Goal: Complete application form

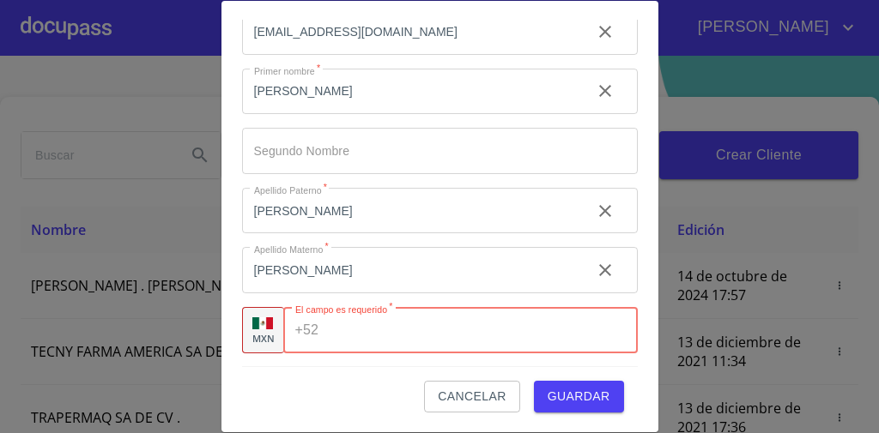
scroll to position [49, 0]
click at [346, 348] on input "Tipo de cliente   *" at bounding box center [481, 331] width 312 height 46
type input "[PHONE_NUMBER]"
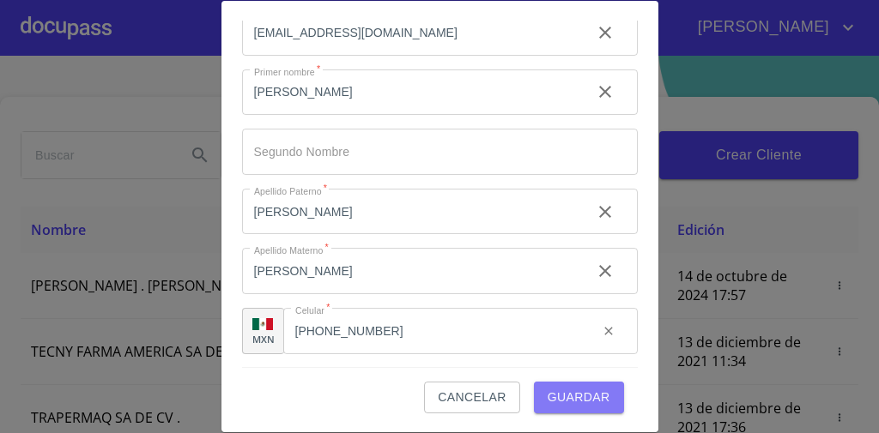
click at [553, 400] on span "Guardar" at bounding box center [579, 397] width 63 height 21
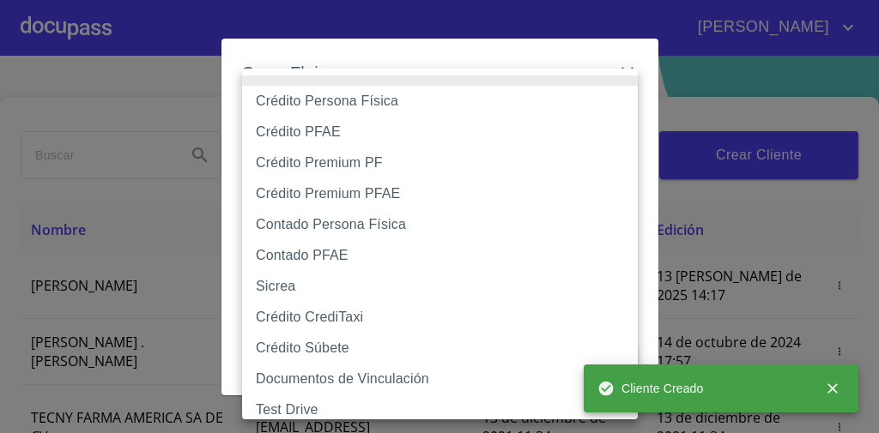
click at [503, 127] on body "[PERSON_NAME] ​ Fin ​ Crear Cliente Nombre Correo electrónico Registro Edición …" at bounding box center [439, 216] width 879 height 433
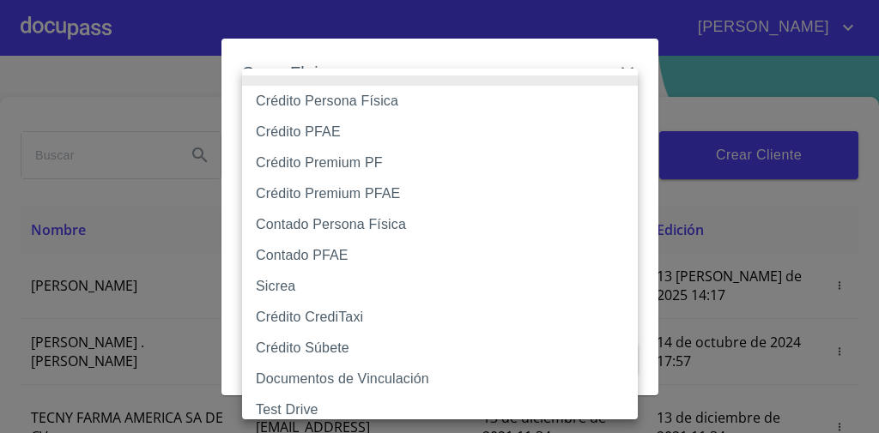
click at [481, 98] on li "Crédito Persona Física" at bounding box center [445, 101] width 406 height 31
type input "61b033e49b8c202ad5bb7912"
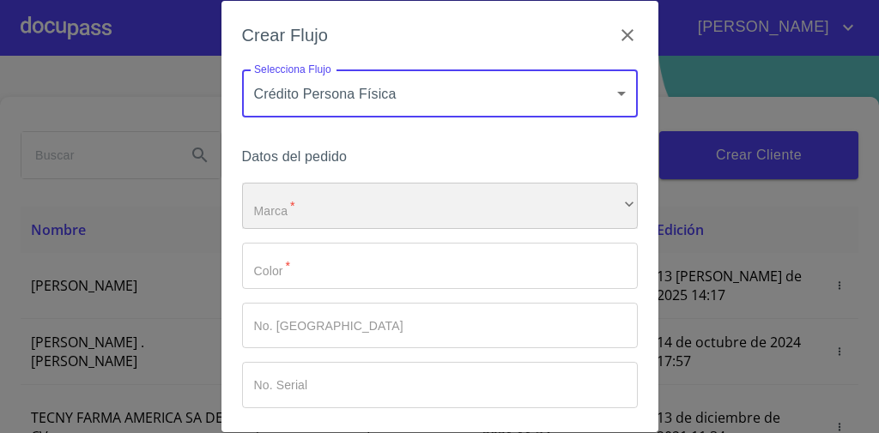
click at [384, 215] on div "​" at bounding box center [440, 206] width 396 height 46
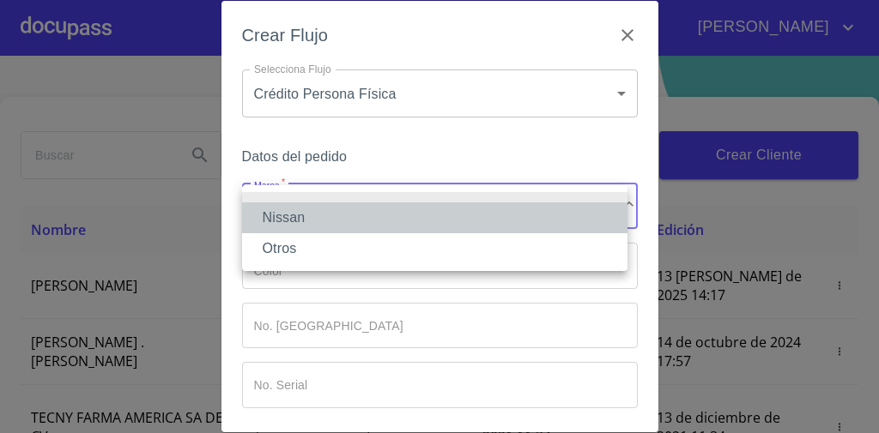
click at [366, 215] on li "Nissan" at bounding box center [434, 218] width 385 height 31
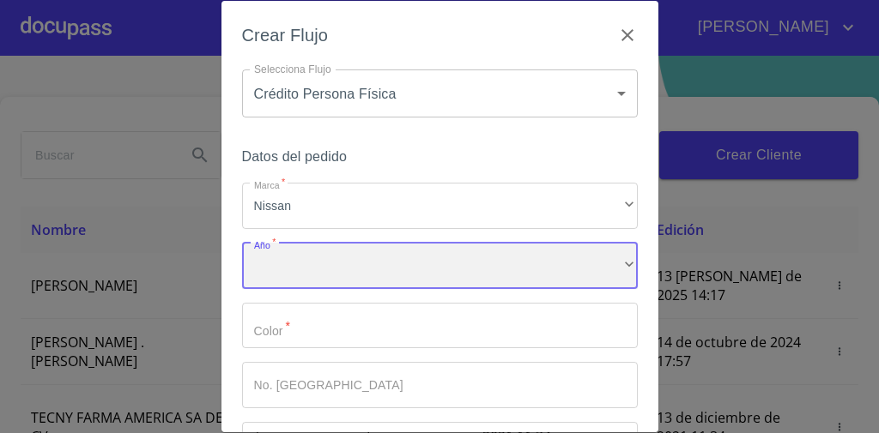
click at [334, 265] on div "​" at bounding box center [440, 266] width 396 height 46
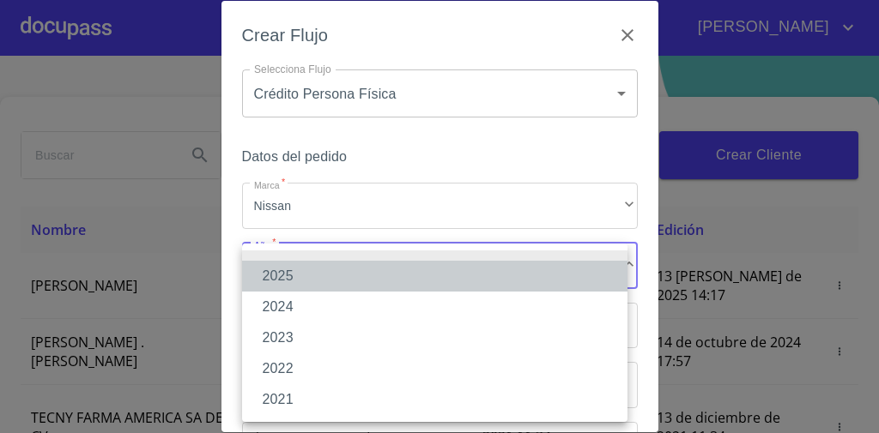
click at [305, 283] on li "2025" at bounding box center [434, 276] width 385 height 31
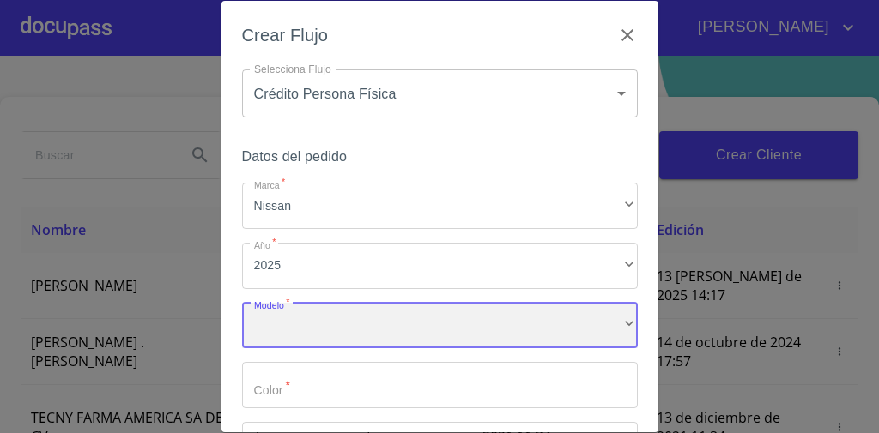
click at [297, 329] on div "​" at bounding box center [440, 326] width 396 height 46
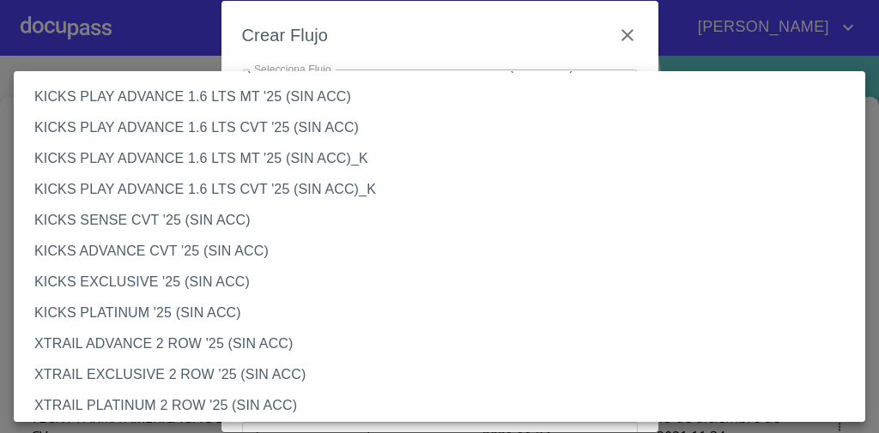
scroll to position [1521, 0]
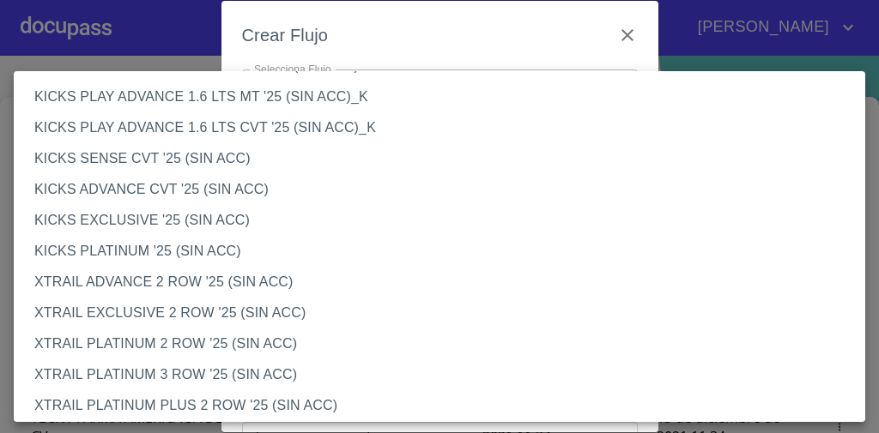
click at [151, 282] on li "XTRAIL ADVANCE 2 ROW '25 (SIN ACC)" at bounding box center [445, 282] width 862 height 31
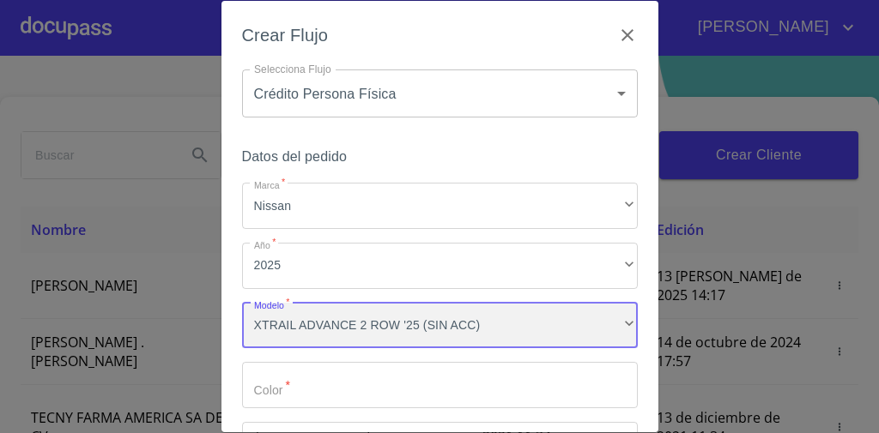
scroll to position [165, 0]
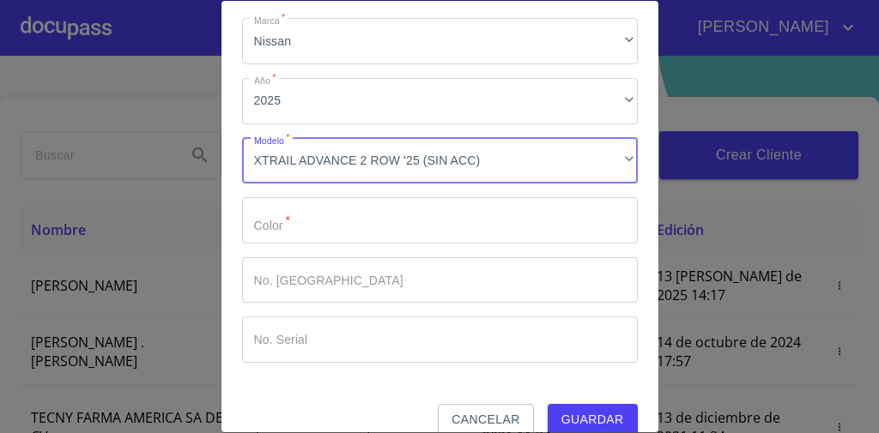
click at [337, 233] on input "Marca   *" at bounding box center [440, 220] width 396 height 46
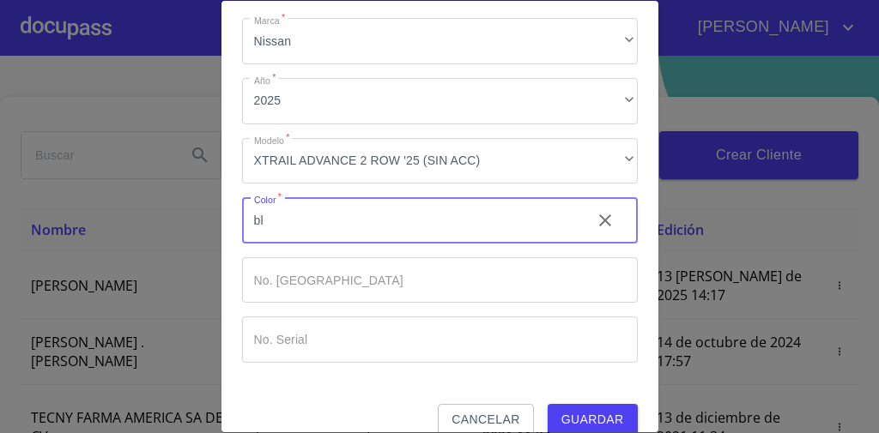
type input "b"
type input "[PERSON_NAME]"
click at [571, 418] on span "Guardar" at bounding box center [592, 419] width 63 height 21
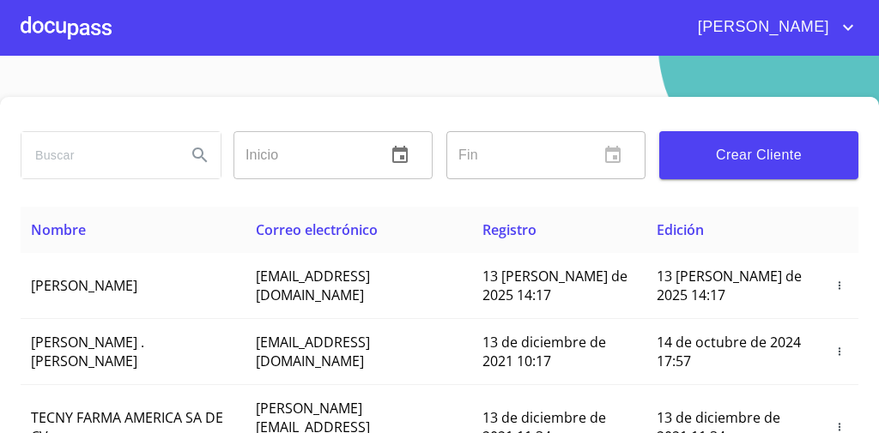
click at [72, 42] on div at bounding box center [66, 27] width 91 height 55
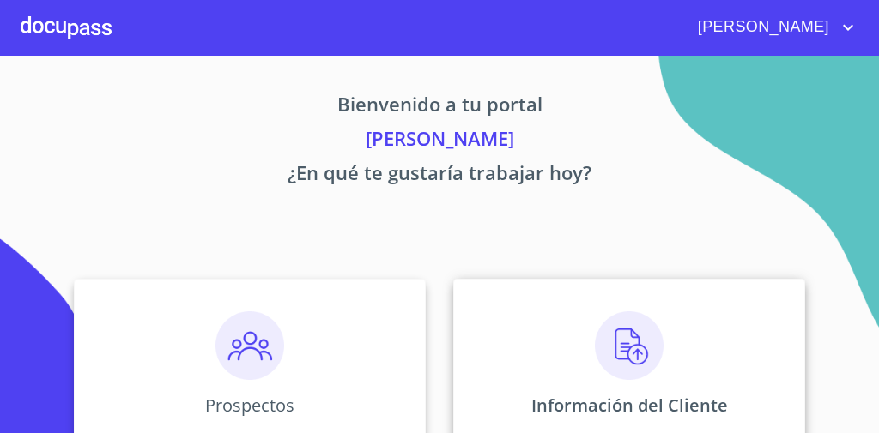
click at [509, 343] on div "Información del Cliente" at bounding box center [629, 365] width 352 height 172
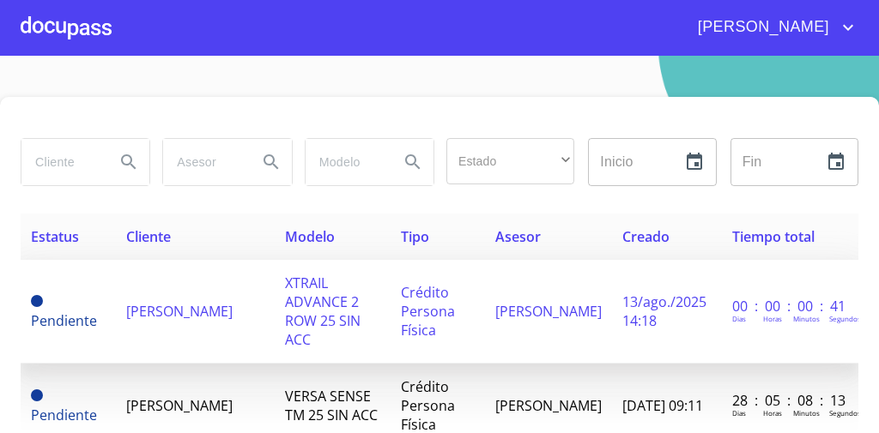
click at [257, 300] on td "[PERSON_NAME]" at bounding box center [195, 312] width 159 height 104
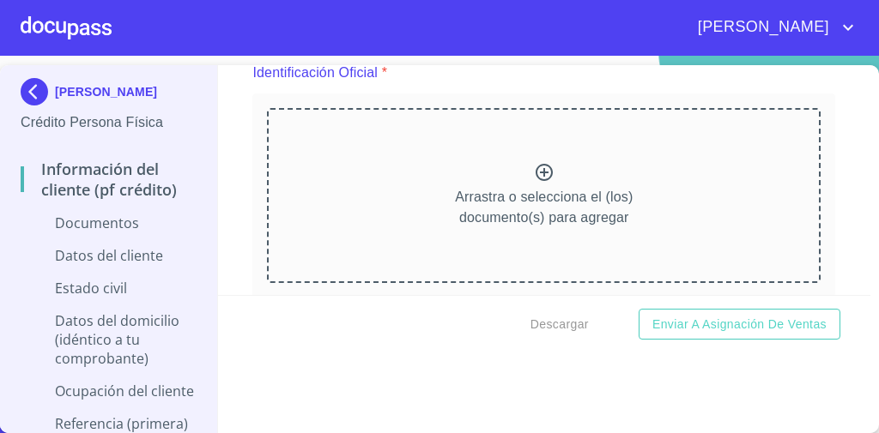
scroll to position [220, 0]
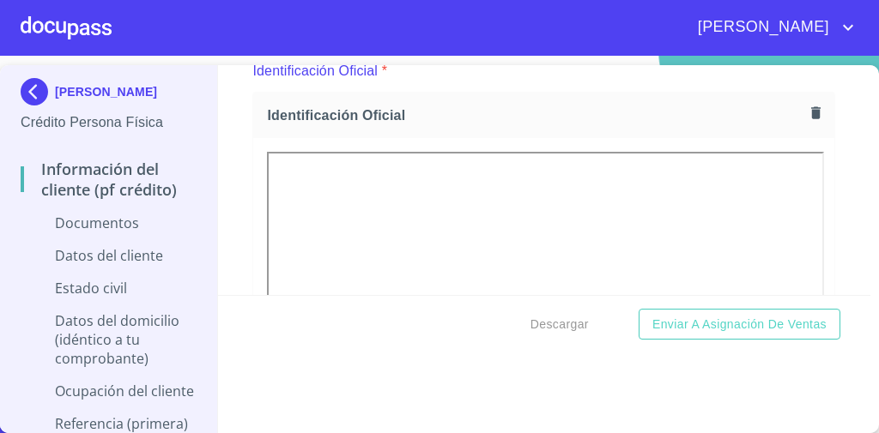
click at [472, 124] on div "Identificación Oficial" at bounding box center [543, 115] width 581 height 45
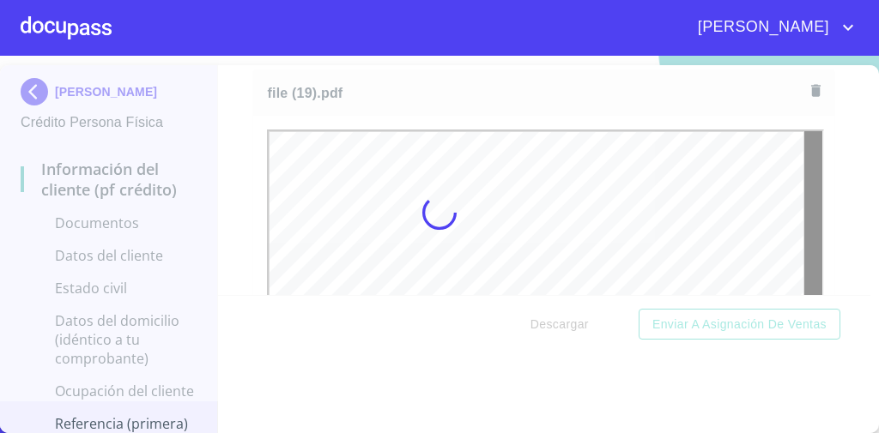
scroll to position [0, 0]
click at [239, 119] on div at bounding box center [439, 213] width 879 height 378
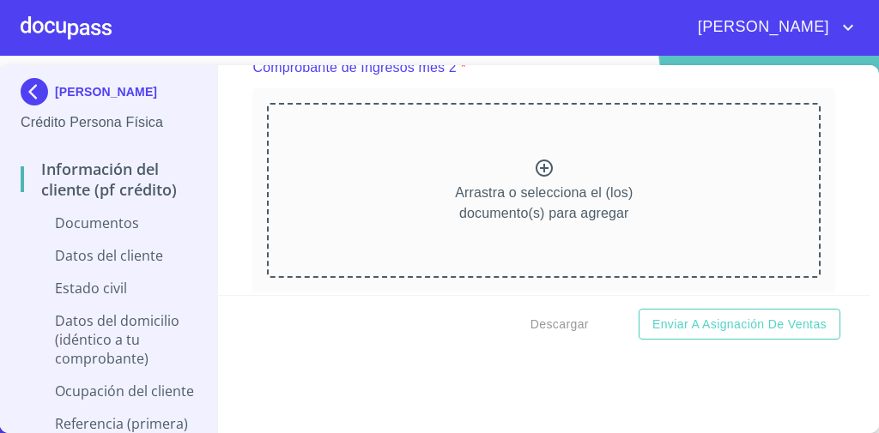
scroll to position [2411, 0]
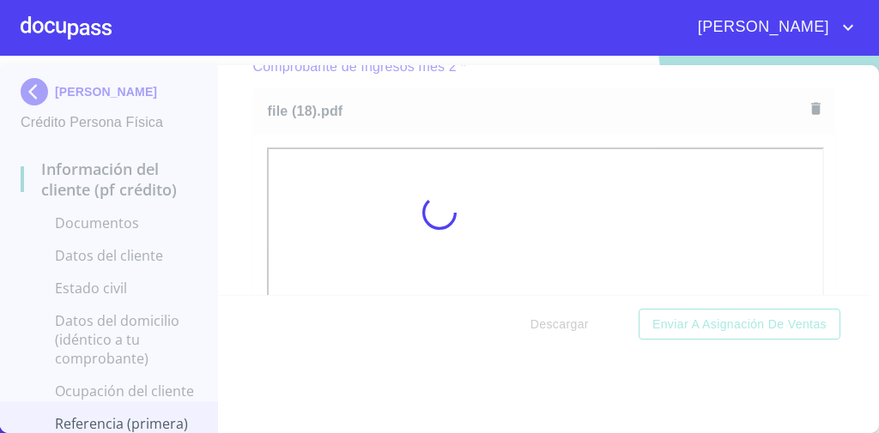
click at [242, 134] on div at bounding box center [439, 213] width 879 height 378
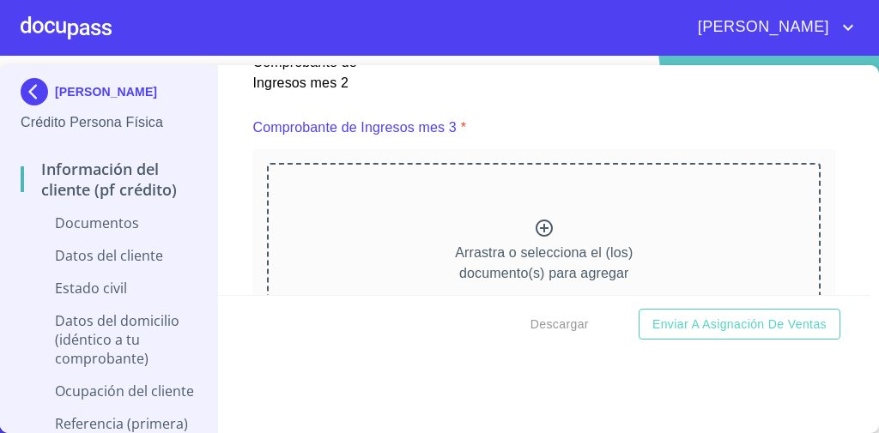
scroll to position [3063, 0]
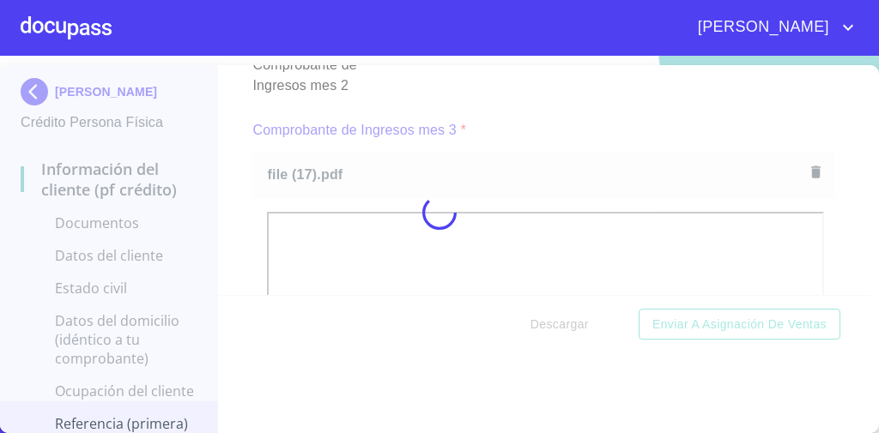
click at [514, 98] on div at bounding box center [439, 213] width 879 height 378
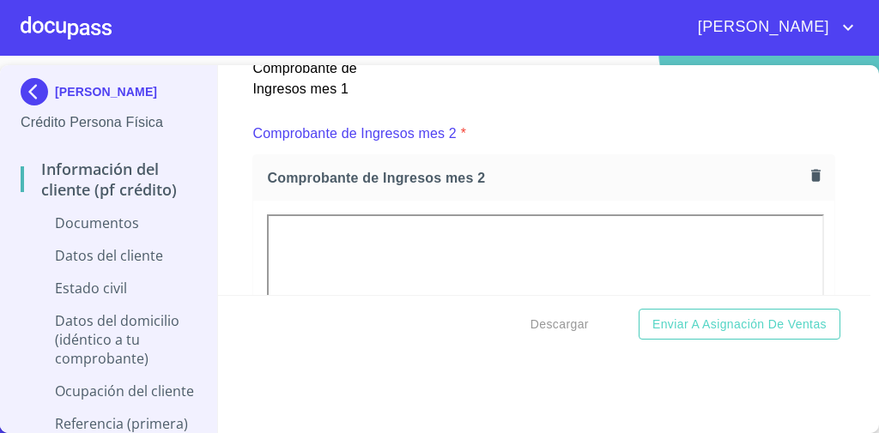
scroll to position [2534, 0]
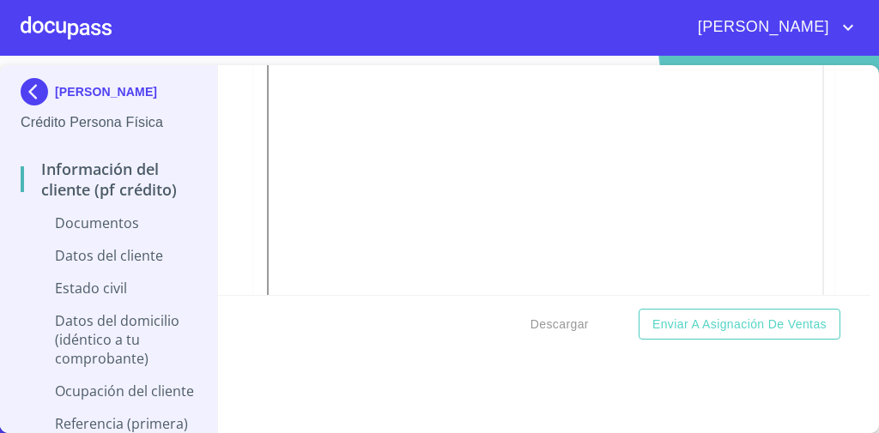
click at [836, 238] on div "Información del cliente (PF crédito) Documentos Documento de identificación   *…" at bounding box center [544, 180] width 653 height 230
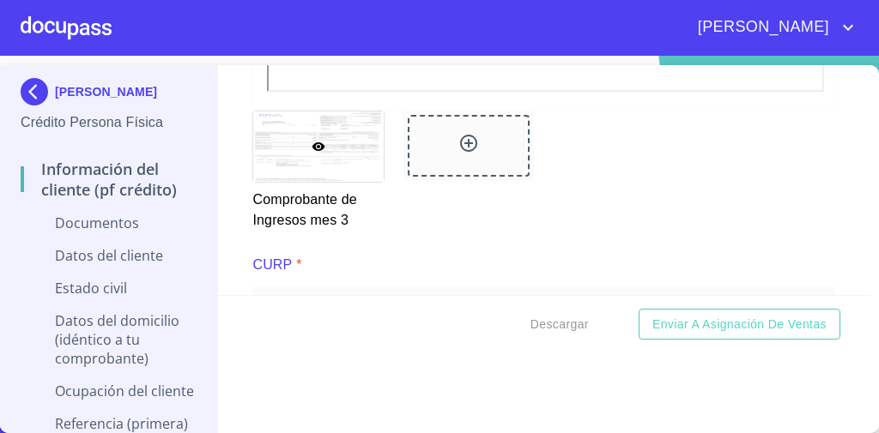
scroll to position [3842, 0]
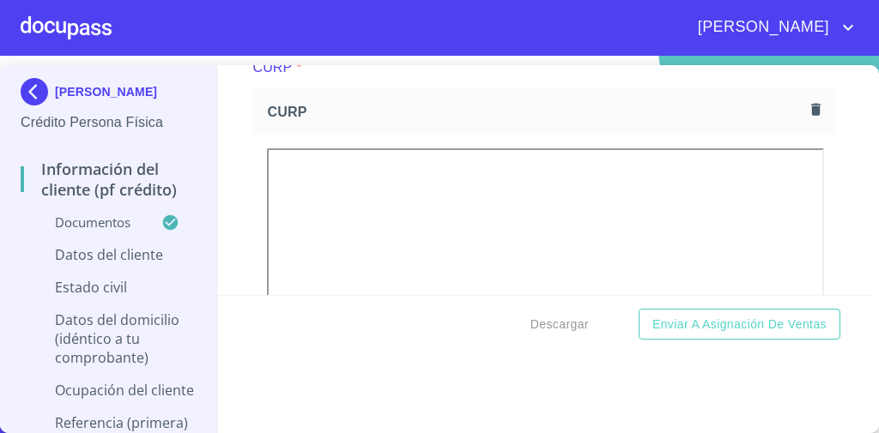
click at [239, 140] on div "Información del cliente (PF crédito) Documentos Documento de identificación   *…" at bounding box center [544, 180] width 653 height 230
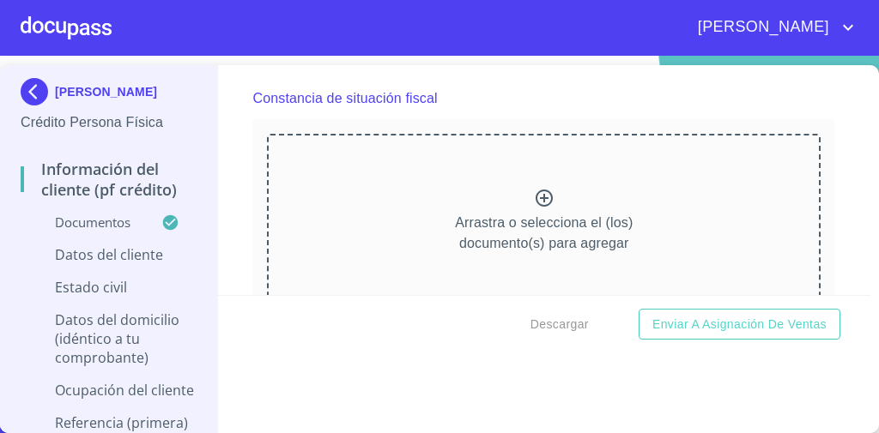
scroll to position [4507, 0]
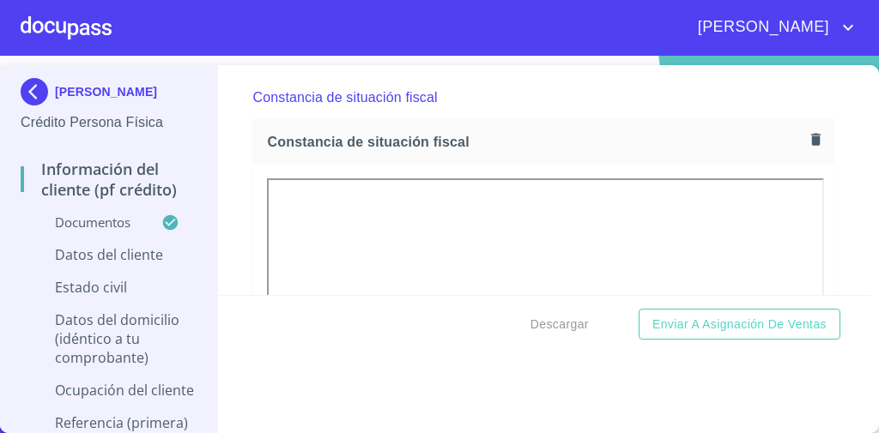
click at [254, 121] on div "Constancia de situación fiscal" at bounding box center [543, 141] width 581 height 45
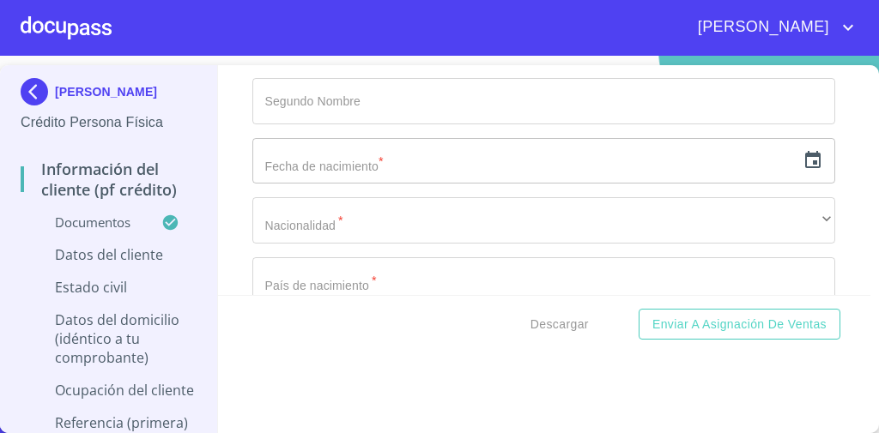
scroll to position [5471, 0]
click at [805, 150] on icon "button" at bounding box center [812, 158] width 15 height 17
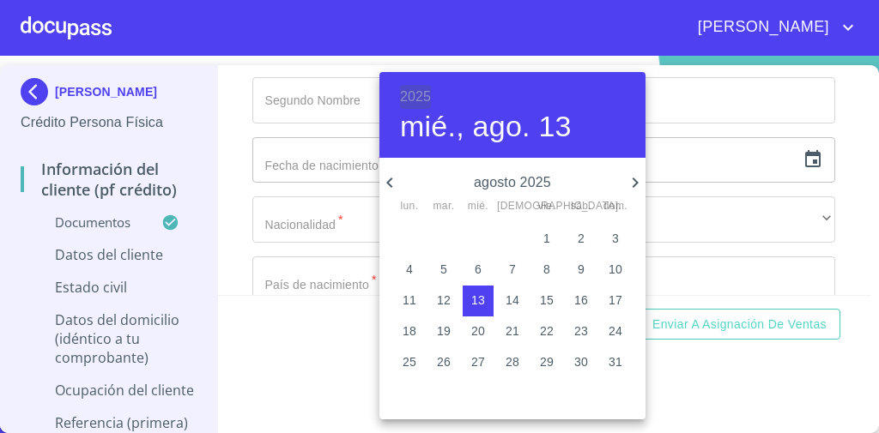
click at [420, 95] on h6 "2025" at bounding box center [415, 97] width 31 height 24
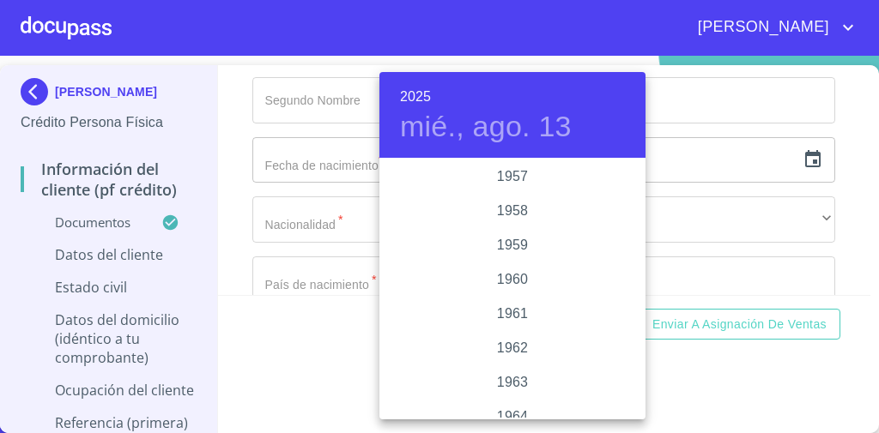
scroll to position [1099, 0]
click at [512, 273] on div "1960" at bounding box center [512, 280] width 266 height 34
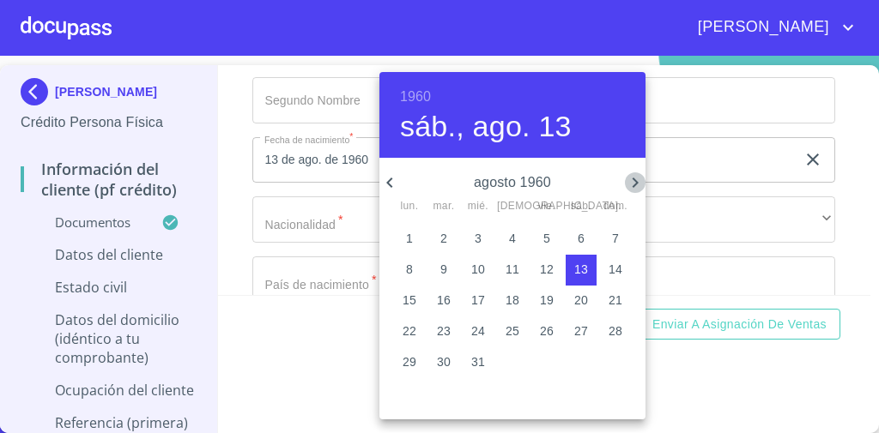
click at [632, 177] on icon "button" at bounding box center [635, 183] width 21 height 21
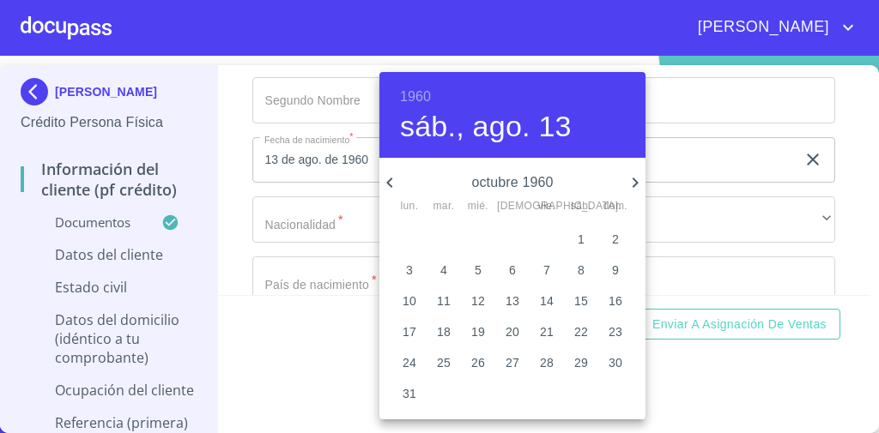
click at [632, 177] on icon "button" at bounding box center [635, 183] width 21 height 21
click at [390, 173] on icon "button" at bounding box center [389, 183] width 21 height 21
click at [517, 272] on span "8" at bounding box center [512, 269] width 31 height 17
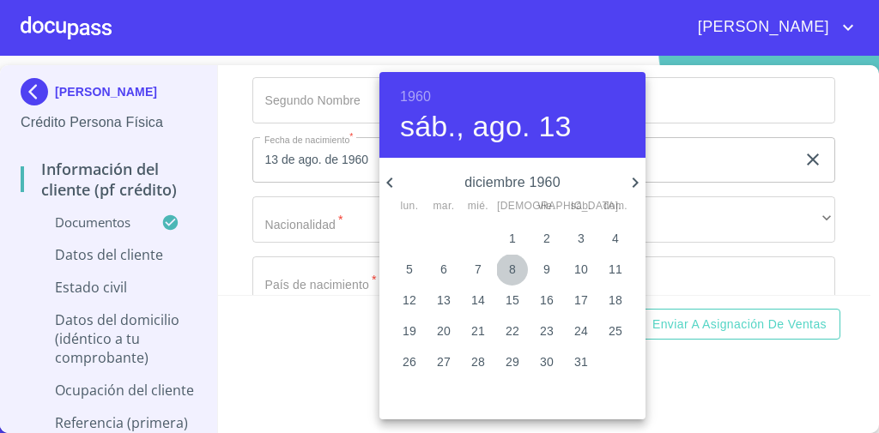
type input "8 de dic. de 1960"
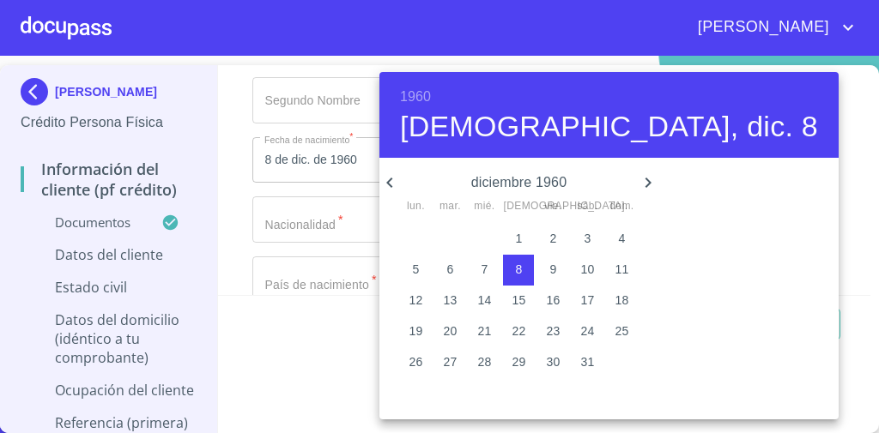
click at [741, 352] on div at bounding box center [439, 216] width 879 height 433
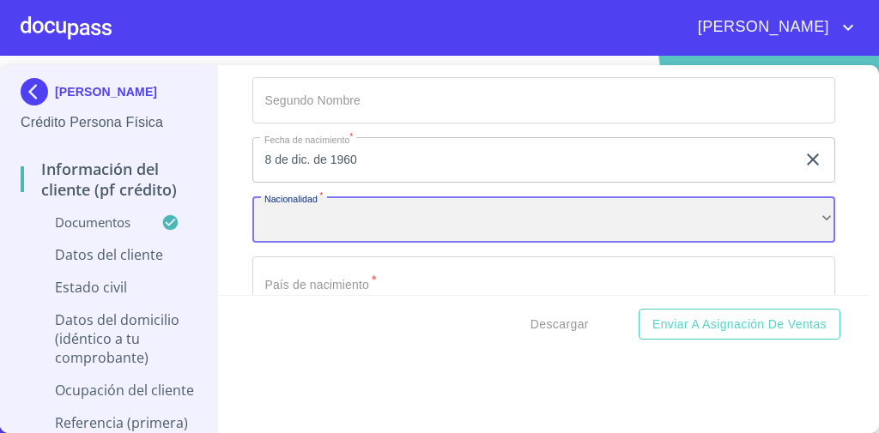
click at [456, 204] on div "​" at bounding box center [543, 220] width 583 height 46
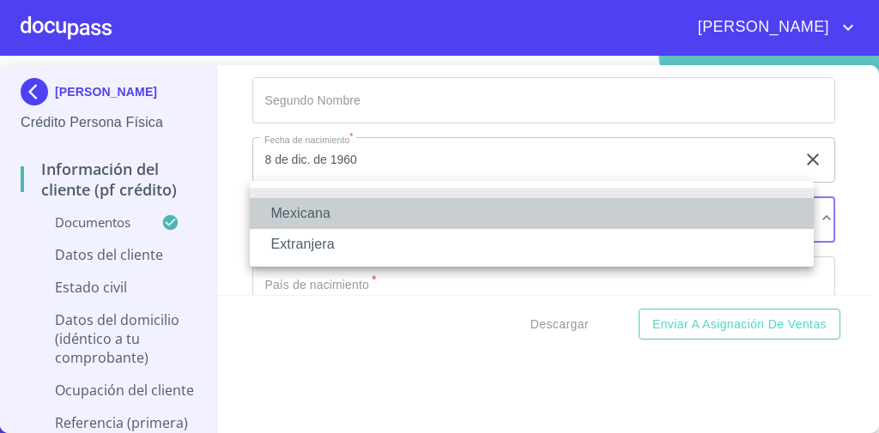
click at [442, 211] on li "Mexicana" at bounding box center [532, 213] width 564 height 31
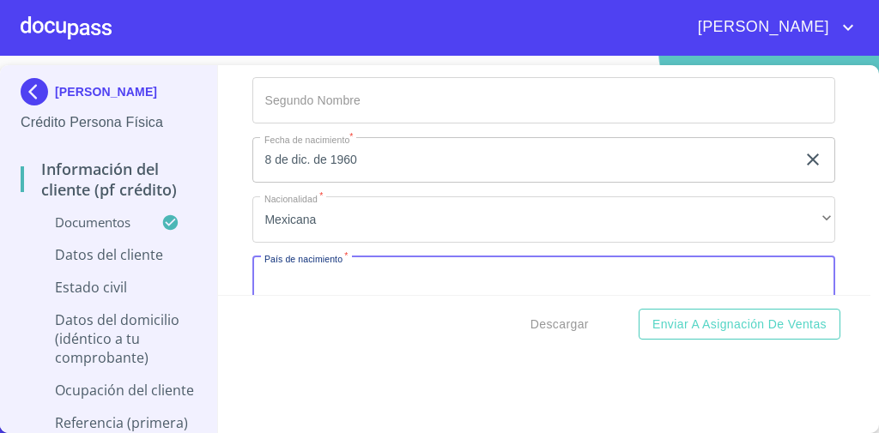
click at [368, 257] on input "Documento de identificación   *" at bounding box center [543, 280] width 583 height 46
type input "[GEOGRAPHIC_DATA]"
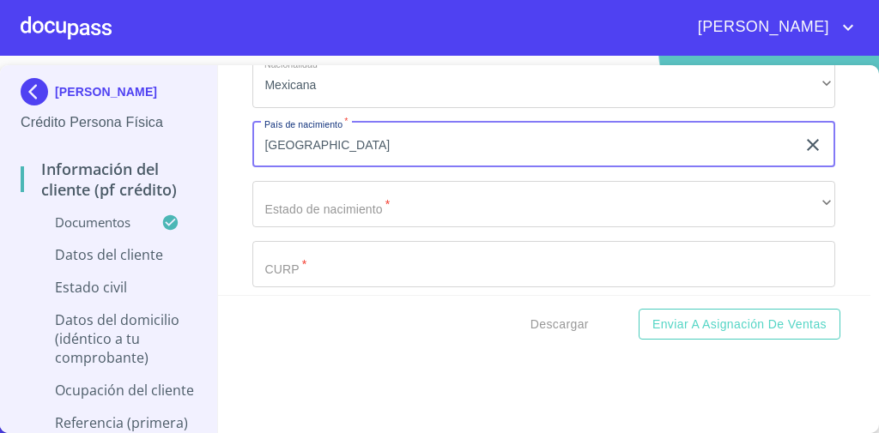
scroll to position [5615, 0]
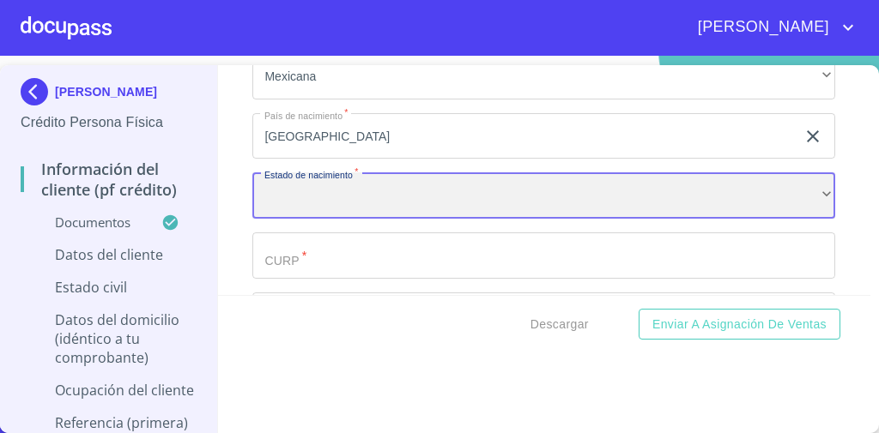
click at [416, 185] on div "​" at bounding box center [543, 196] width 583 height 46
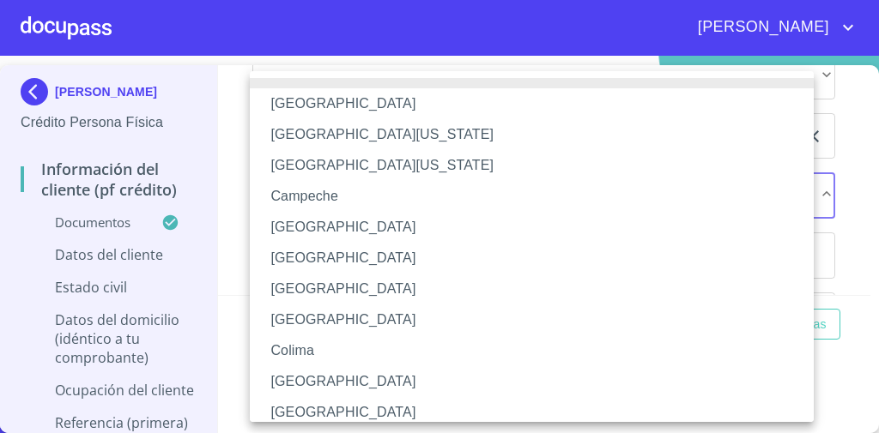
scroll to position [5, 0]
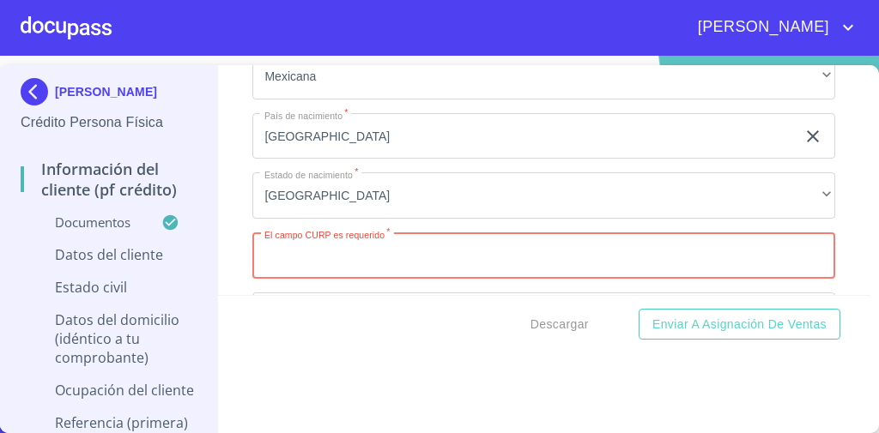
paste input "AINV601208HDFRXC07"
click at [284, 241] on input "AINV601208HDFRXC07" at bounding box center [523, 256] width 543 height 46
type input "AINV601208HDFRXC07"
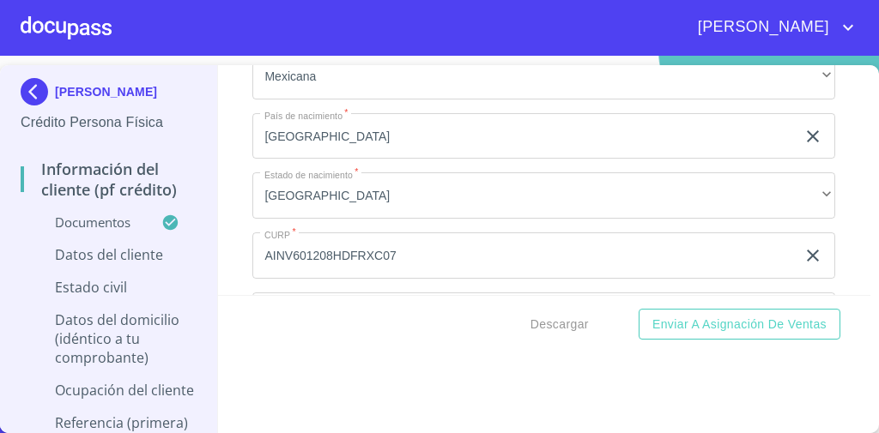
click at [235, 196] on div "Información del cliente (PF crédito) Documentos Documento de identificación   *…" at bounding box center [544, 180] width 653 height 230
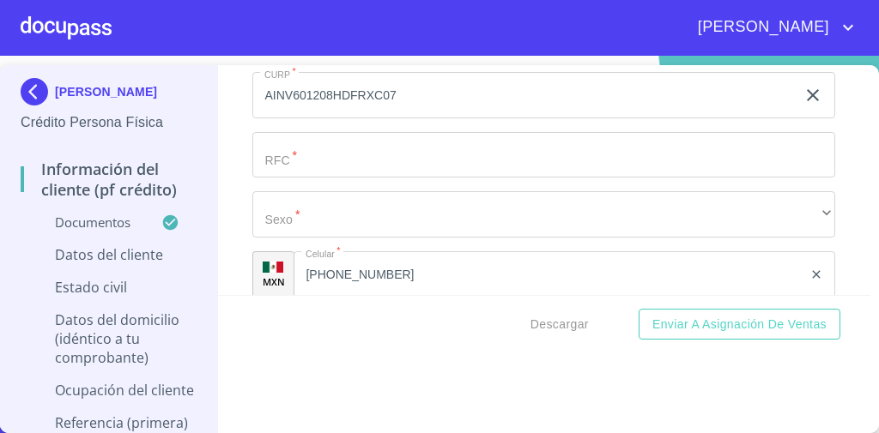
scroll to position [5777, 0]
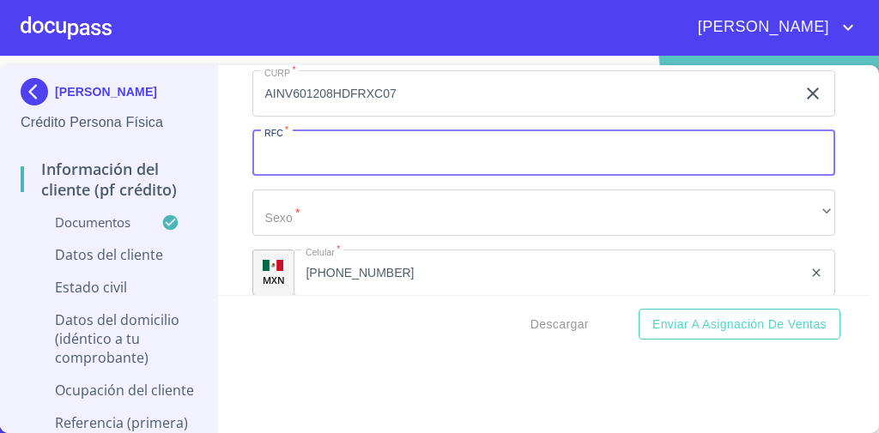
click at [343, 134] on input "Documento de identificación   *" at bounding box center [543, 153] width 583 height 46
paste input "AINV6012082H3"
type input "AINV6012082H3"
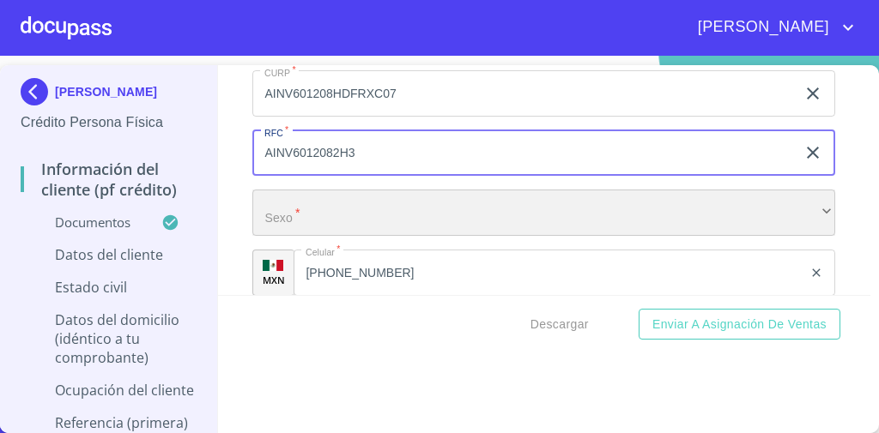
click at [314, 195] on div "​" at bounding box center [543, 213] width 583 height 46
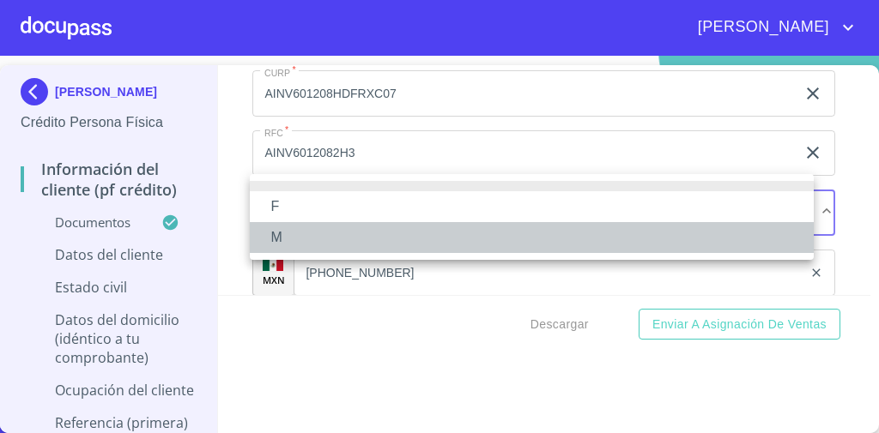
click at [290, 246] on li "M" at bounding box center [532, 237] width 564 height 31
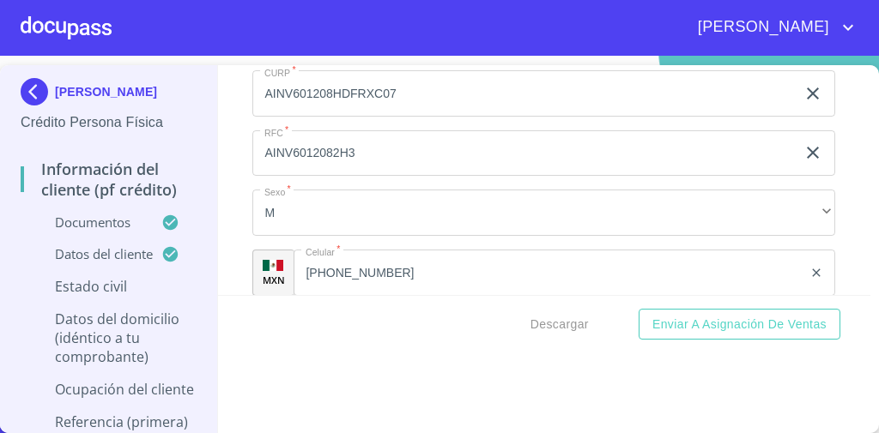
click at [239, 185] on div "Información del cliente (PF crédito) Documentos Documento de identificación   *…" at bounding box center [544, 180] width 653 height 230
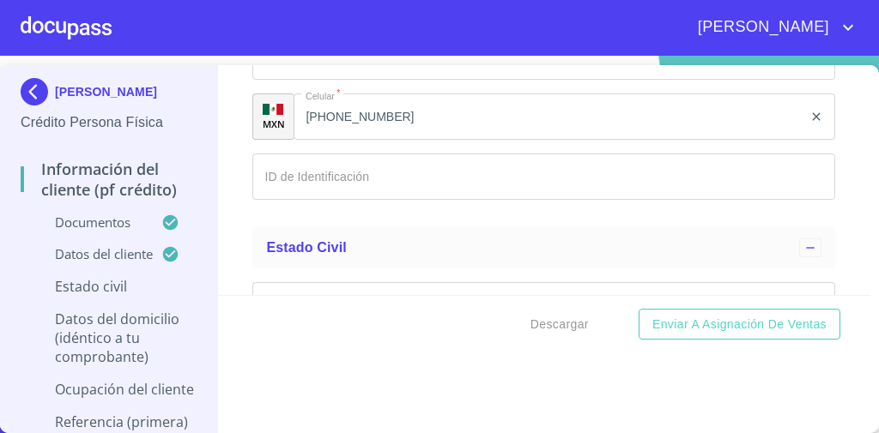
scroll to position [5933, 0]
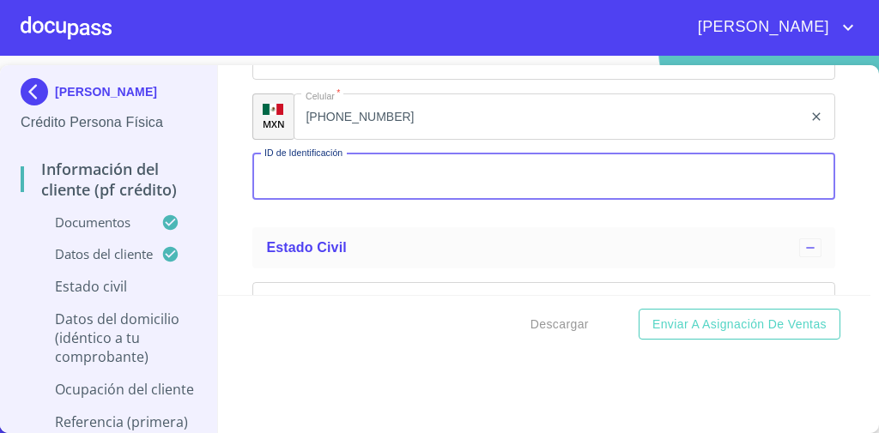
click at [373, 173] on input "Documento de identificación   *" at bounding box center [543, 177] width 583 height 46
type input "2045005960453"
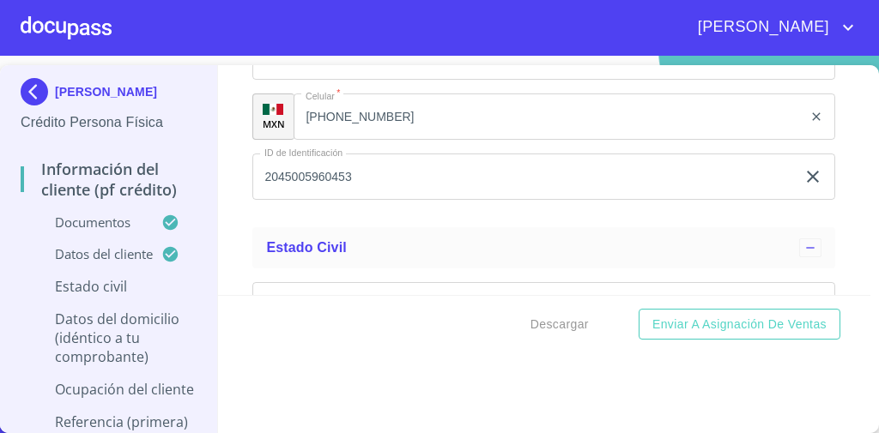
click at [233, 161] on div "Información del cliente (PF crédito) Documentos Documento de identificación   *…" at bounding box center [544, 180] width 653 height 230
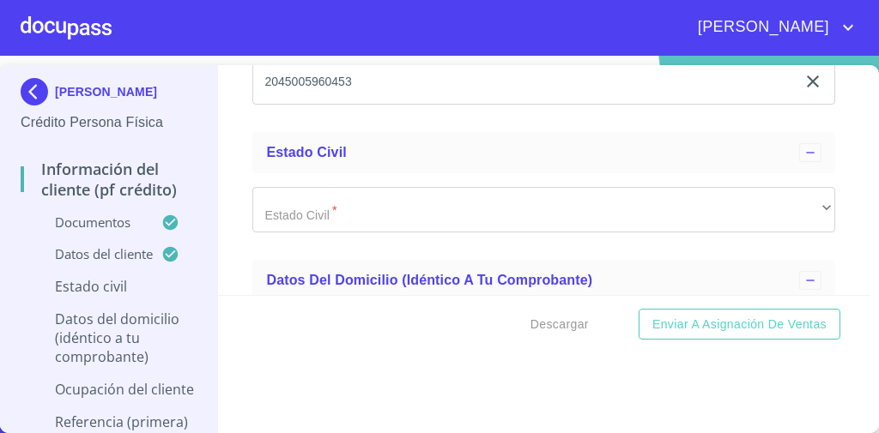
scroll to position [6029, 0]
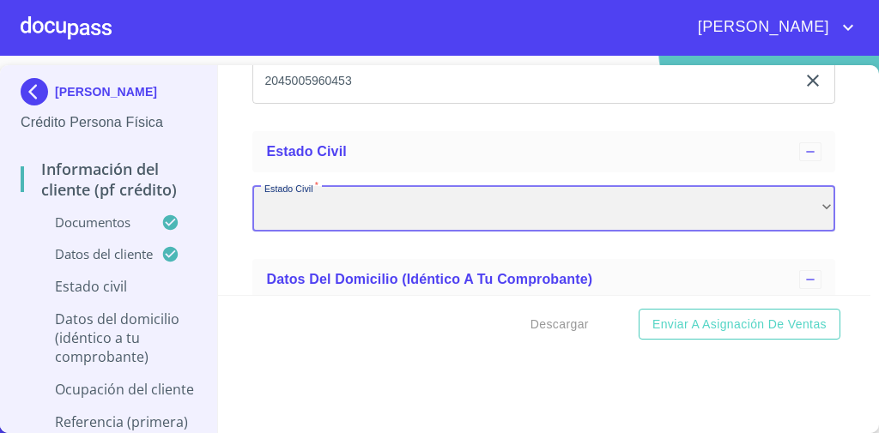
click at [386, 186] on div "​" at bounding box center [543, 209] width 583 height 46
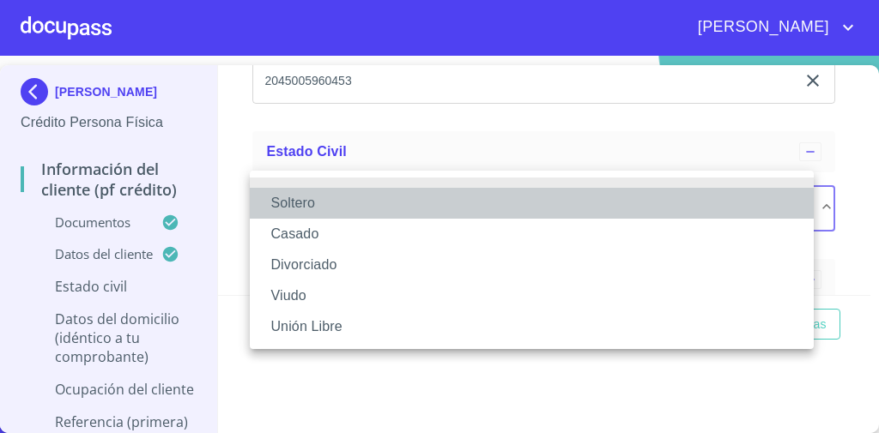
click at [347, 209] on li "Soltero" at bounding box center [532, 203] width 564 height 31
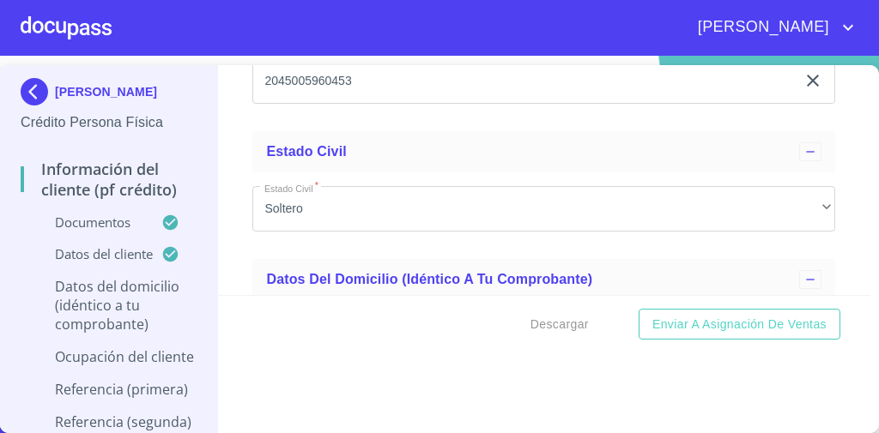
click at [243, 168] on div "Información del cliente (PF crédito) Documentos Documento de identificación   *…" at bounding box center [544, 180] width 653 height 230
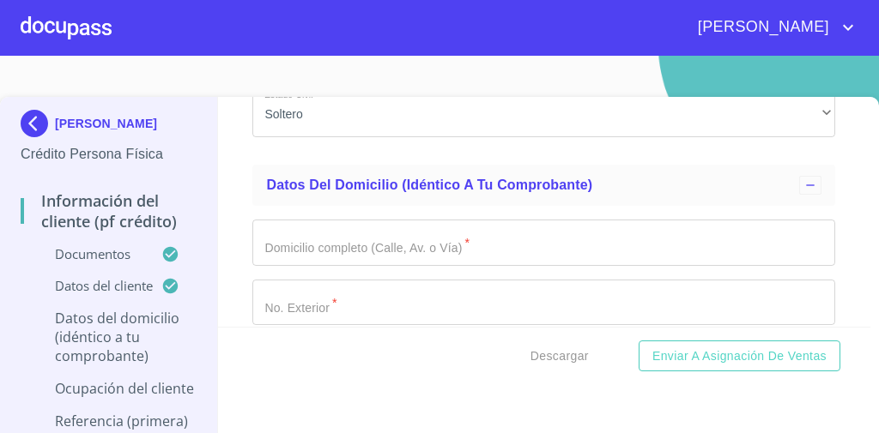
scroll to position [6155, 0]
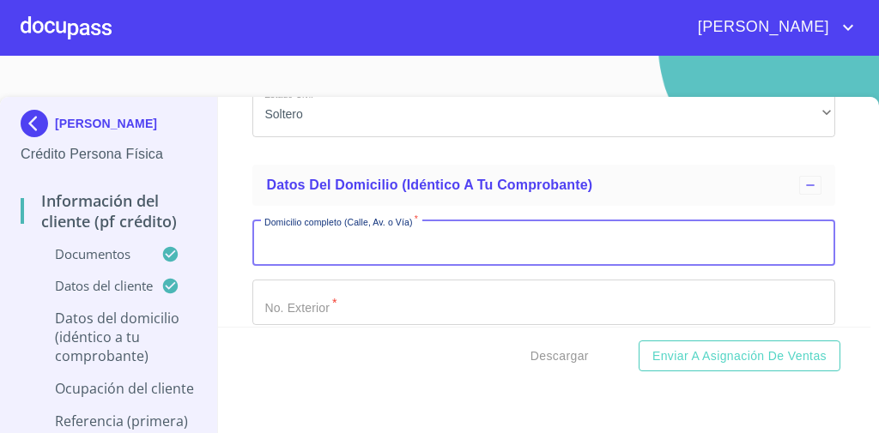
click at [345, 223] on input "Documento de identificación   *" at bounding box center [543, 243] width 583 height 46
paste input "2"556 2C2JE46"2C"
type input "2"556 2C2JE46"2C"
drag, startPoint x: 457, startPoint y: 226, endPoint x: 209, endPoint y: 229, distance: 248.1
click at [209, 229] on div "[PERSON_NAME] Persona Física Información del cliente (PF crédito) Documentos Da…" at bounding box center [435, 281] width 870 height 368
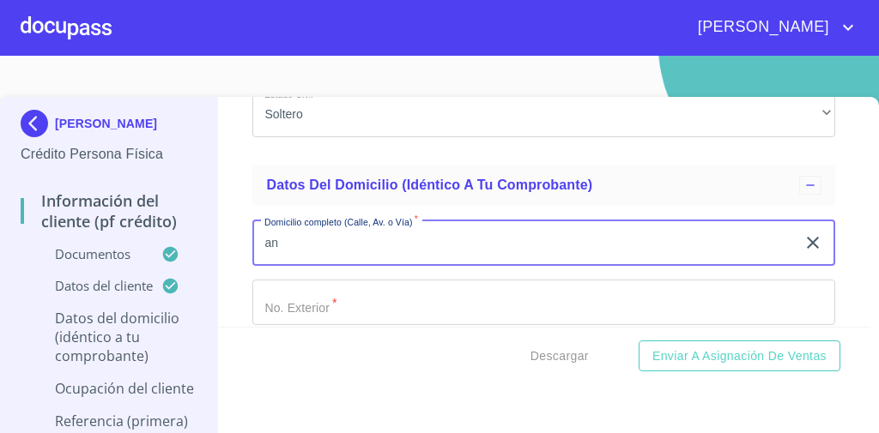
type input "a"
type input "AND DE LAS AZUCENAS"
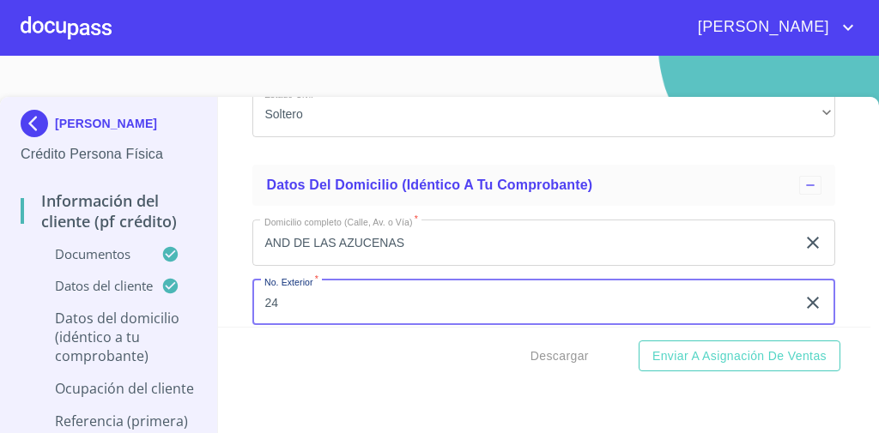
type input "24"
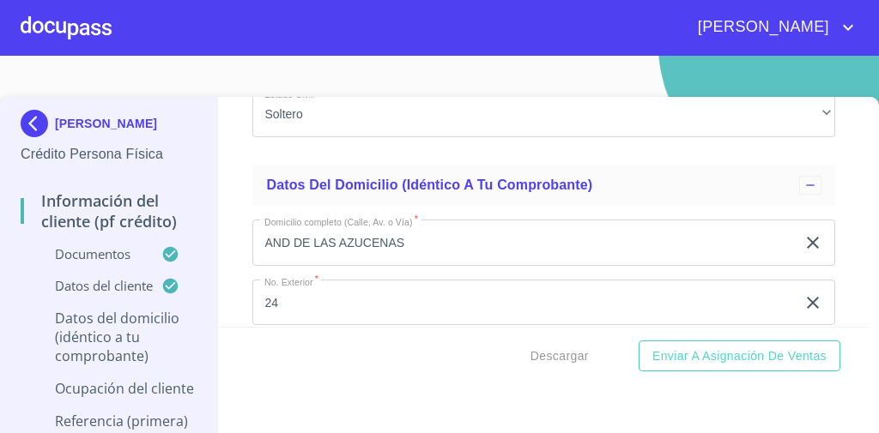
click at [413, 138] on ul "Estado Civil Estado Civil   * [PERSON_NAME] ​" at bounding box center [543, 94] width 583 height 129
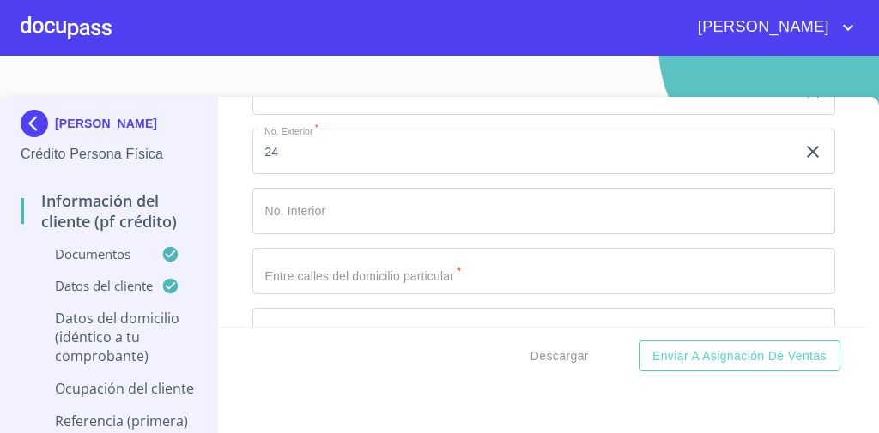
scroll to position [6307, 0]
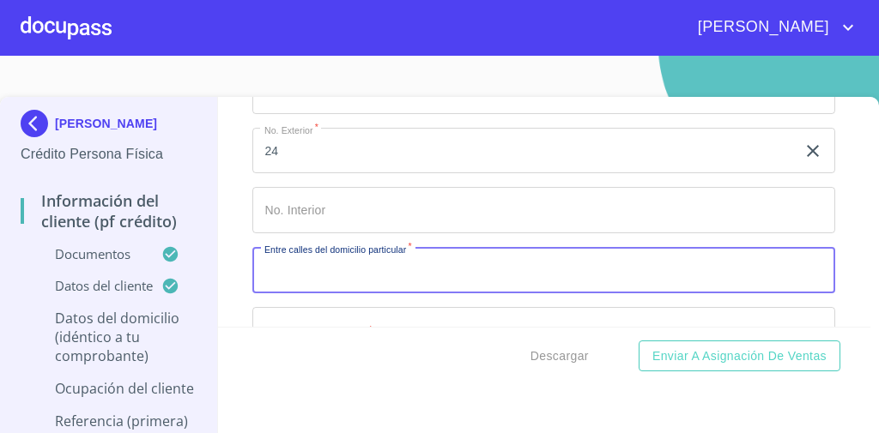
click at [309, 247] on input "Documento de identificación   *" at bounding box center [543, 270] width 583 height 46
type input "INFONAVIT DEL [PERSON_NAME]"
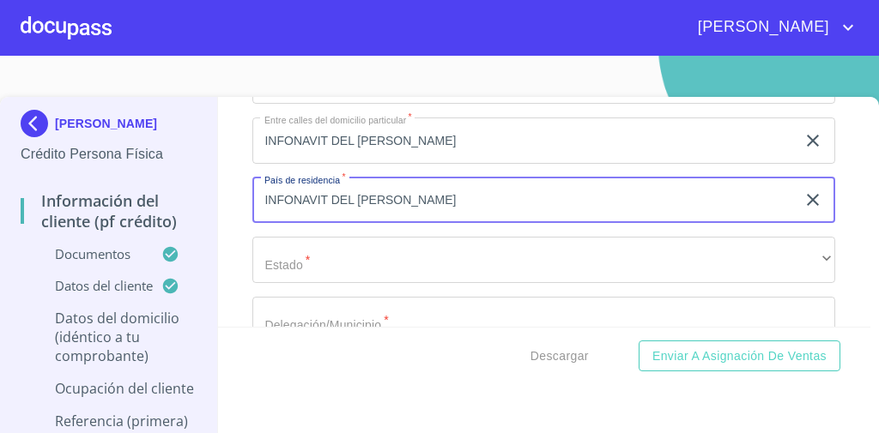
scroll to position [6437, 0]
type input "INFONAVIT DEL [PERSON_NAME]"
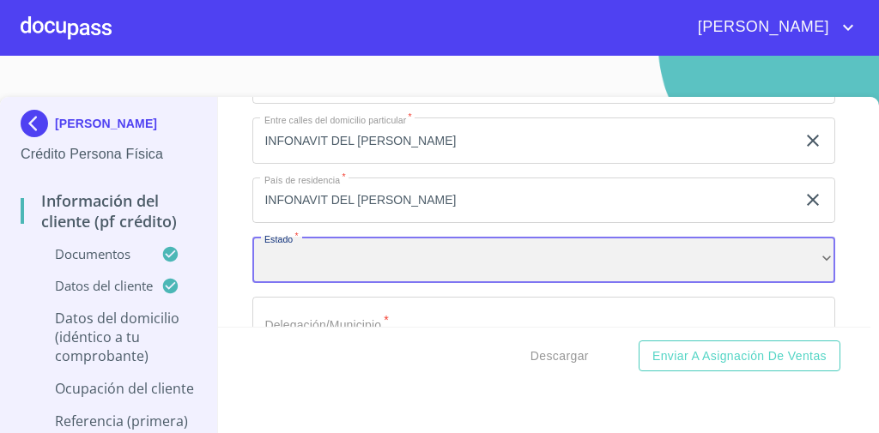
click at [424, 248] on div "​" at bounding box center [543, 260] width 583 height 46
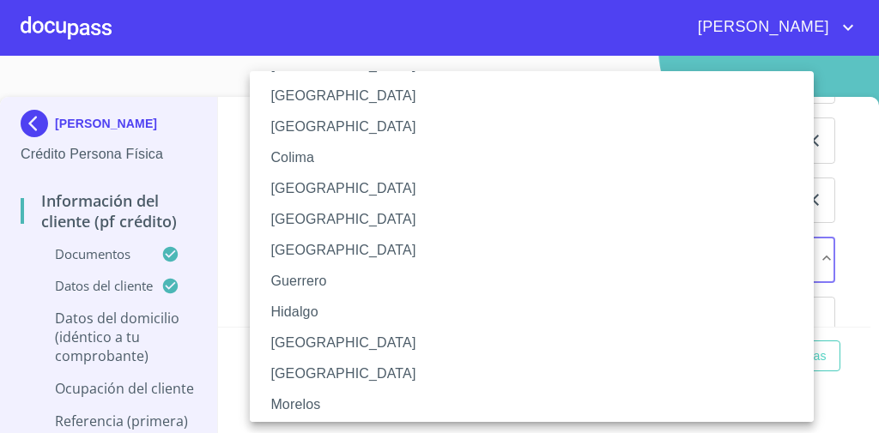
scroll to position [195, 0]
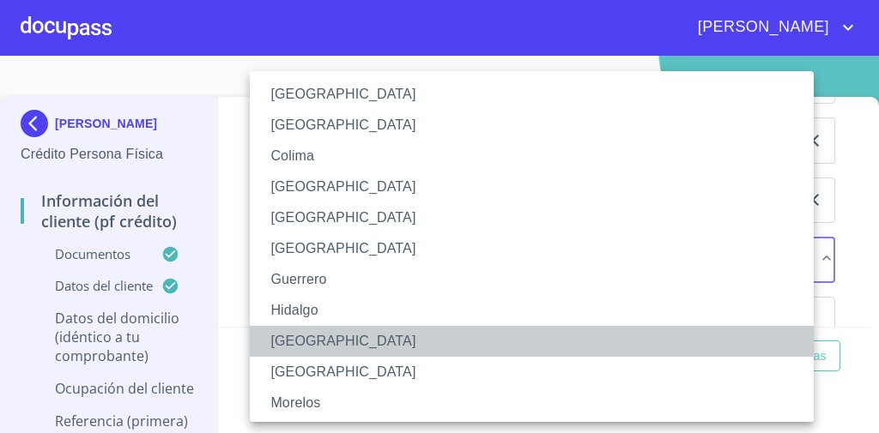
click at [311, 340] on li "[GEOGRAPHIC_DATA]" at bounding box center [537, 341] width 574 height 31
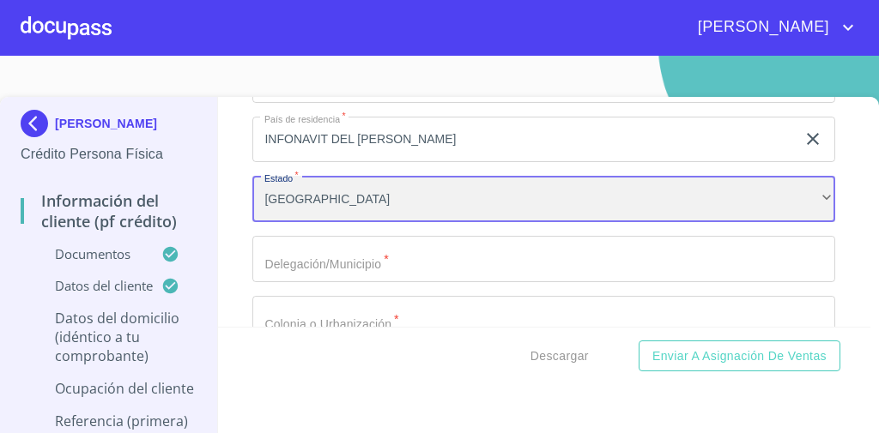
scroll to position [6499, 0]
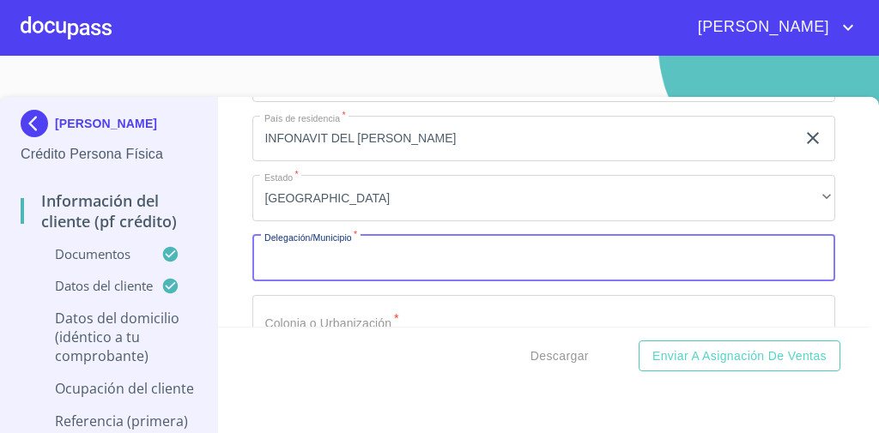
click at [374, 252] on input "Documento de identificación   *" at bounding box center [543, 258] width 583 height 46
type input "INFONAVIT DEL [PERSON_NAME]"
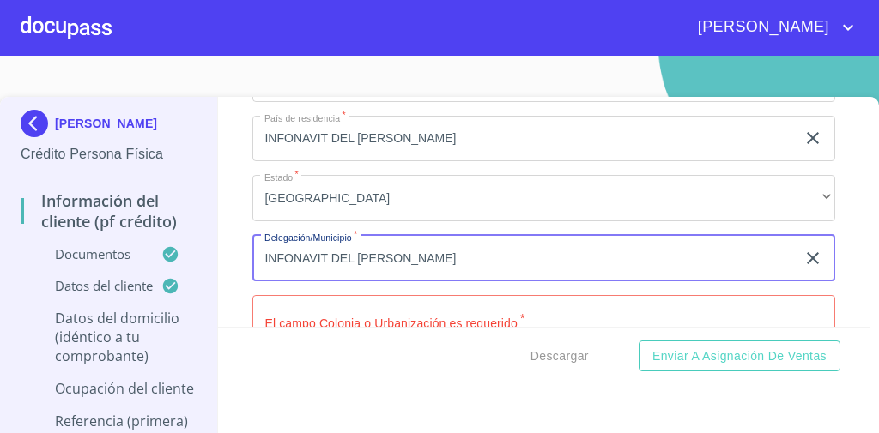
click at [433, 235] on input "INFONAVIT DEL [PERSON_NAME]" at bounding box center [523, 258] width 543 height 46
click at [401, 235] on input "INFONAVIT DEL [PERSON_NAME]" at bounding box center [523, 258] width 543 height 46
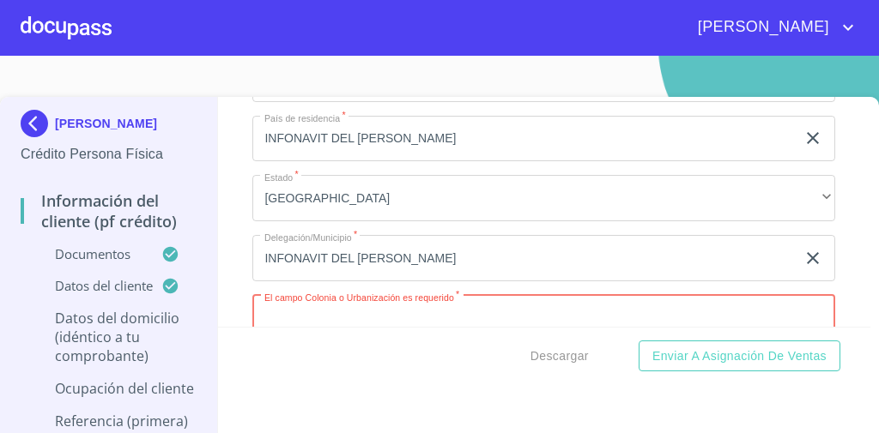
click at [345, 295] on input "Documento de identificación   *" at bounding box center [543, 318] width 583 height 46
paste input "INFONAVIT DEL [PERSON_NAME]"
type input "INFONAVIT DEL [PERSON_NAME]"
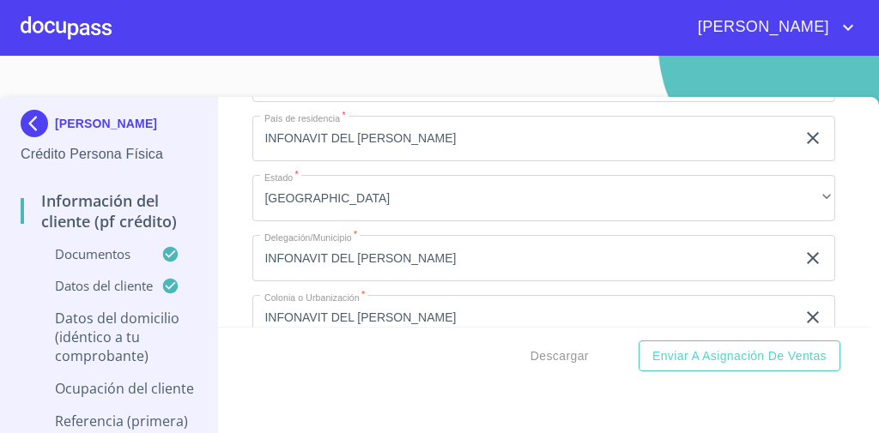
click at [230, 225] on div "Información del cliente (PF crédito) Documentos Documento de identificación   *…" at bounding box center [544, 212] width 653 height 230
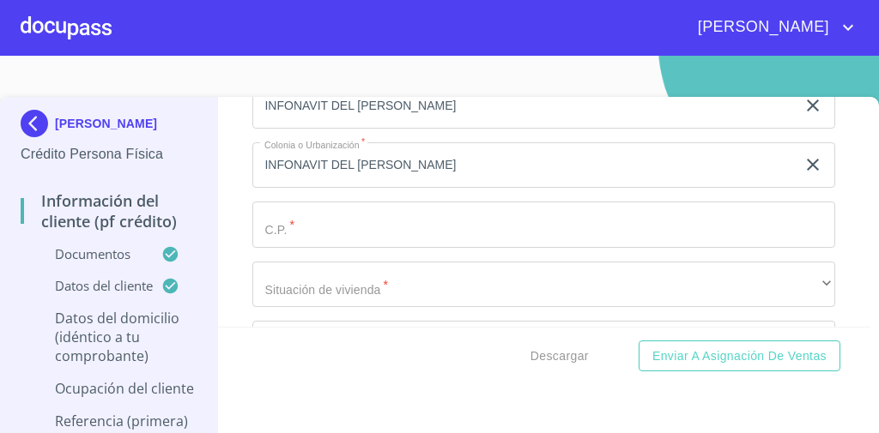
scroll to position [6652, 0]
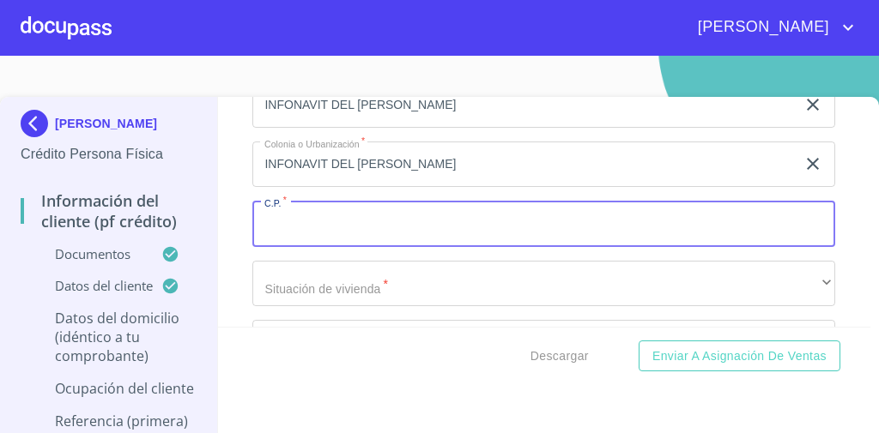
click at [413, 215] on input "Documento de identificación   *" at bounding box center [543, 224] width 583 height 46
type input "3"
type input "45686"
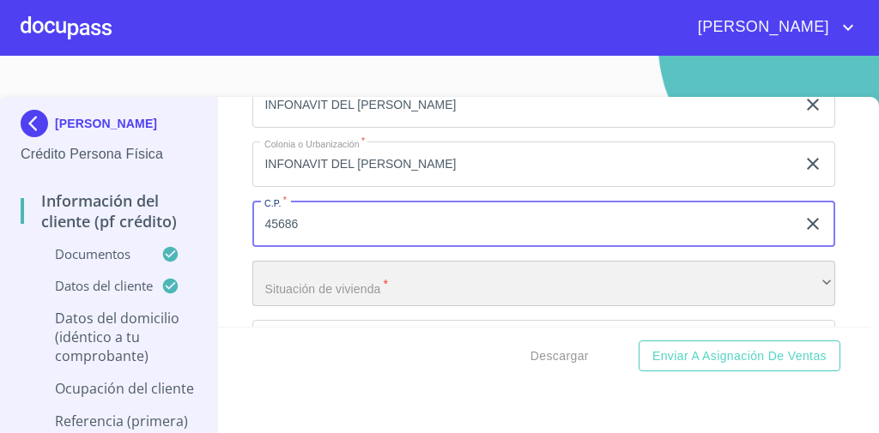
click at [347, 261] on div "​" at bounding box center [543, 284] width 583 height 46
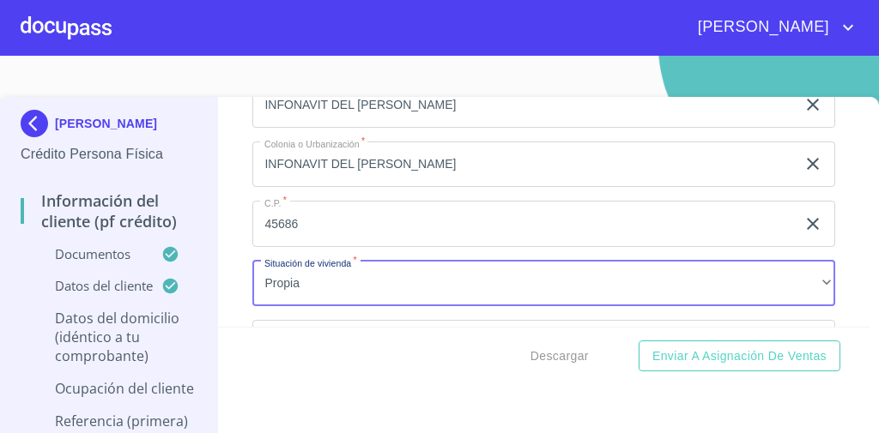
click at [241, 208] on div "Información del cliente (PF crédito) Documentos Documento de identificación   *…" at bounding box center [544, 212] width 653 height 230
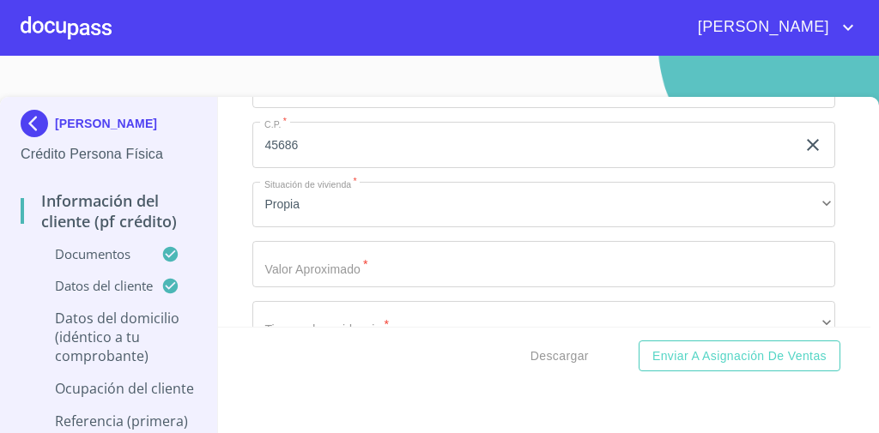
scroll to position [6730, 0]
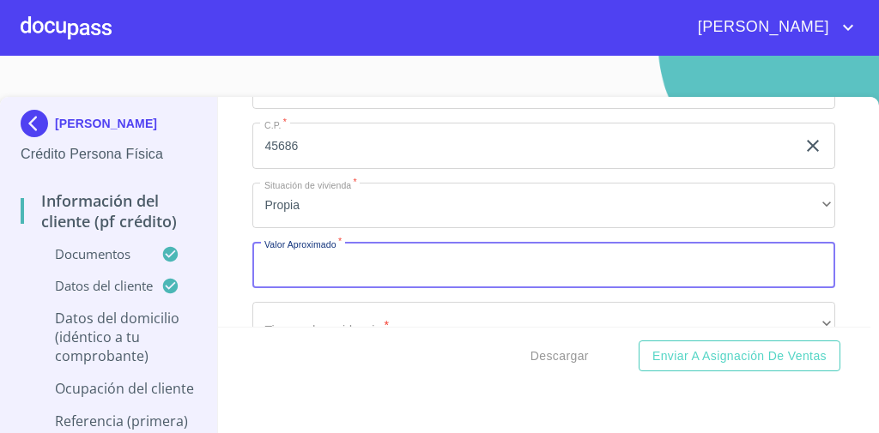
type input "$1"
type input "$2,500,000"
click at [639, 341] on button "Enviar a Asignación de Ventas" at bounding box center [740, 357] width 202 height 32
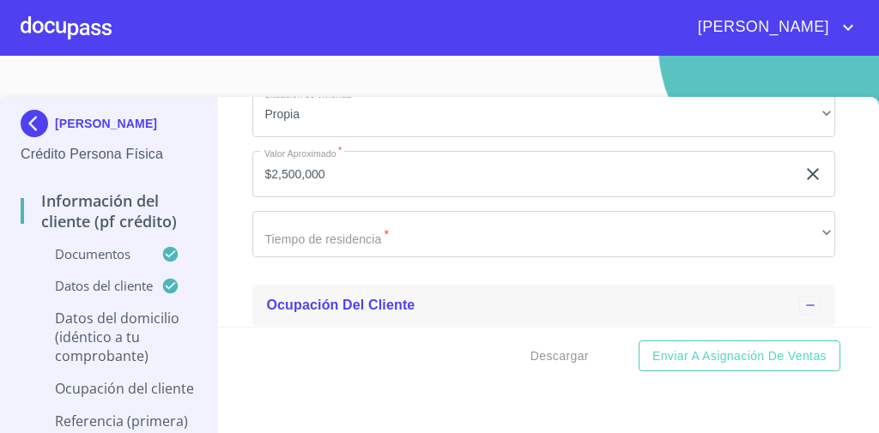
scroll to position [6862, 0]
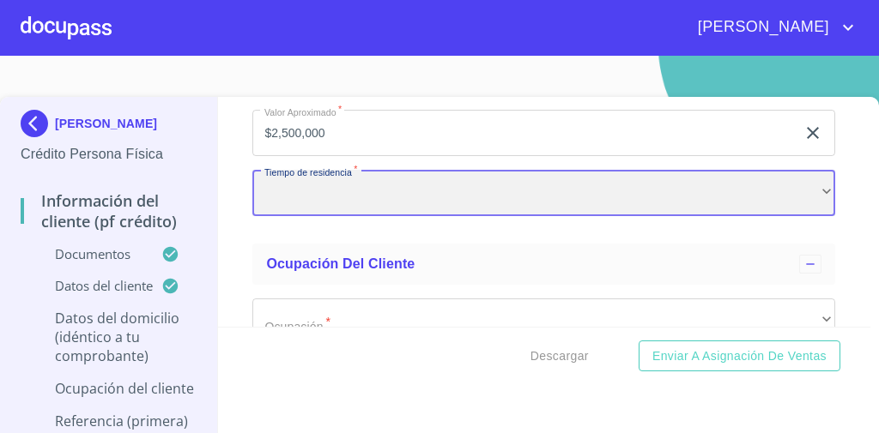
click at [338, 191] on div "​" at bounding box center [543, 193] width 583 height 46
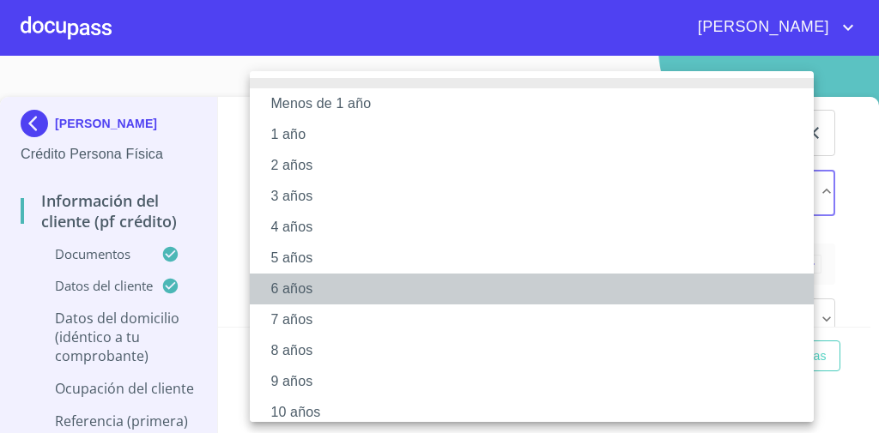
click at [309, 288] on li "6 años" at bounding box center [537, 289] width 574 height 31
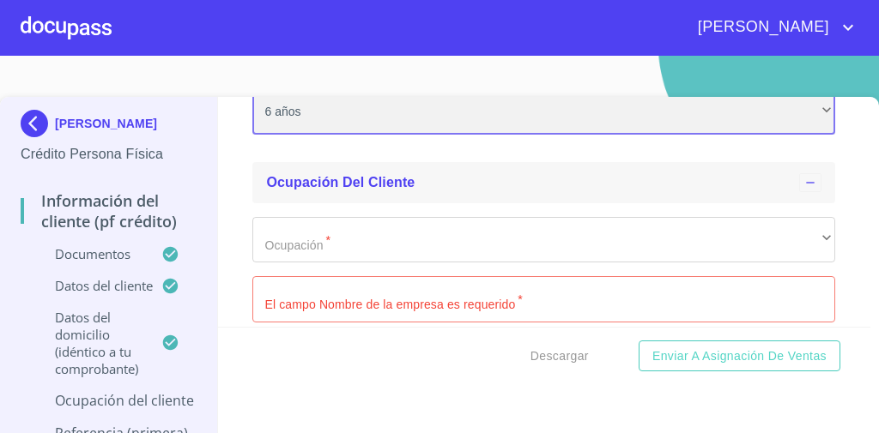
scroll to position [7020, 0]
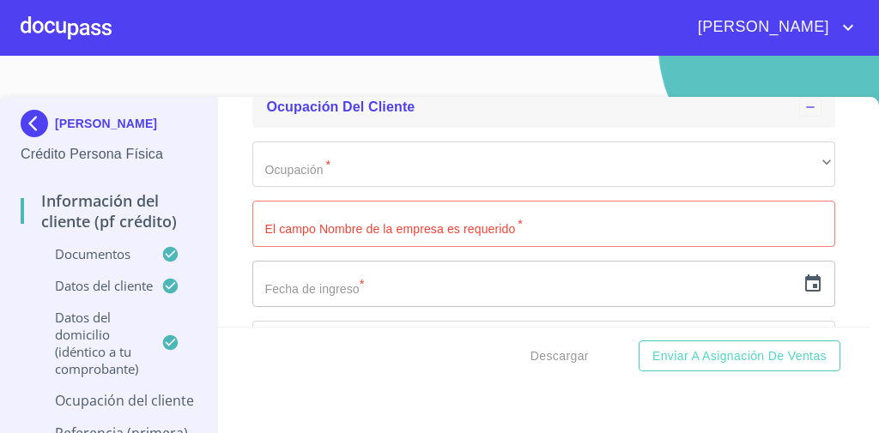
click at [255, 261] on input "text" at bounding box center [523, 284] width 543 height 46
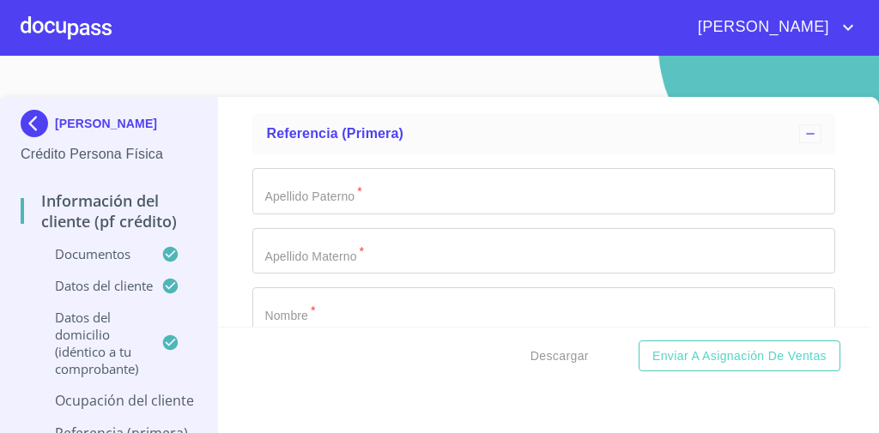
scroll to position [8269, 0]
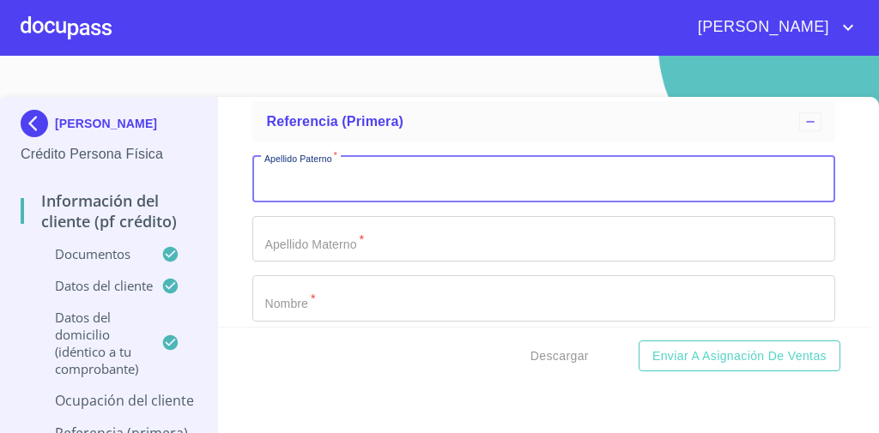
click at [327, 175] on input "Documento de identificación   *" at bounding box center [543, 179] width 583 height 46
type input "[PERSON_NAME]"
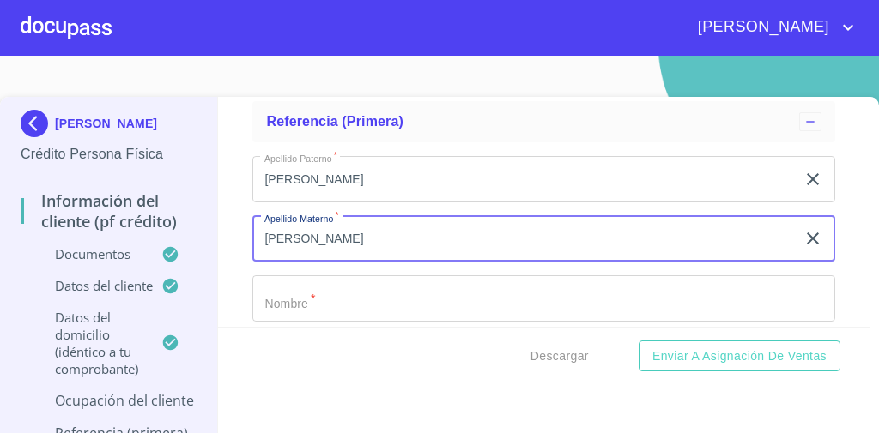
type input "[PERSON_NAME]"
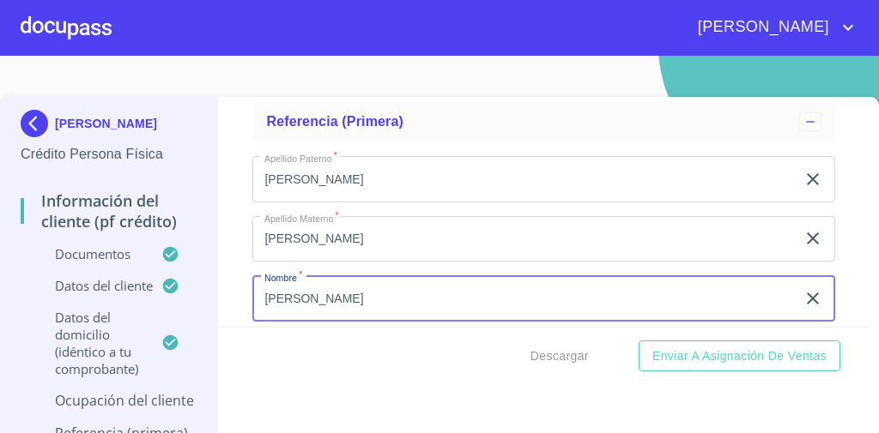
type input "[PERSON_NAME]"
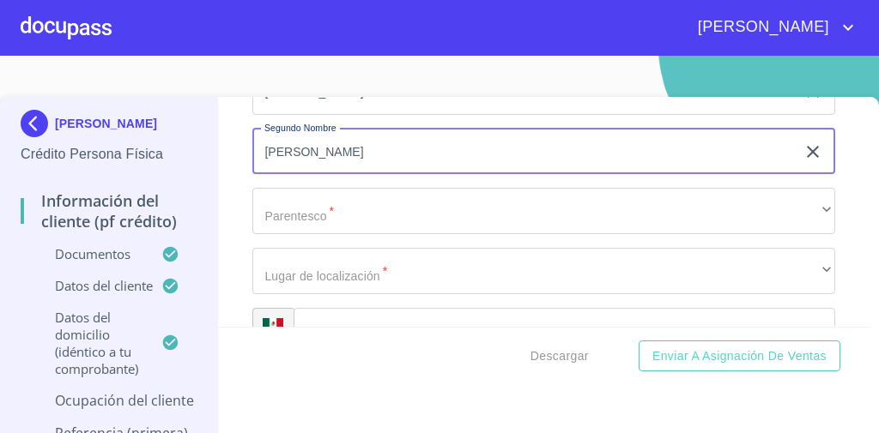
scroll to position [8517, 0]
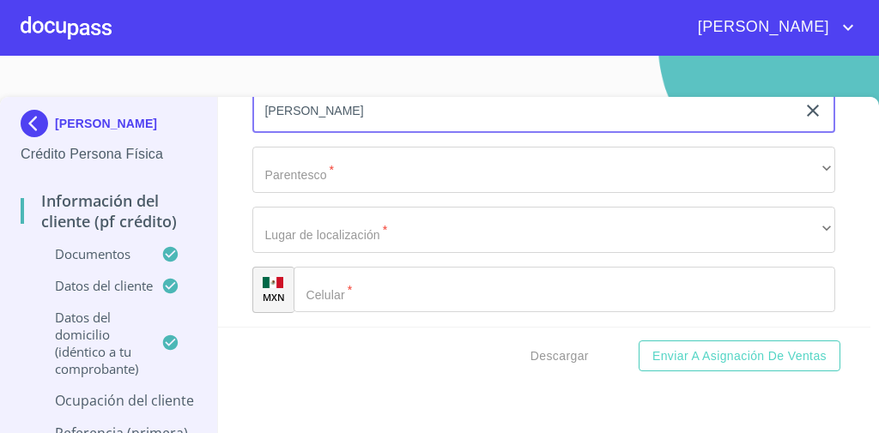
type input "[PERSON_NAME]"
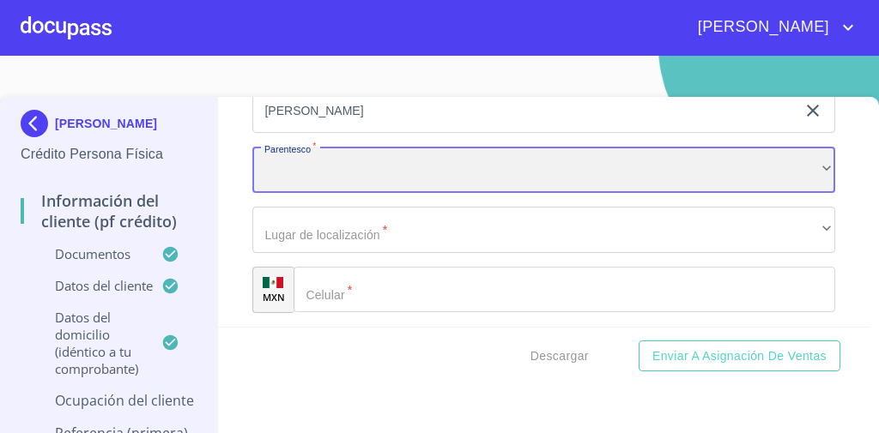
click at [330, 149] on div "​" at bounding box center [543, 170] width 583 height 46
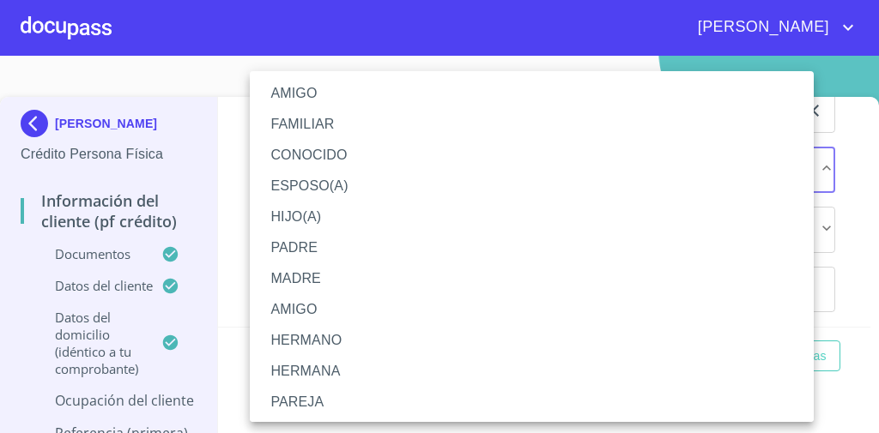
click at [326, 88] on li "AMIGO" at bounding box center [537, 93] width 574 height 31
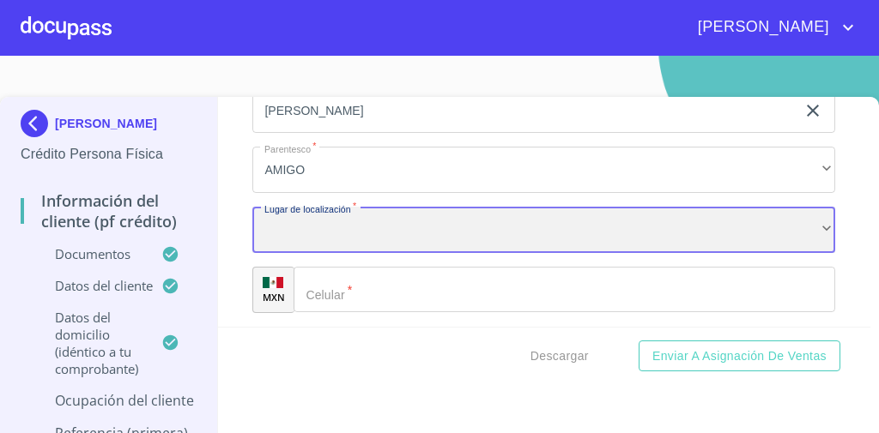
click at [326, 216] on div "​" at bounding box center [543, 230] width 583 height 46
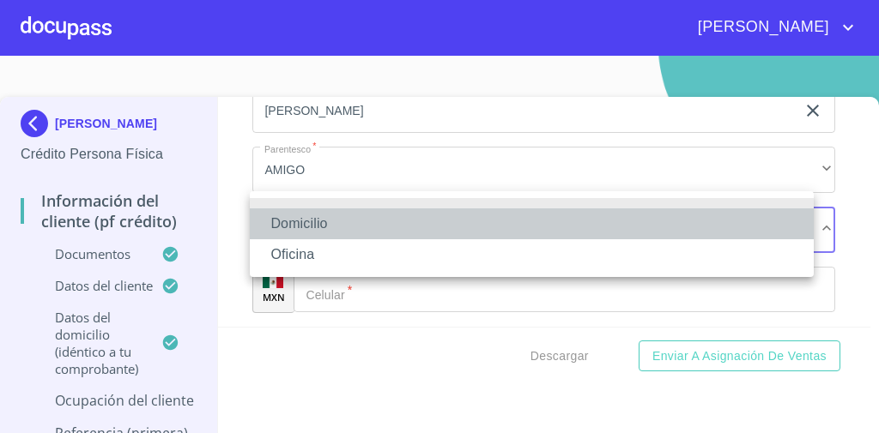
click at [326, 216] on li "Domicilio" at bounding box center [532, 224] width 564 height 31
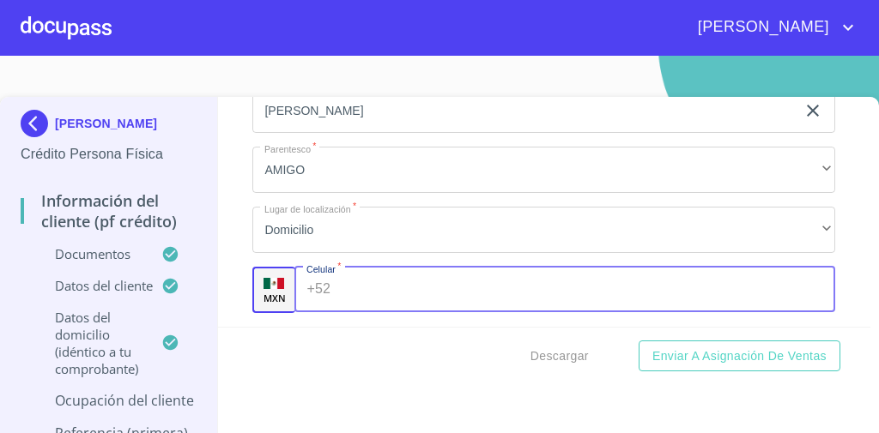
click at [351, 272] on input "Documento de identificación   *" at bounding box center [586, 290] width 498 height 46
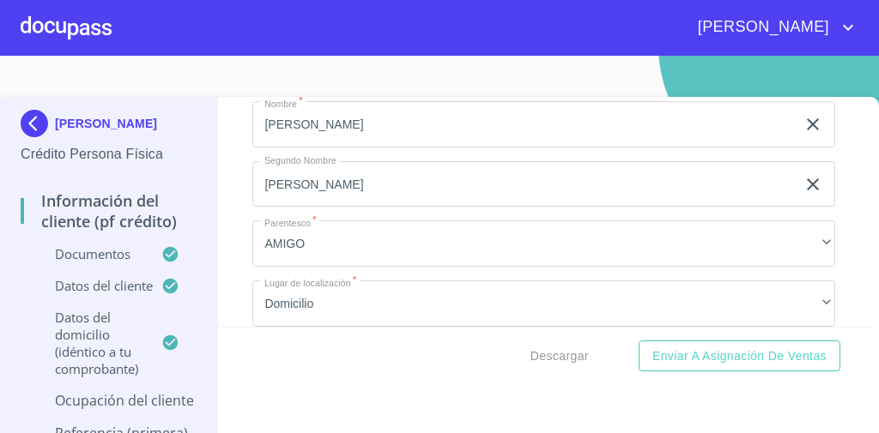
scroll to position [8469, 0]
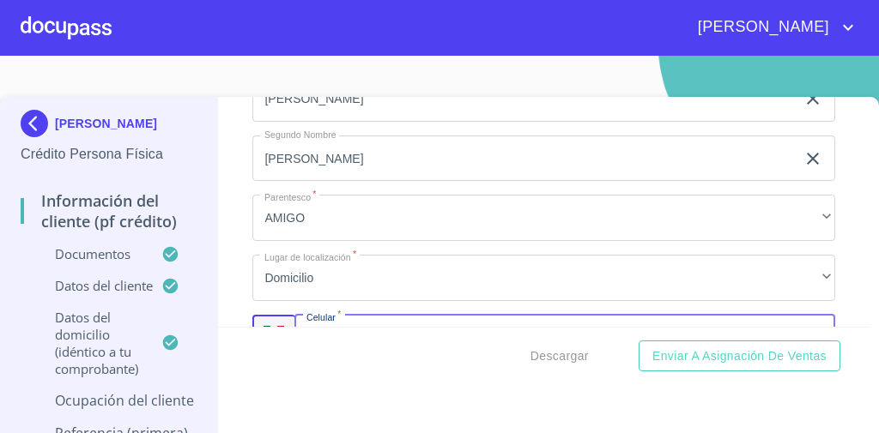
type input "[PHONE_NUMBER]"
click at [229, 191] on div "Información del cliente (PF crédito) Documentos Documento de identificación   *…" at bounding box center [544, 212] width 653 height 230
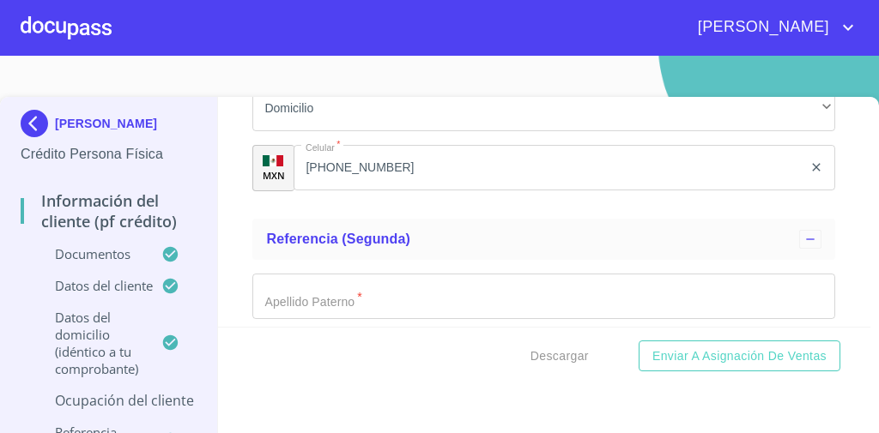
scroll to position [8702, 0]
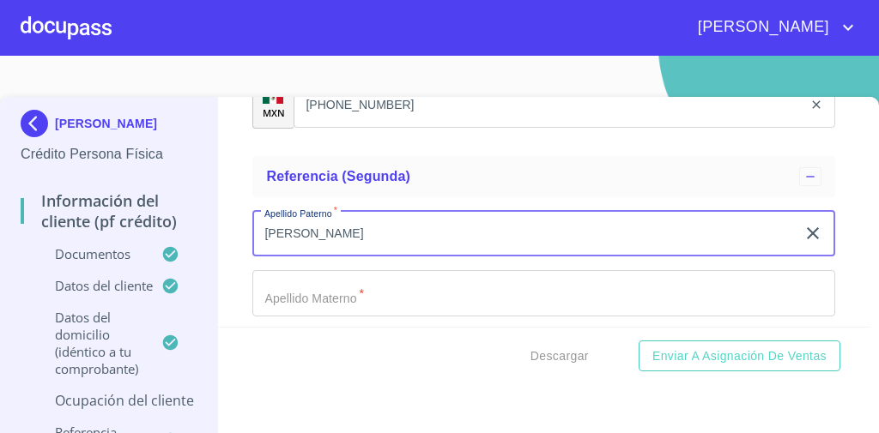
type input "[PERSON_NAME]"
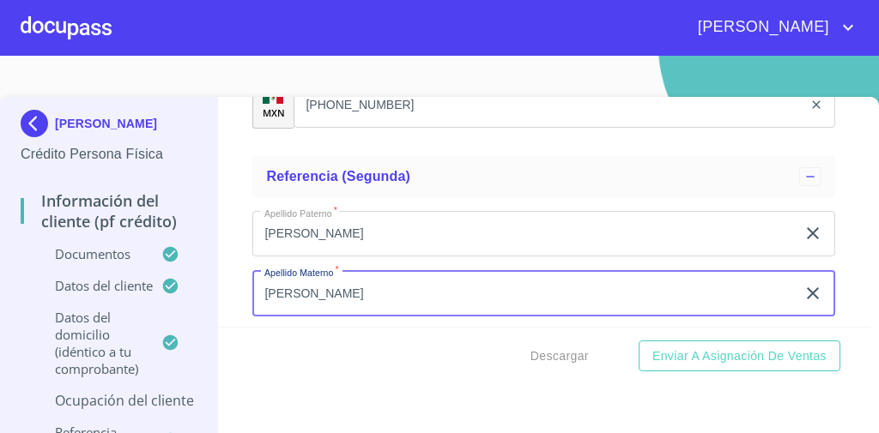
scroll to position [8821, 0]
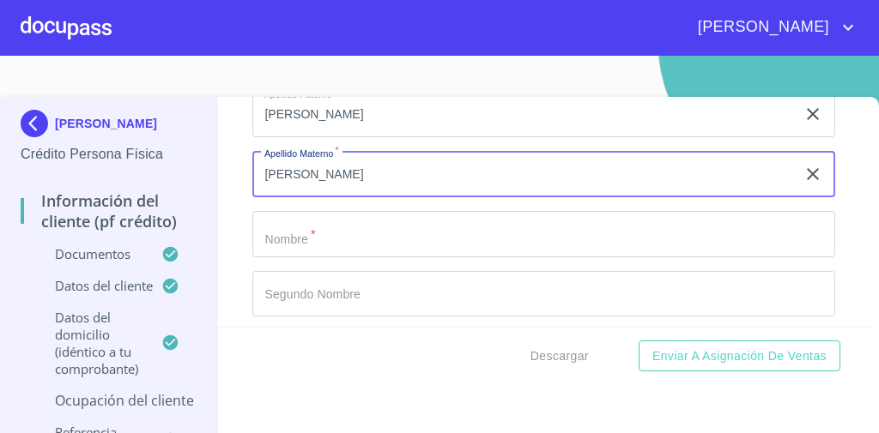
type input "[PERSON_NAME]"
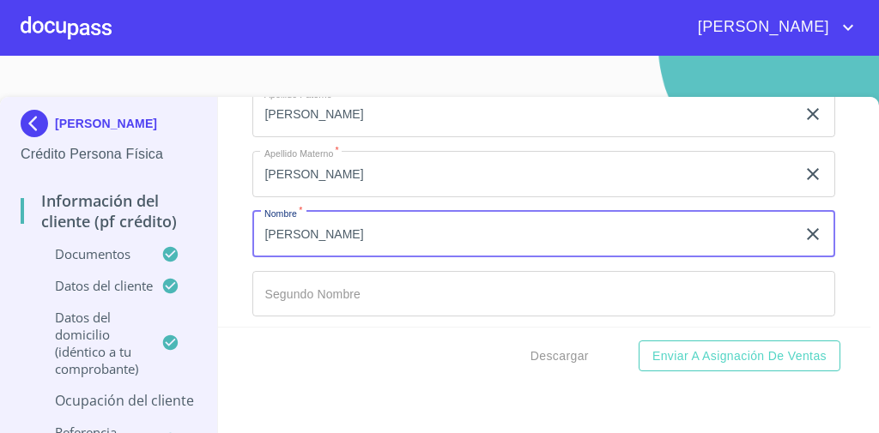
type input "[PERSON_NAME]"
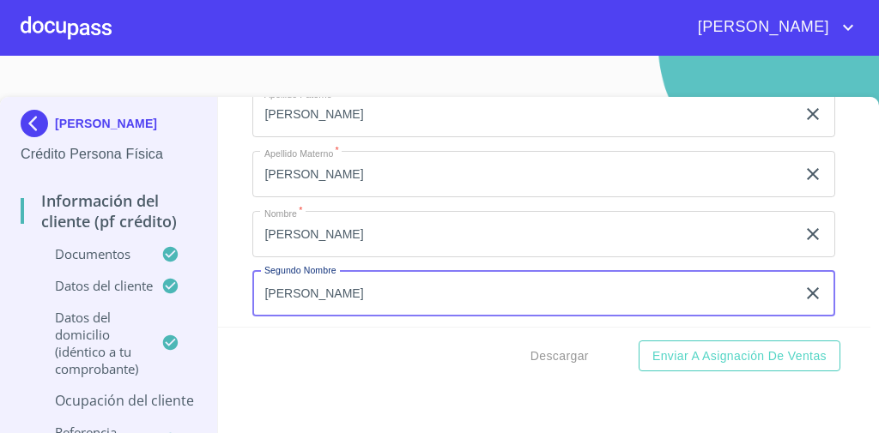
type input "[PERSON_NAME]"
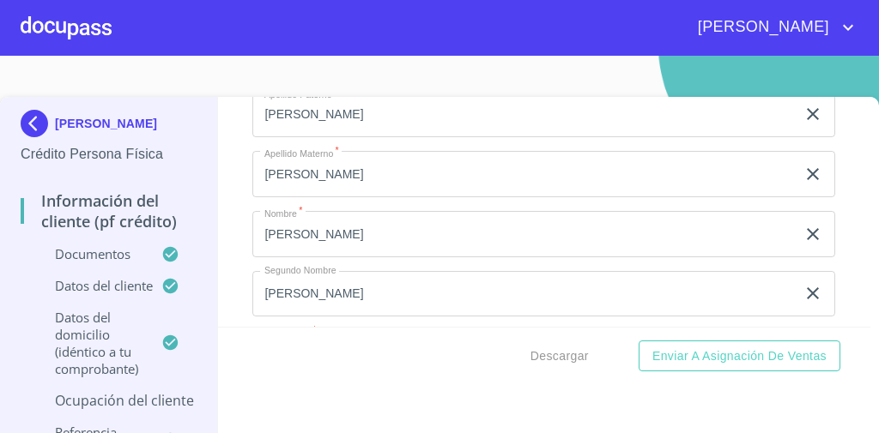
scroll to position [8853, 0]
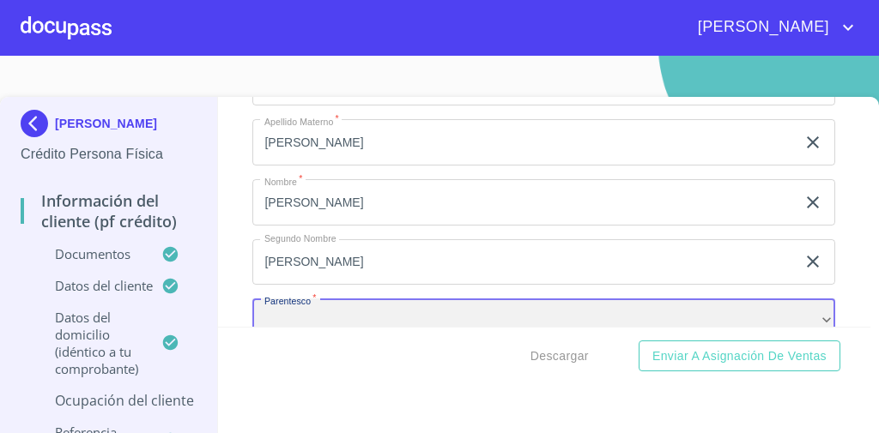
click at [316, 300] on div "​" at bounding box center [543, 322] width 583 height 46
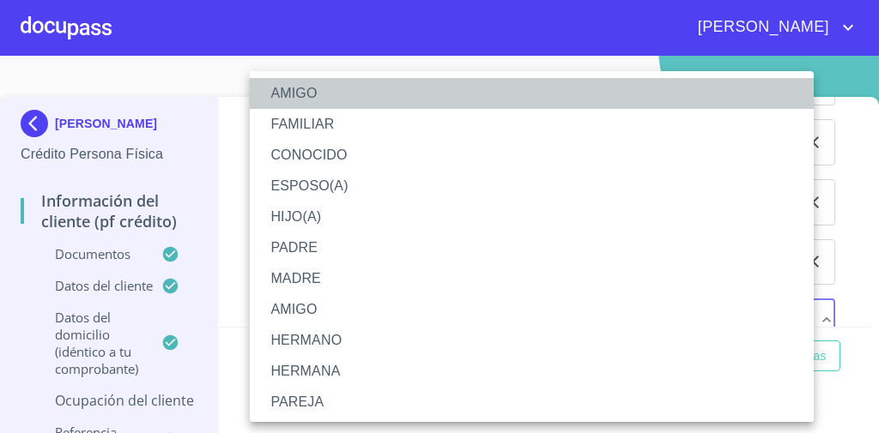
click at [309, 91] on li "AMIGO" at bounding box center [537, 93] width 574 height 31
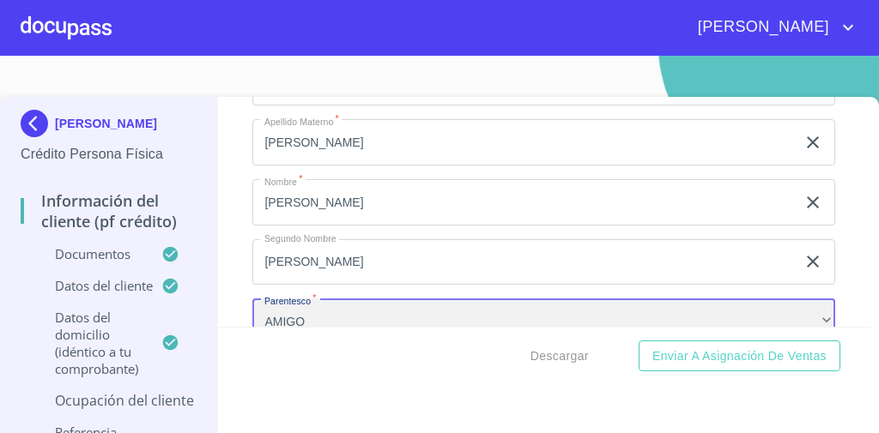
scroll to position [8976, 0]
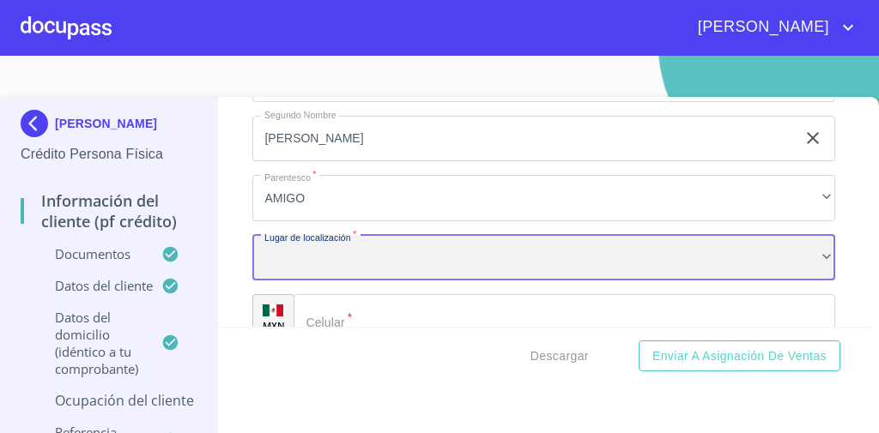
click at [352, 235] on div "​" at bounding box center [543, 258] width 583 height 46
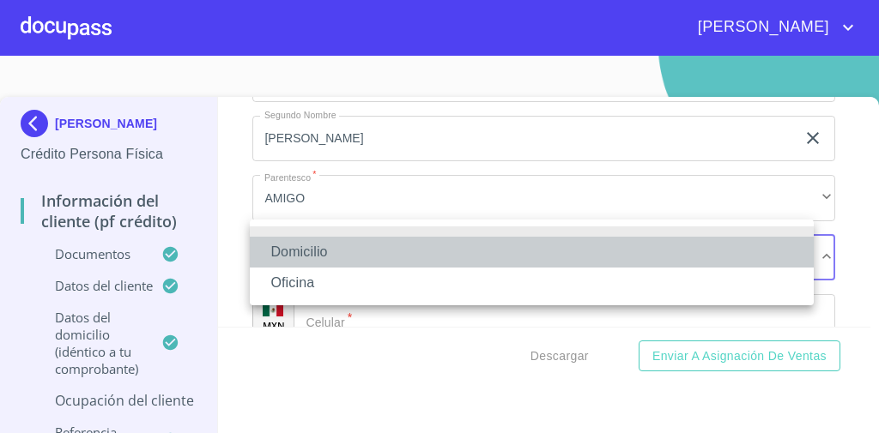
click at [317, 243] on li "Domicilio" at bounding box center [532, 252] width 564 height 31
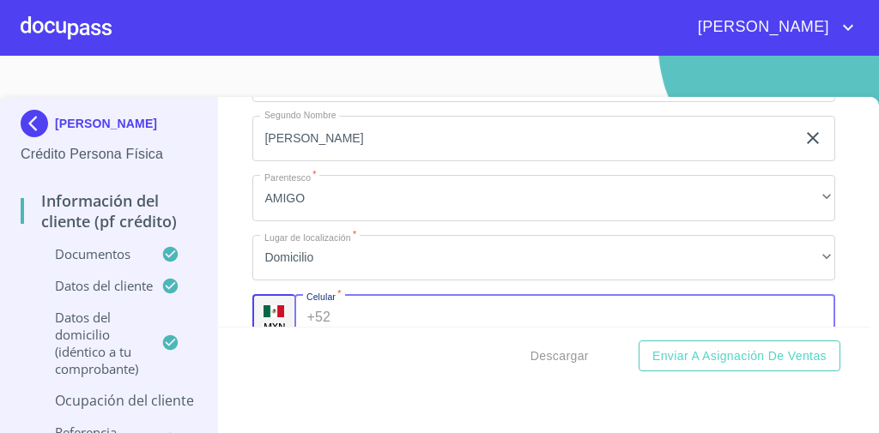
click at [347, 302] on input "Documento de identificación   *" at bounding box center [586, 317] width 498 height 46
type input "[PHONE_NUMBER]"
click at [238, 227] on div "Información del cliente (PF crédito) Documentos Documento de identificación   *…" at bounding box center [544, 212] width 653 height 230
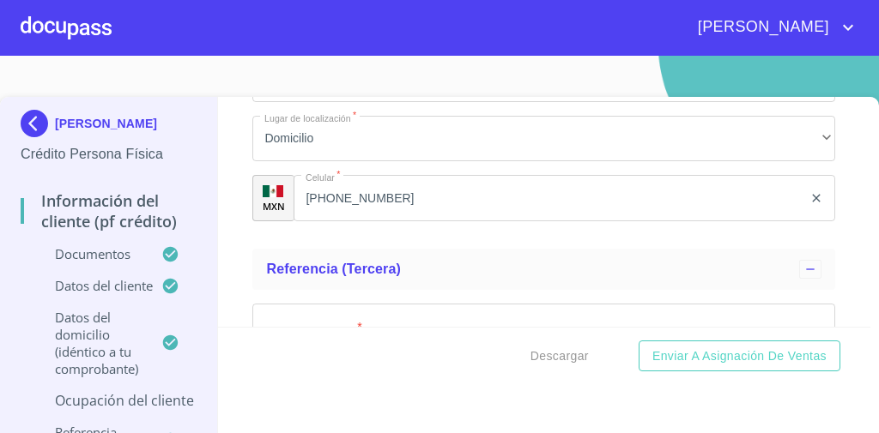
scroll to position [9225, 0]
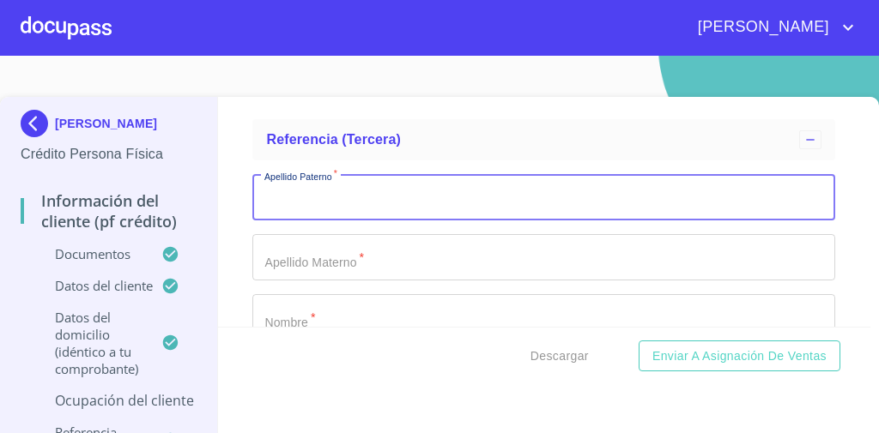
click at [377, 183] on input "Documento de identificación   *" at bounding box center [543, 197] width 583 height 46
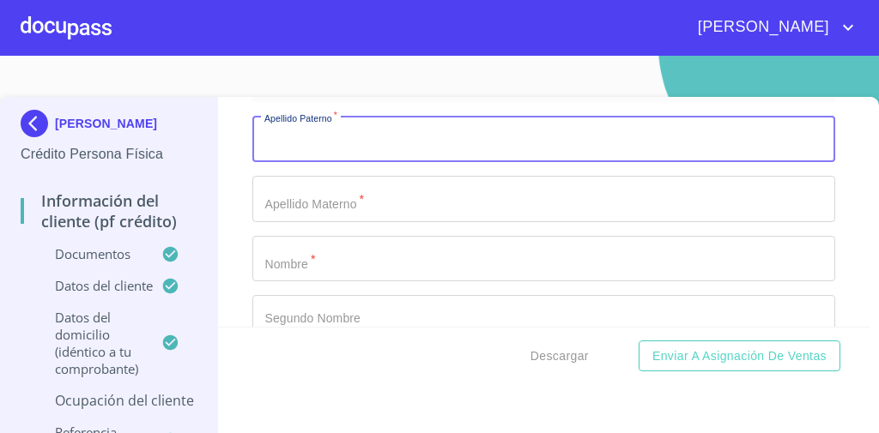
scroll to position [9237, 0]
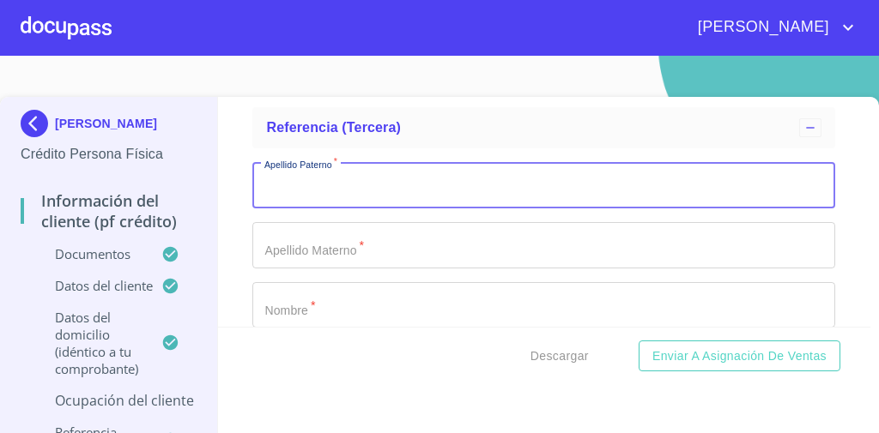
click at [431, 172] on input "Documento de identificación   *" at bounding box center [543, 185] width 583 height 46
type input "[PERSON_NAME]"
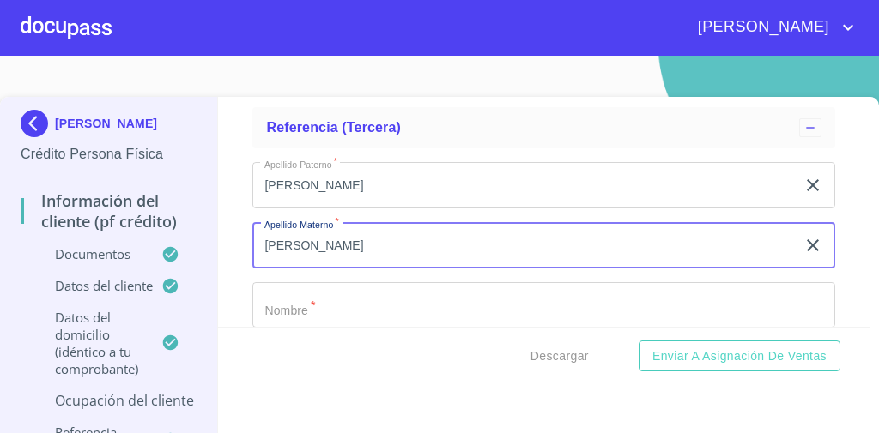
type input "[PERSON_NAME]"
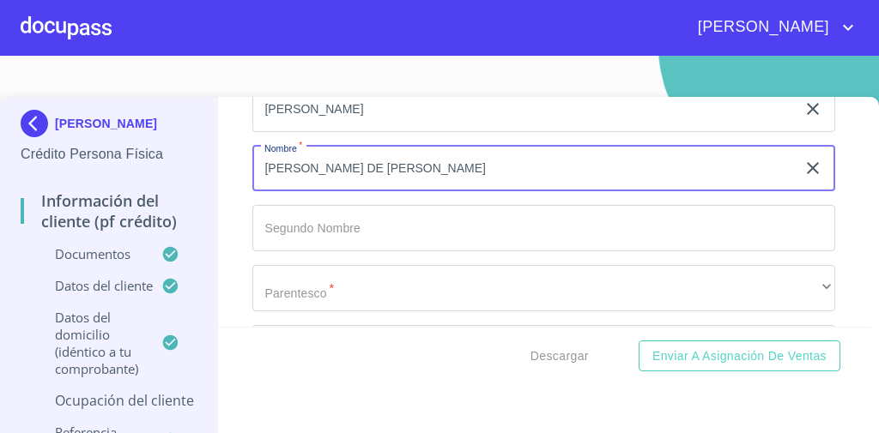
scroll to position [9388, 0]
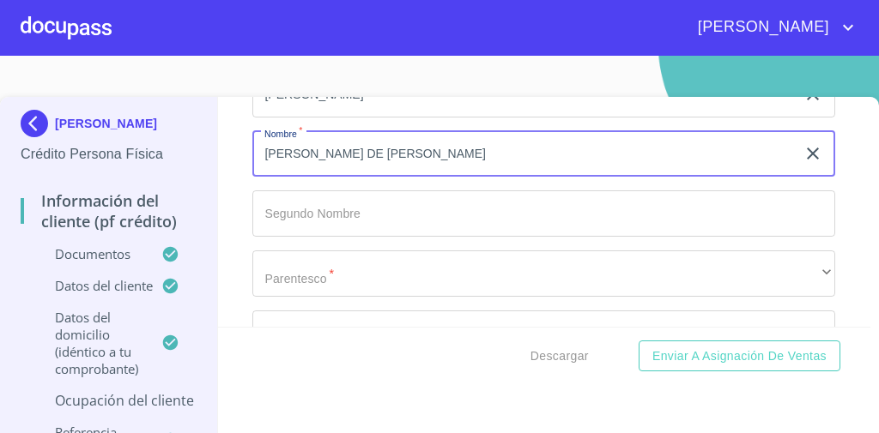
type input "[PERSON_NAME] DE [PERSON_NAME]"
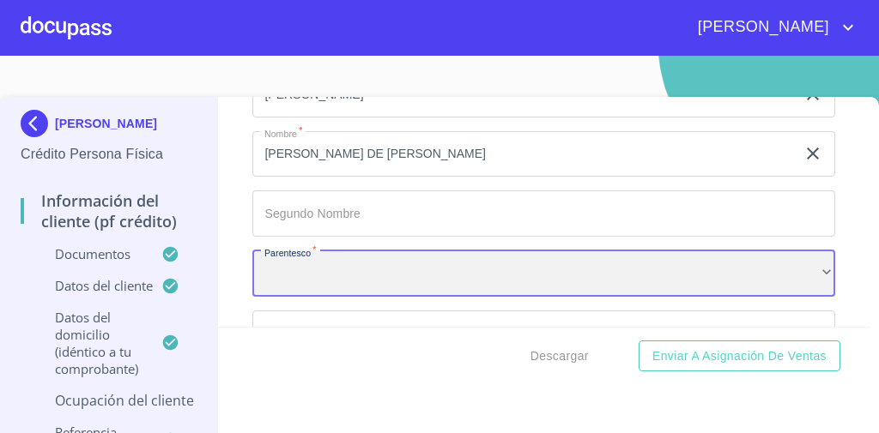
click at [345, 254] on div "​" at bounding box center [543, 274] width 583 height 46
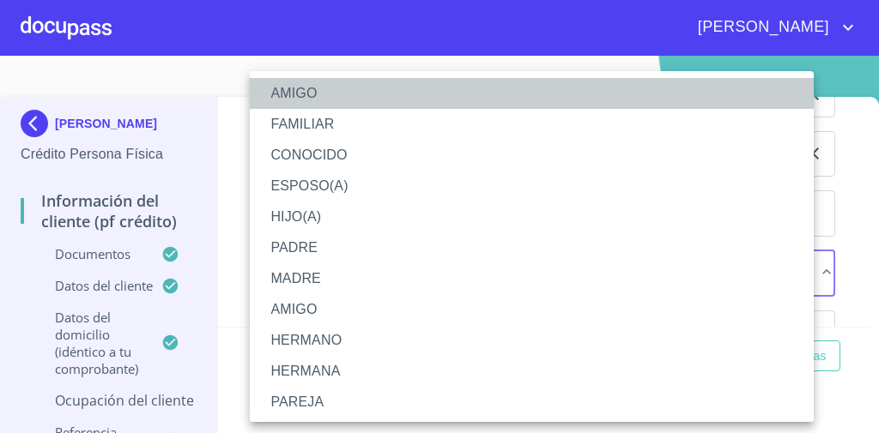
click at [335, 94] on li "AMIGO" at bounding box center [537, 93] width 574 height 31
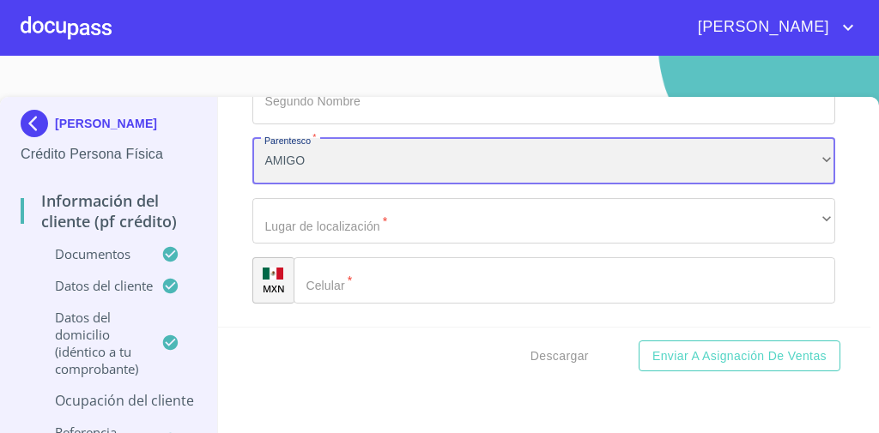
scroll to position [9502, 0]
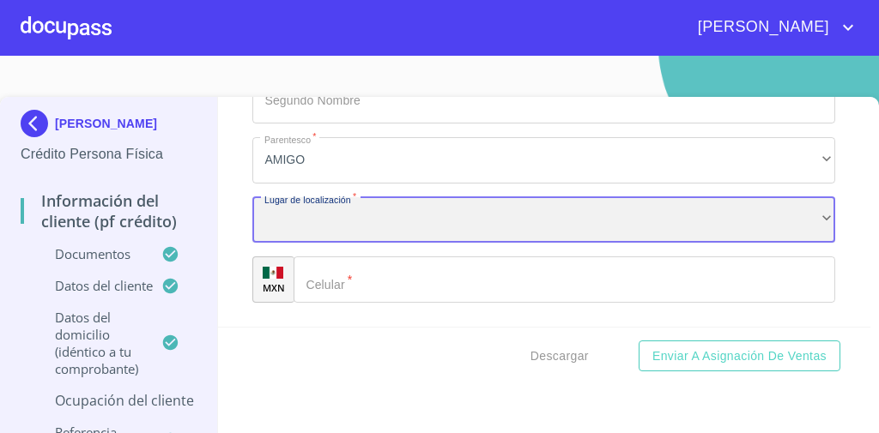
click at [351, 197] on div "​" at bounding box center [543, 220] width 583 height 46
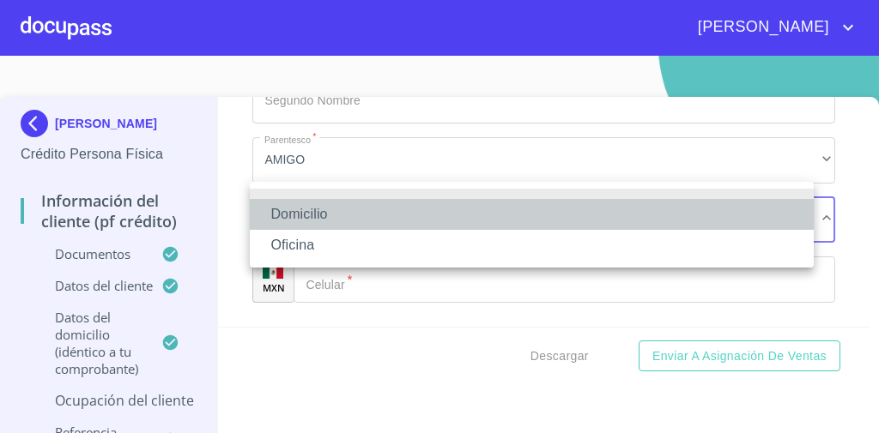
click at [331, 215] on li "Domicilio" at bounding box center [532, 214] width 564 height 31
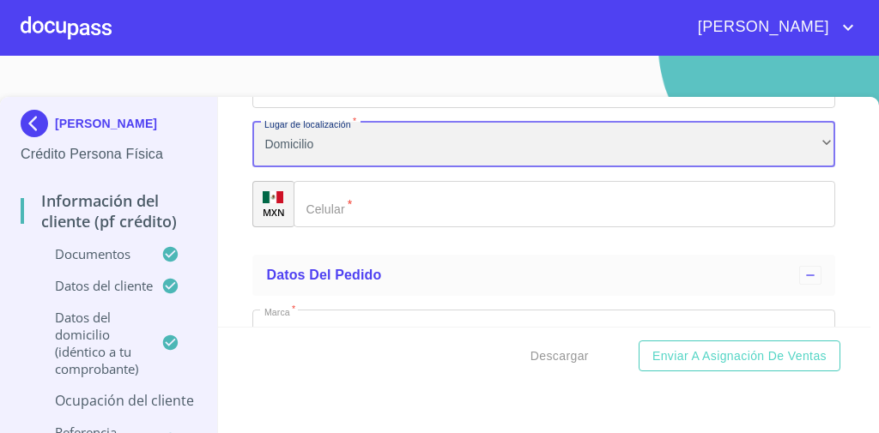
scroll to position [9582, 0]
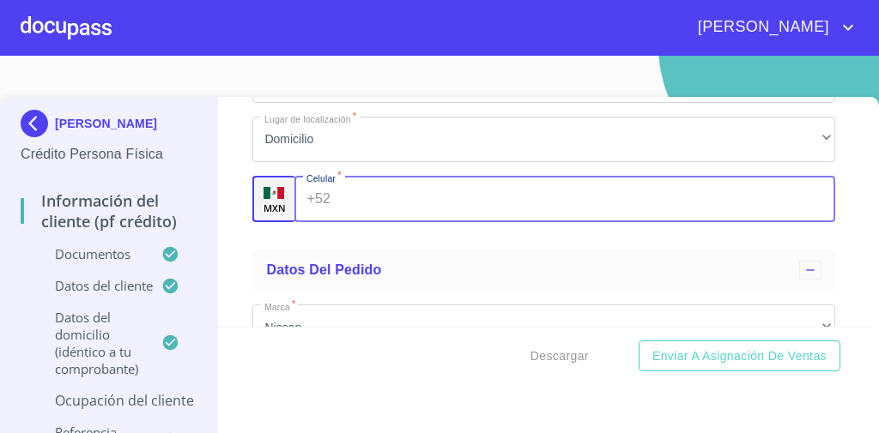
click at [374, 176] on input "Documento de identificación   *" at bounding box center [586, 199] width 498 height 46
click at [390, 210] on div "Apellido [PERSON_NAME]   * [PERSON_NAME] ​ Apellido Materno   * [PERSON_NAME] ​…" at bounding box center [543, 19] width 583 height 433
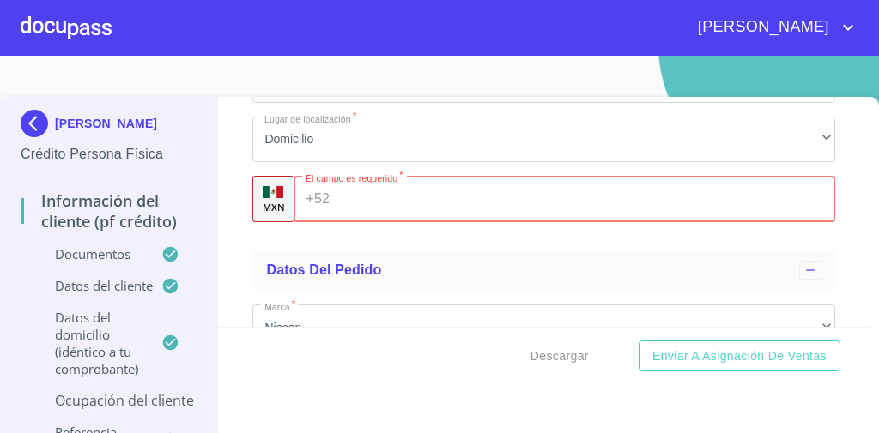
click at [360, 180] on input "Documento de identificación   *" at bounding box center [585, 199] width 499 height 46
type input "[PHONE_NUMBER]"
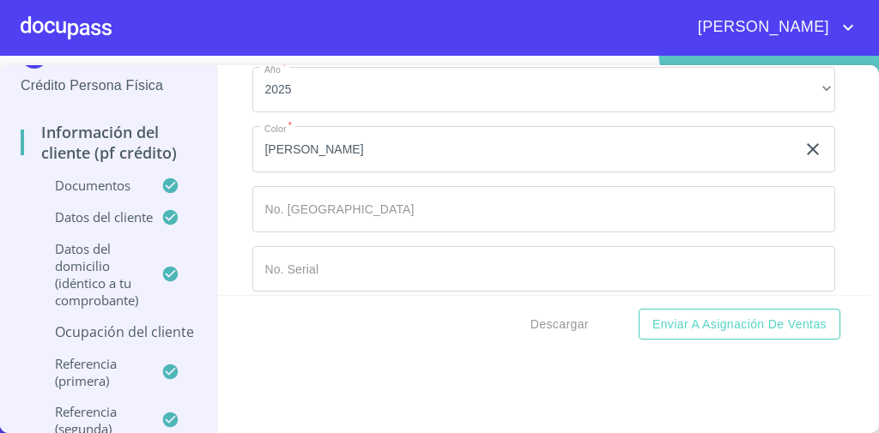
scroll to position [0, 0]
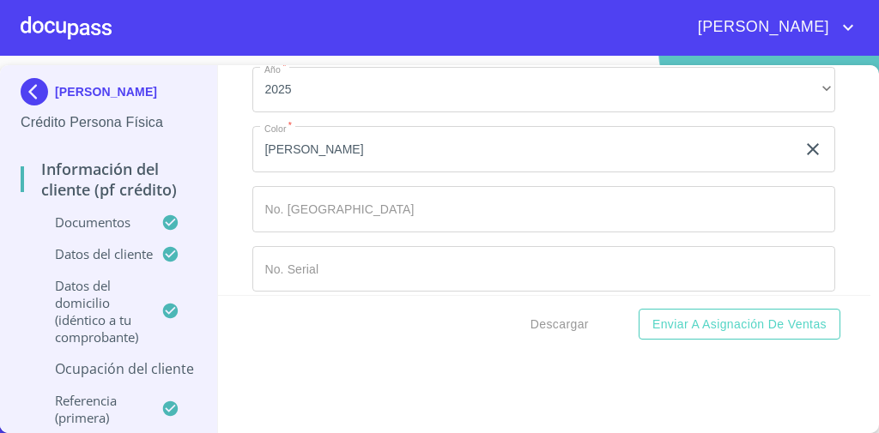
click at [142, 342] on p "Datos del domicilio (idéntico a tu comprobante)" at bounding box center [91, 311] width 141 height 69
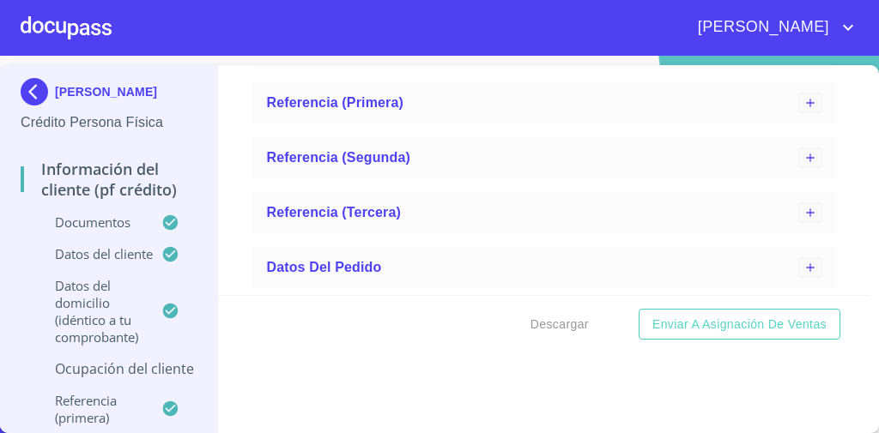
scroll to position [1078, 0]
click at [142, 342] on p "Datos del domicilio (idéntico a tu comprobante)" at bounding box center [91, 311] width 141 height 69
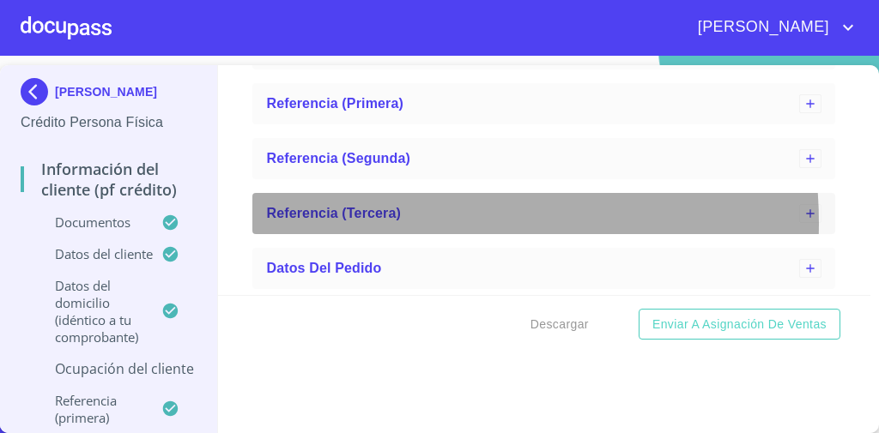
click at [382, 223] on div "Referencia (tercera)" at bounding box center [543, 213] width 583 height 41
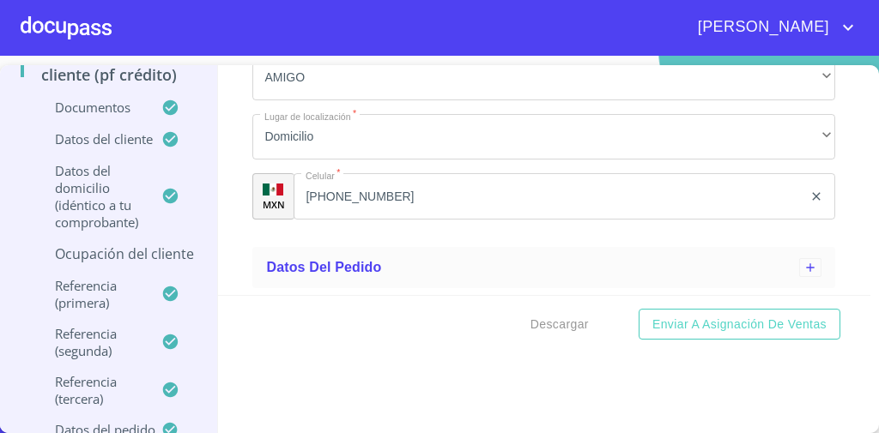
scroll to position [189, 0]
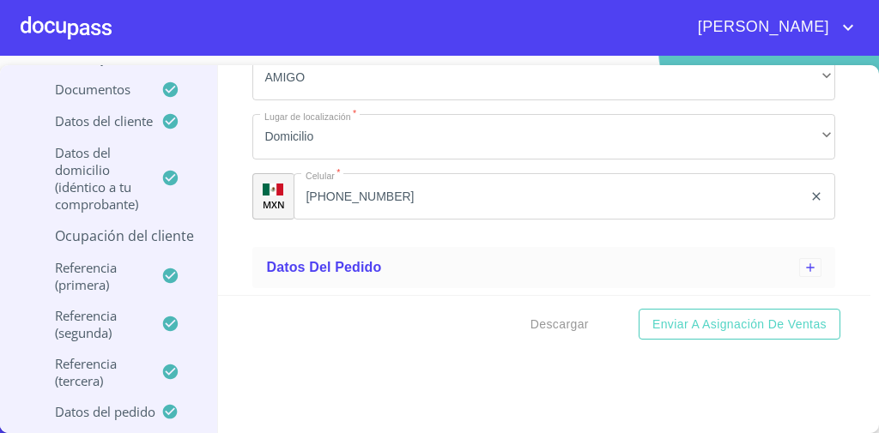
click at [118, 227] on p "Ocupación del Cliente" at bounding box center [109, 236] width 176 height 19
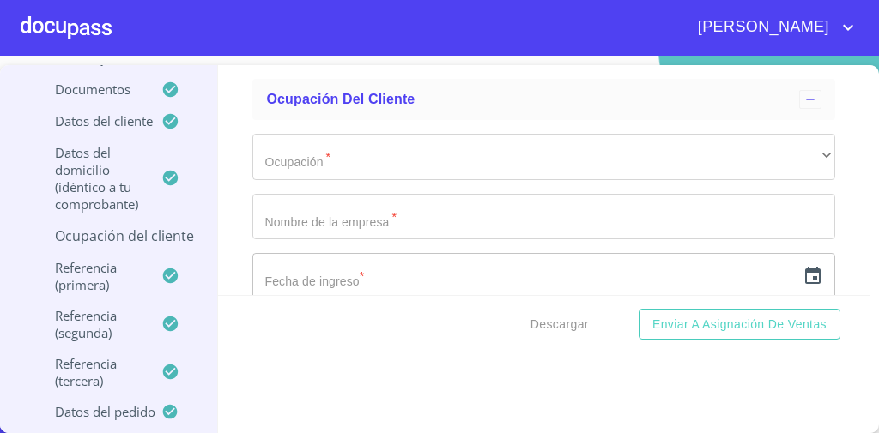
scroll to position [297, 0]
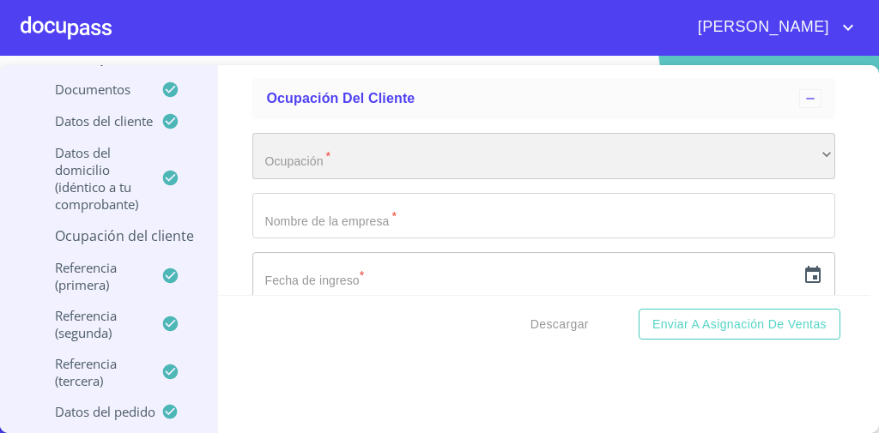
click at [470, 161] on div "​" at bounding box center [543, 156] width 583 height 46
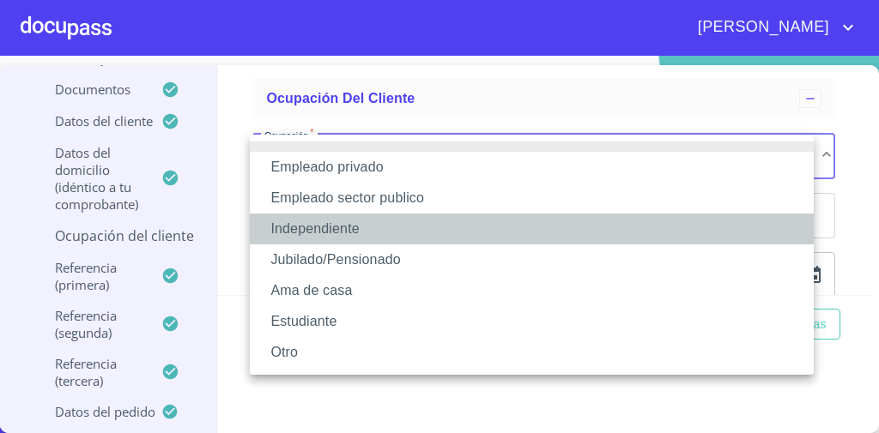
click at [364, 224] on li "Independiente" at bounding box center [532, 229] width 564 height 31
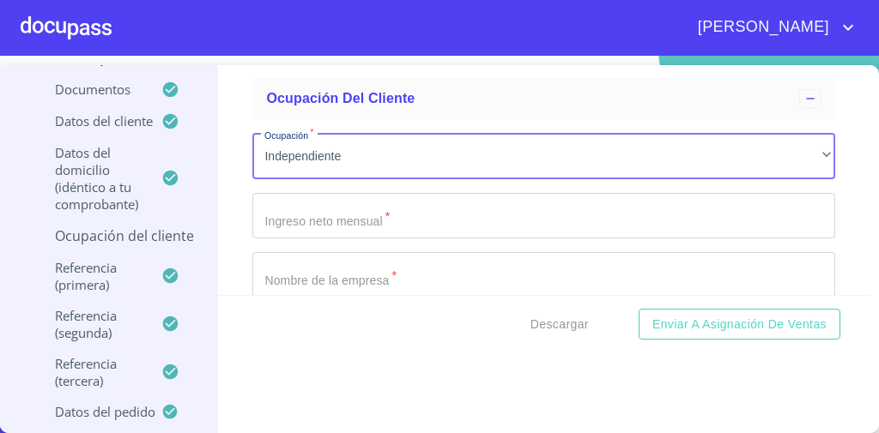
click at [366, 217] on input "Ocupación   *" at bounding box center [543, 216] width 583 height 46
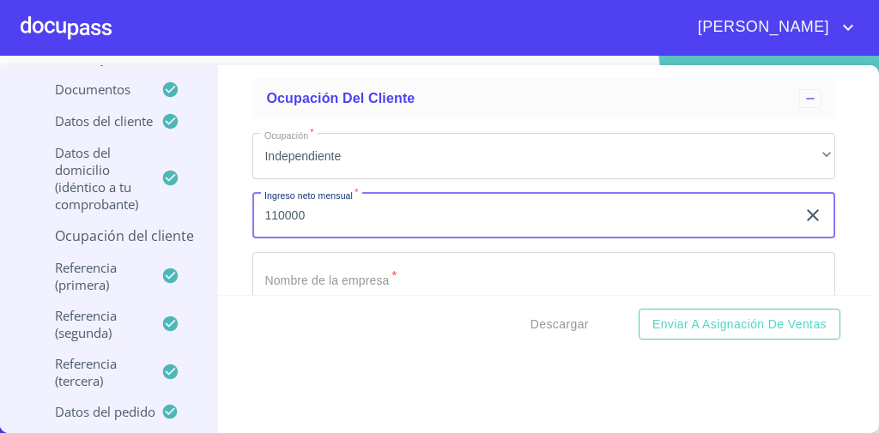
type input "110000"
click at [639, 309] on button "Enviar a Asignación de Ventas" at bounding box center [740, 325] width 202 height 32
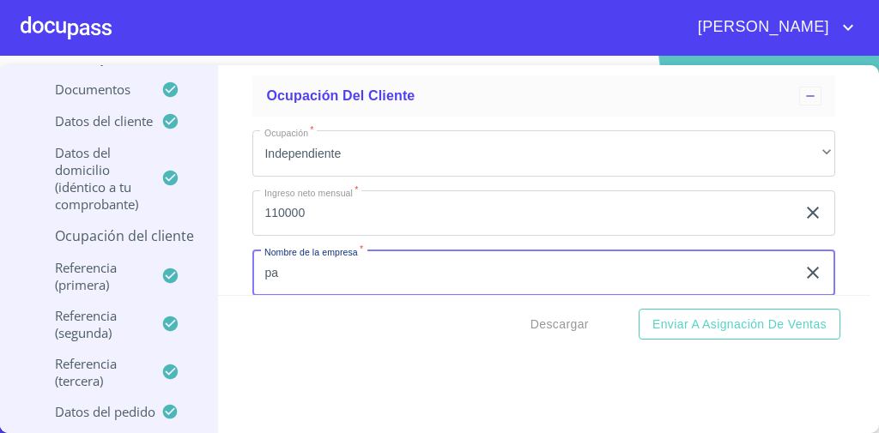
type input "p"
type input "O"
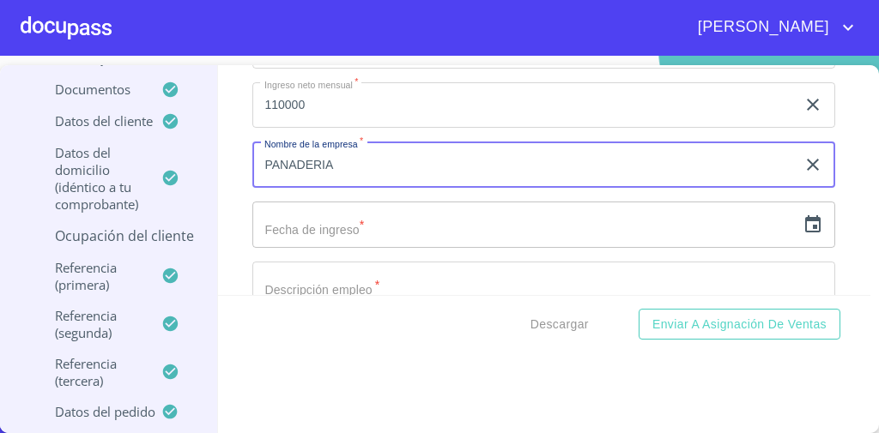
scroll to position [410, 0]
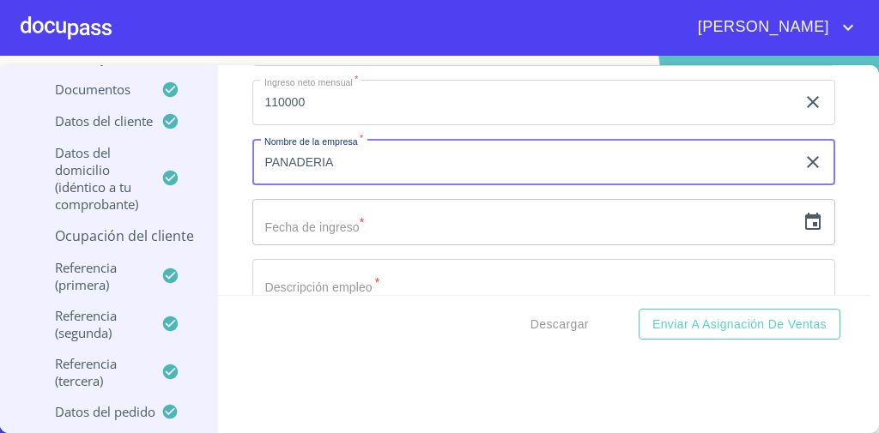
type input "PANADERIA"
click at [802, 219] on icon "button" at bounding box center [812, 222] width 21 height 21
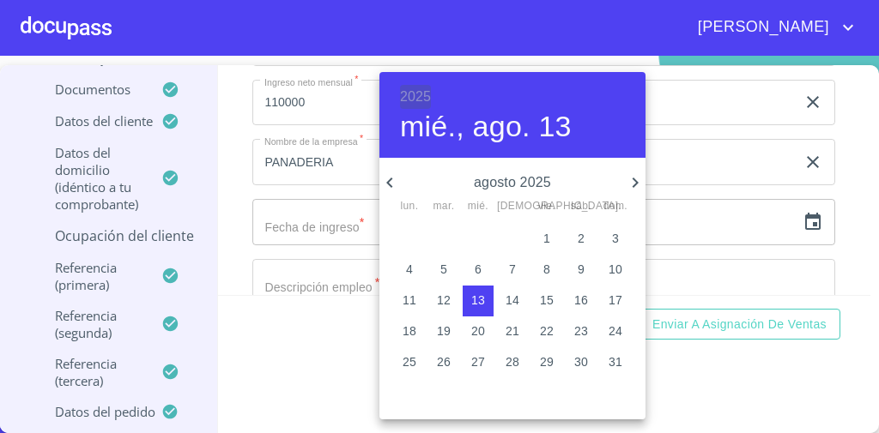
click at [417, 95] on h6 "2025" at bounding box center [415, 97] width 31 height 24
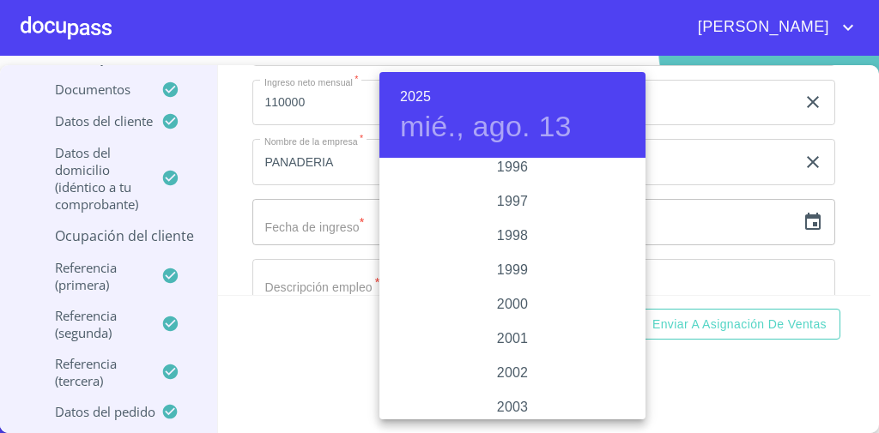
scroll to position [2447, 0]
click at [512, 240] on div "1998" at bounding box center [512, 237] width 266 height 34
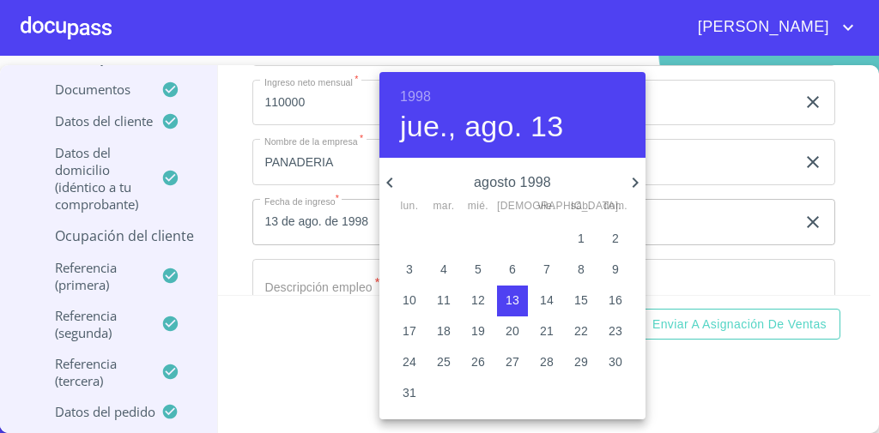
click at [421, 98] on h6 "1998" at bounding box center [415, 97] width 31 height 24
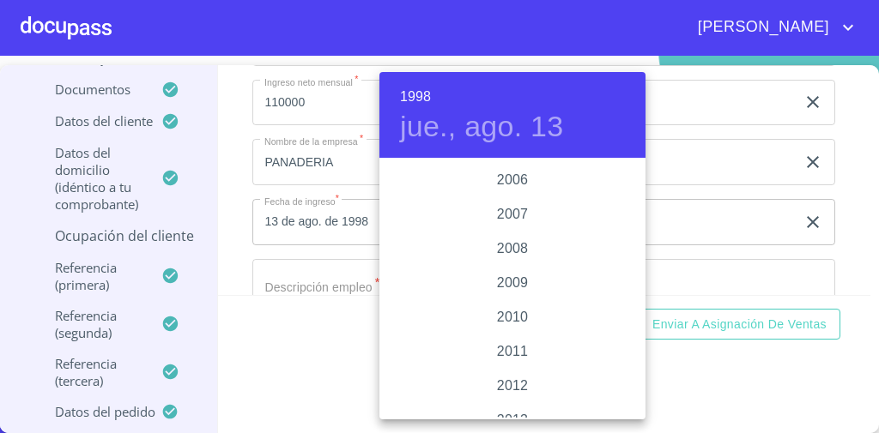
scroll to position [2818, 0]
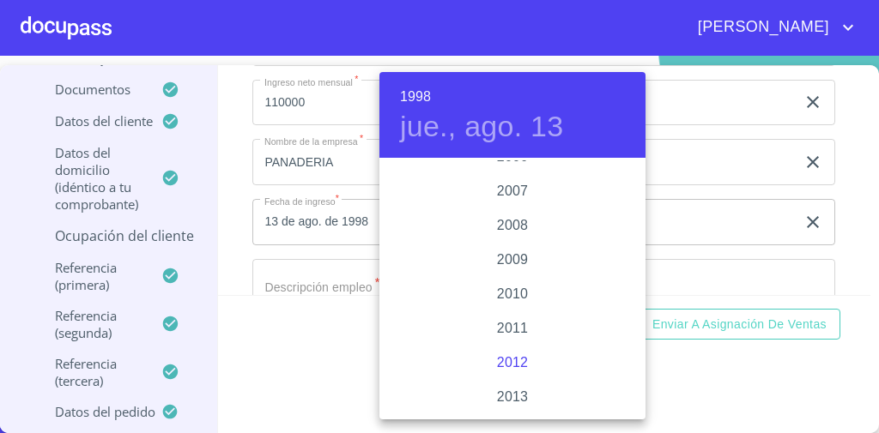
click at [498, 360] on div "2012" at bounding box center [512, 363] width 266 height 34
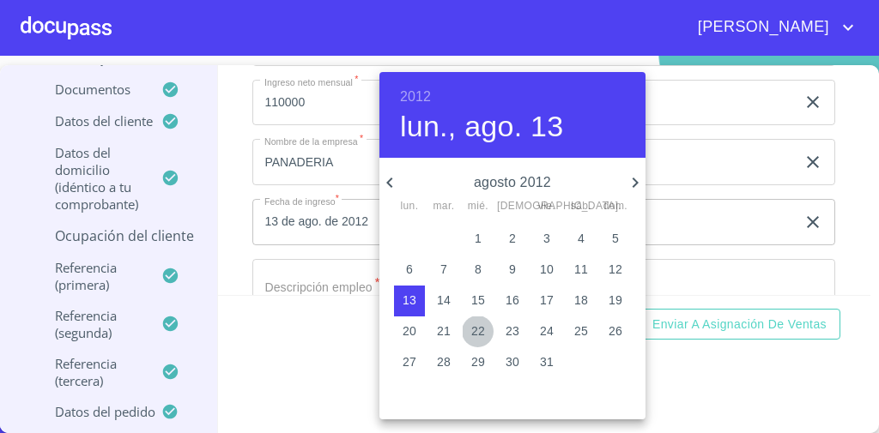
click at [474, 318] on button "22" at bounding box center [478, 332] width 31 height 31
type input "22 de ago. de 2012"
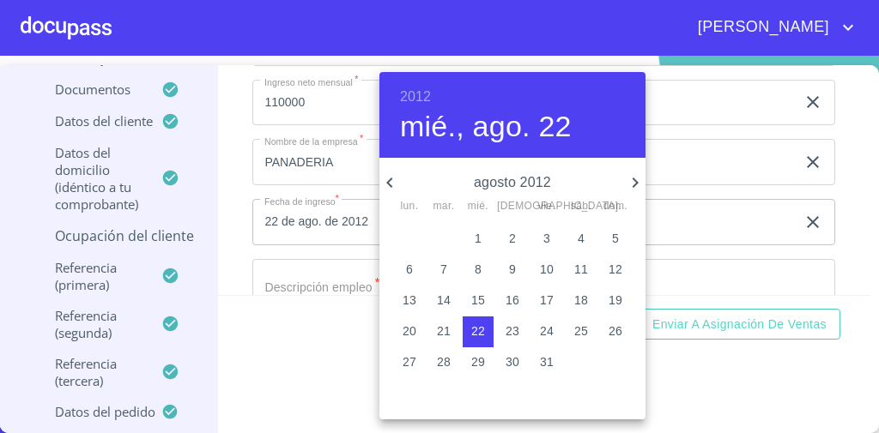
click at [318, 352] on div at bounding box center [439, 216] width 879 height 433
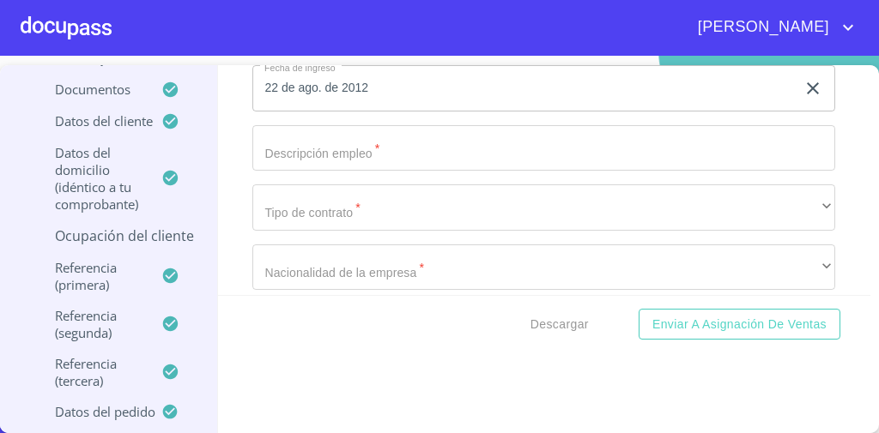
scroll to position [545, 0]
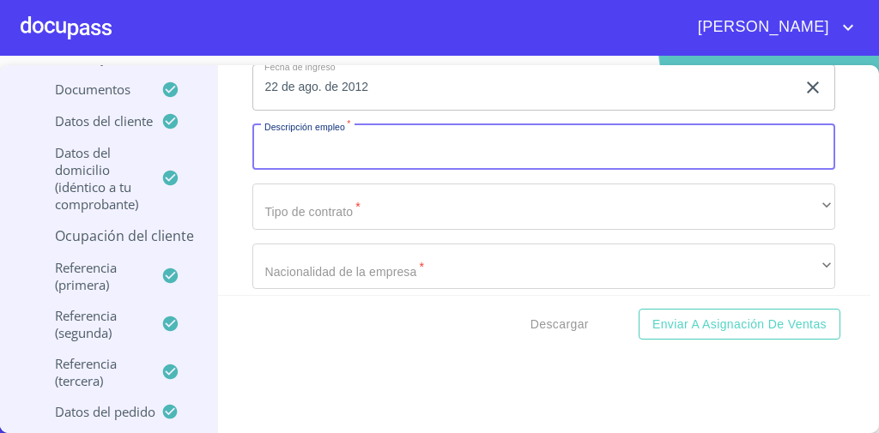
click at [398, 150] on input "Ocupación   *" at bounding box center [543, 147] width 583 height 46
type input "VENTA DE ALIMENTOS"
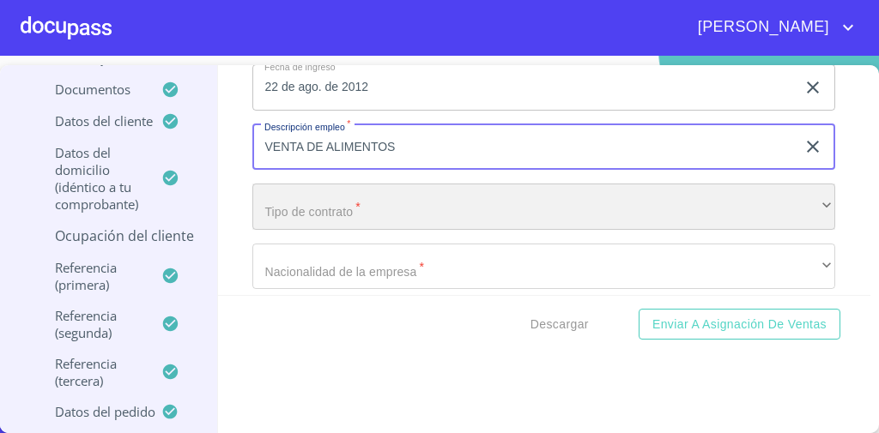
click at [375, 197] on div "​" at bounding box center [543, 207] width 583 height 46
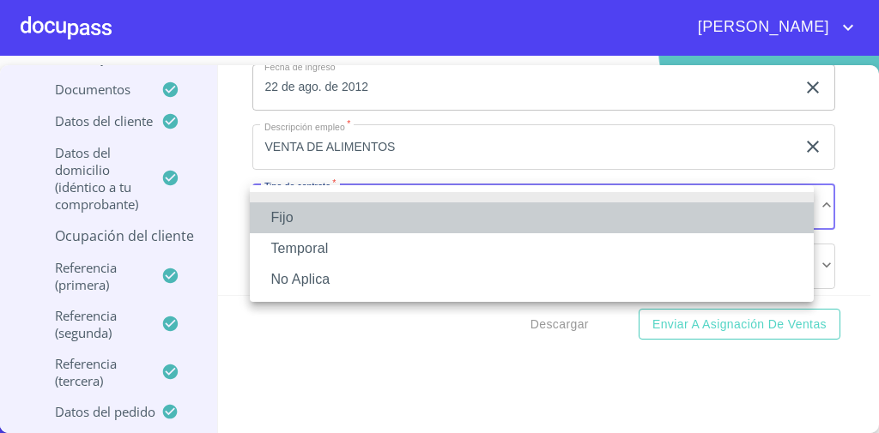
click at [333, 223] on li "Fijo" at bounding box center [532, 218] width 564 height 31
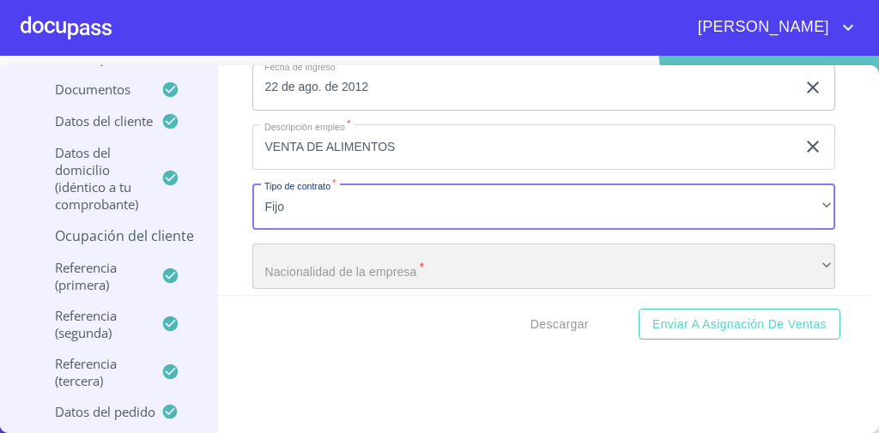
click at [319, 273] on div "​" at bounding box center [543, 267] width 583 height 46
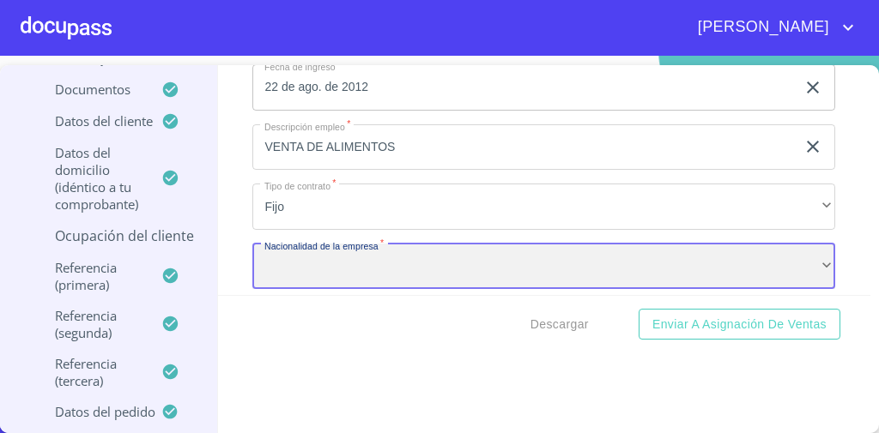
click at [319, 273] on div "​" at bounding box center [543, 267] width 583 height 46
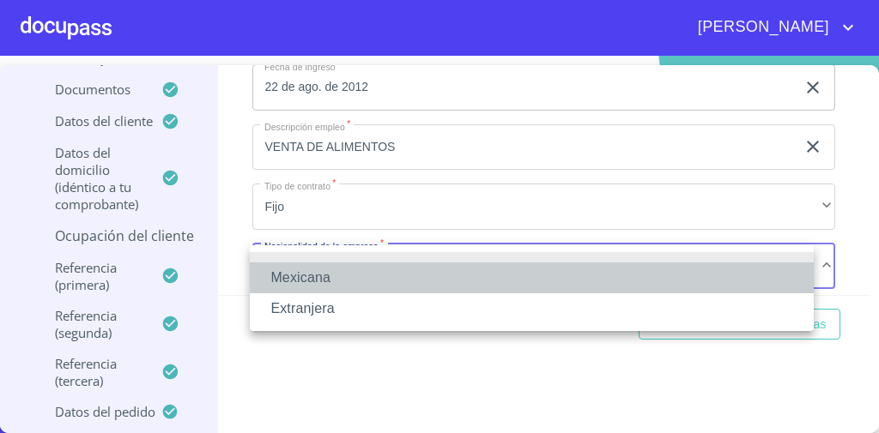
click at [319, 273] on li "Mexicana" at bounding box center [532, 278] width 564 height 31
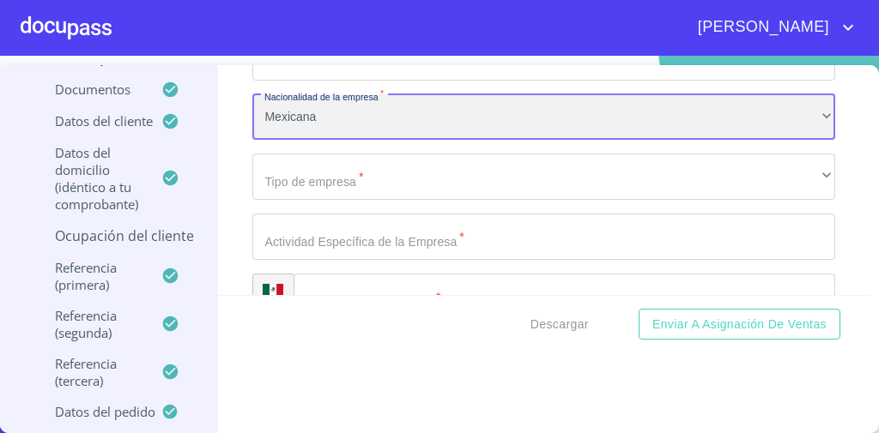
scroll to position [692, 0]
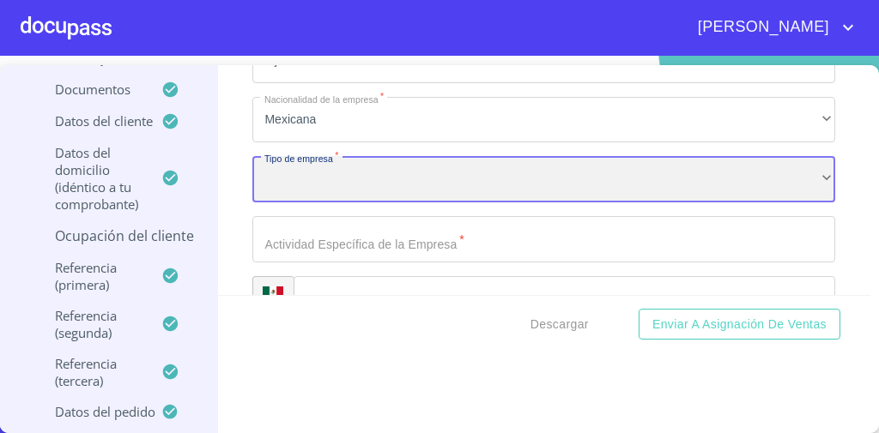
click at [348, 167] on div "​" at bounding box center [543, 179] width 583 height 46
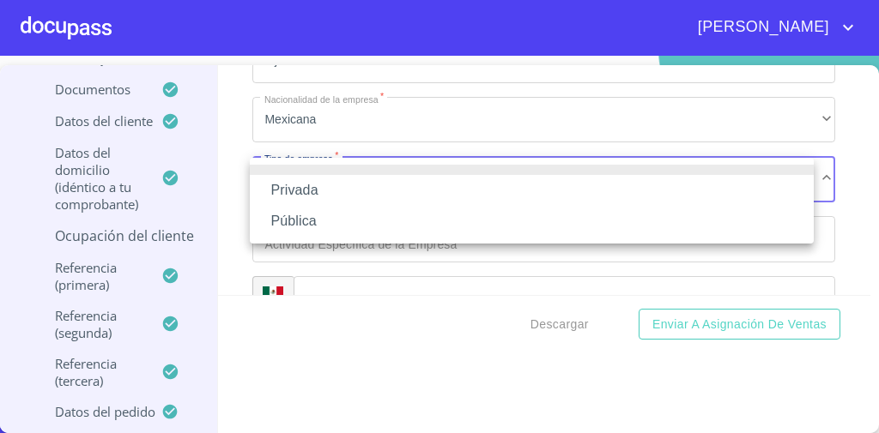
click at [332, 189] on li "Privada" at bounding box center [532, 190] width 564 height 31
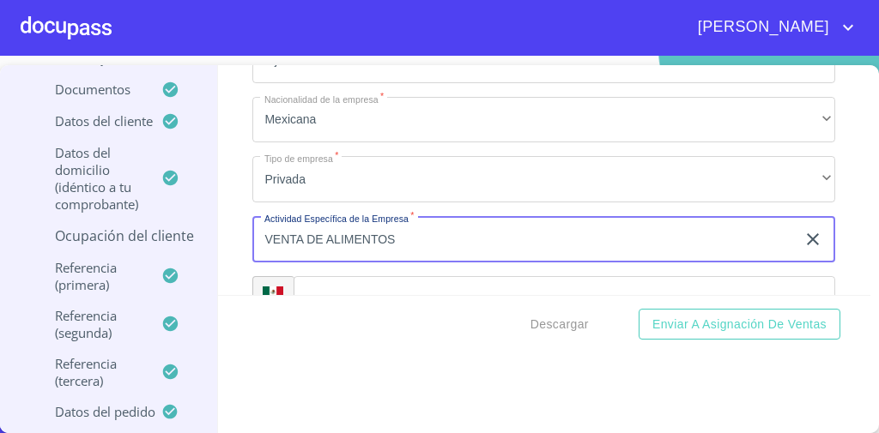
type input "venta de alimentos"
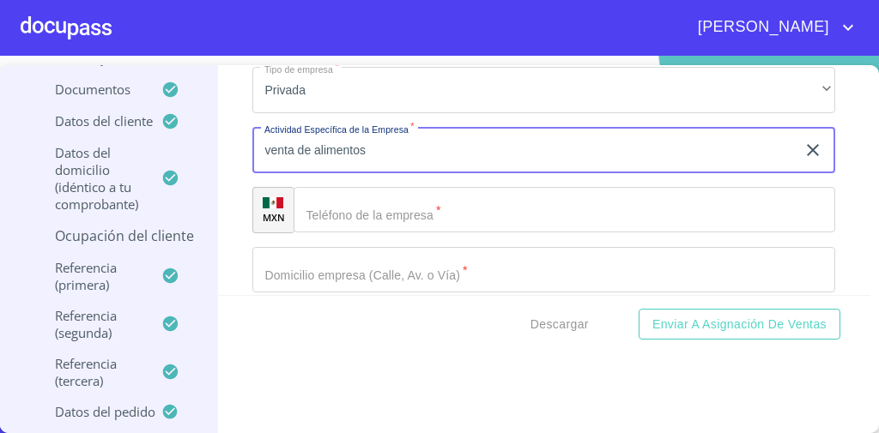
scroll to position [782, 0]
click at [499, 209] on input "Ocupación   *" at bounding box center [565, 209] width 542 height 46
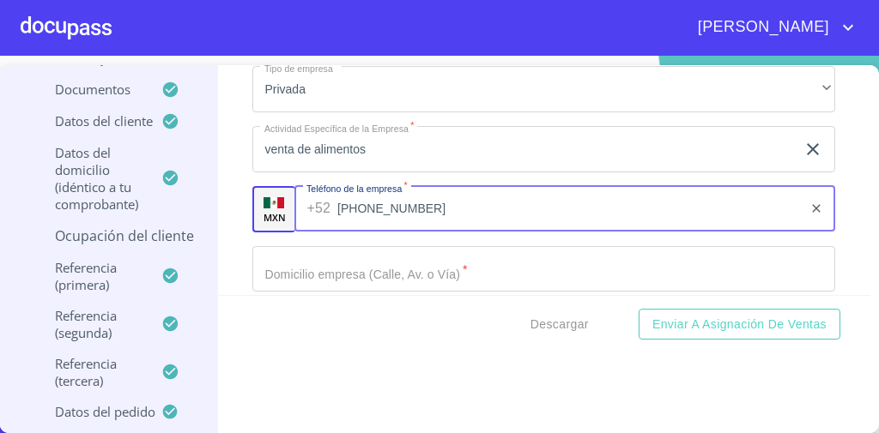
type input "[PHONE_NUMBER]"
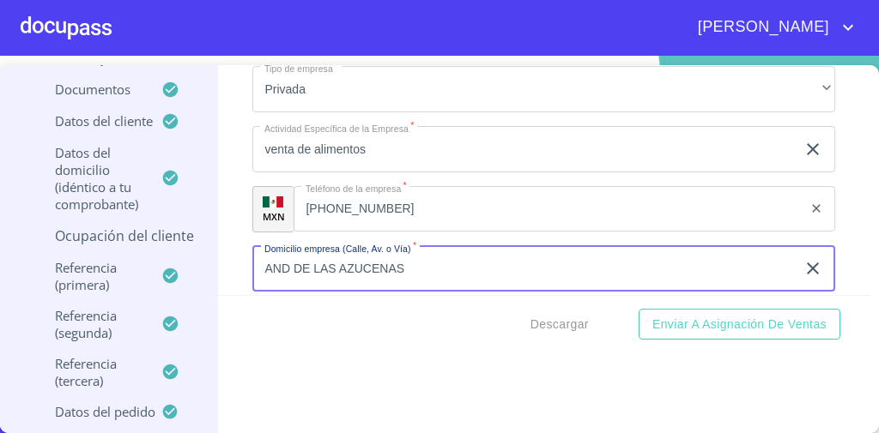
type input "AND DE LAS AZUCENAS"
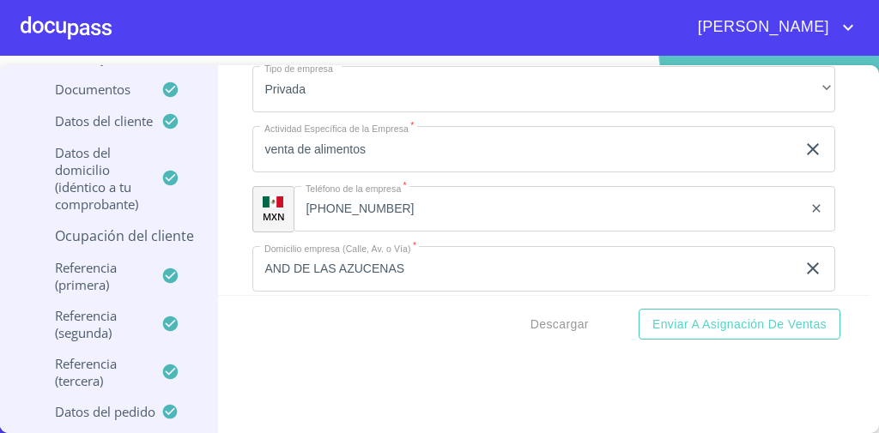
scroll to position [930, 0]
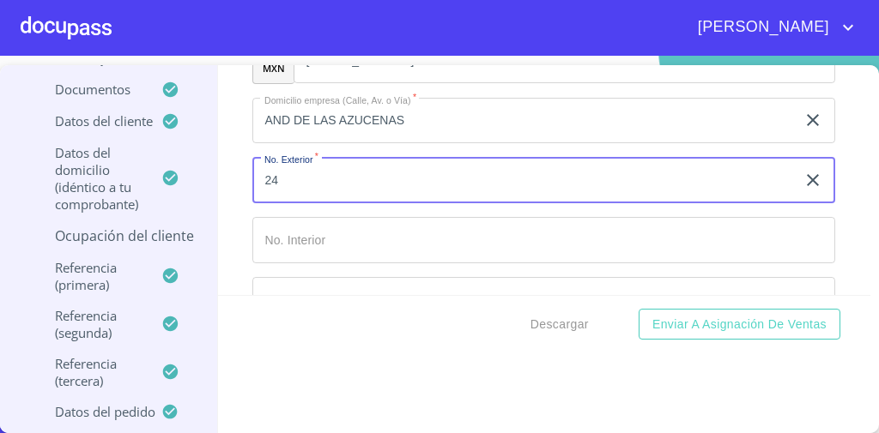
type input "24"
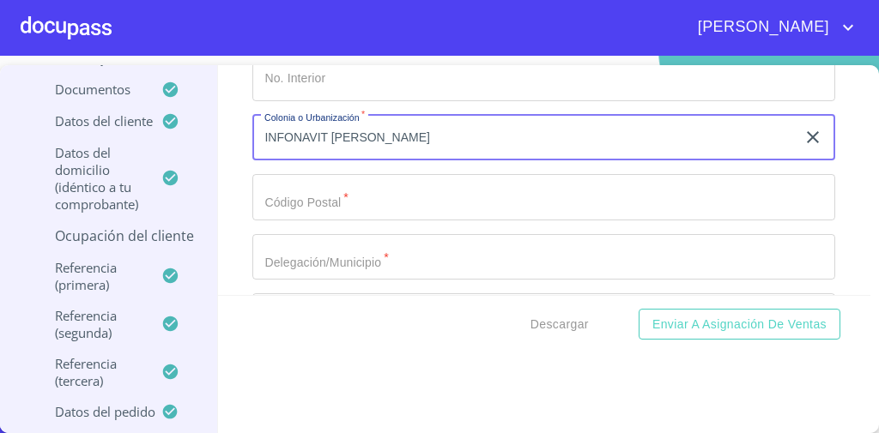
scroll to position [1089, 0]
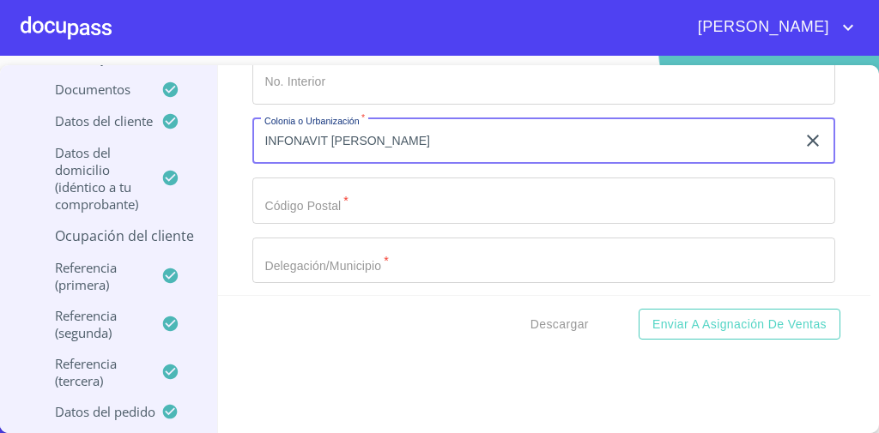
type input "INFONAVIT [PERSON_NAME]"
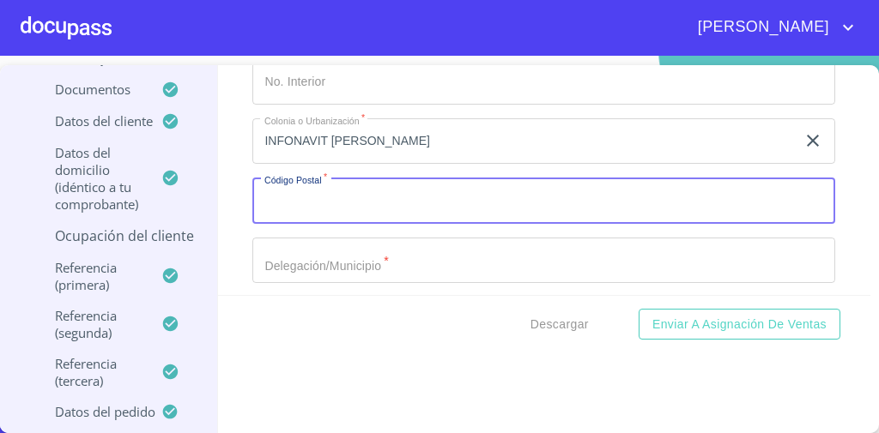
click at [374, 203] on input "Ocupación   *" at bounding box center [543, 201] width 583 height 46
type input "45686"
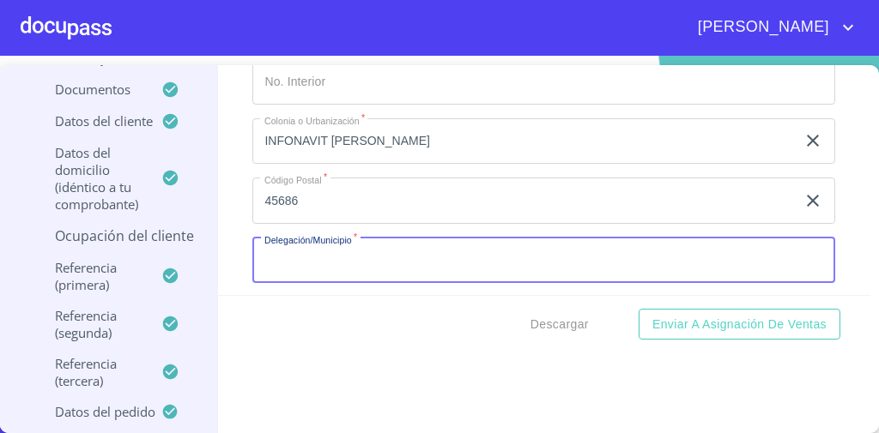
click at [354, 243] on input "Ocupación   *" at bounding box center [543, 261] width 583 height 46
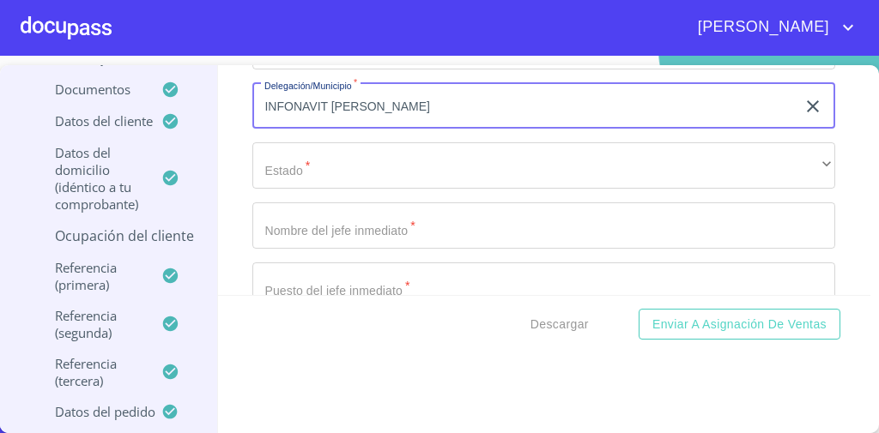
scroll to position [1244, 0]
type input "INFONAVIT [PERSON_NAME]"
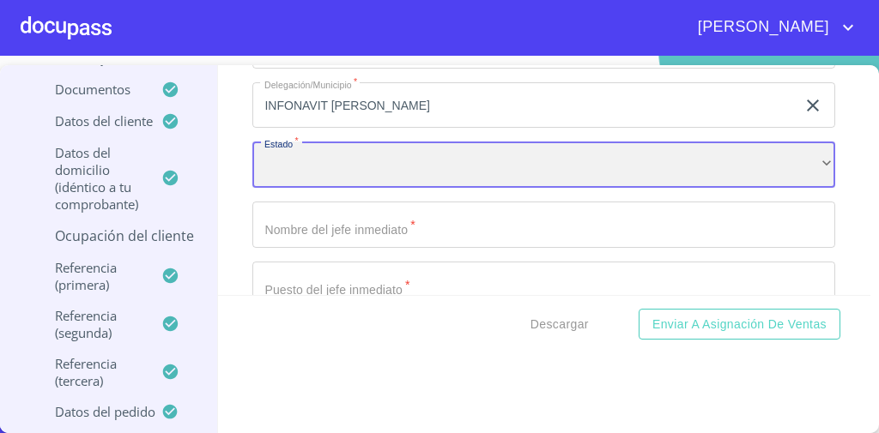
click at [352, 164] on div "​" at bounding box center [543, 165] width 583 height 46
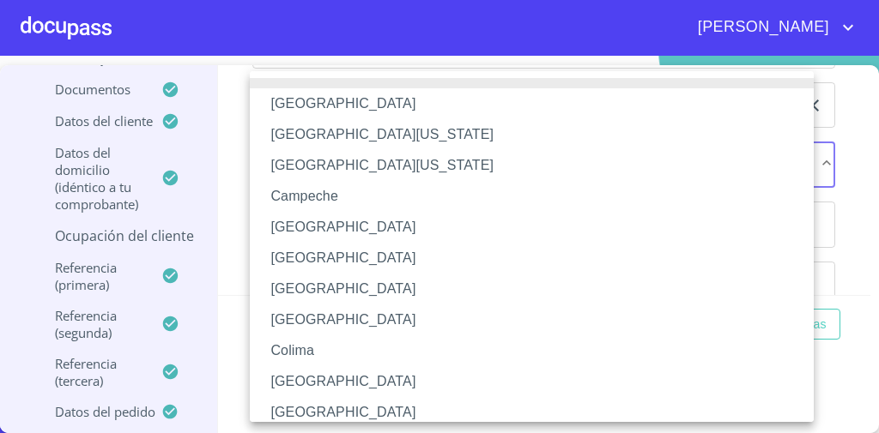
scroll to position [289, 0]
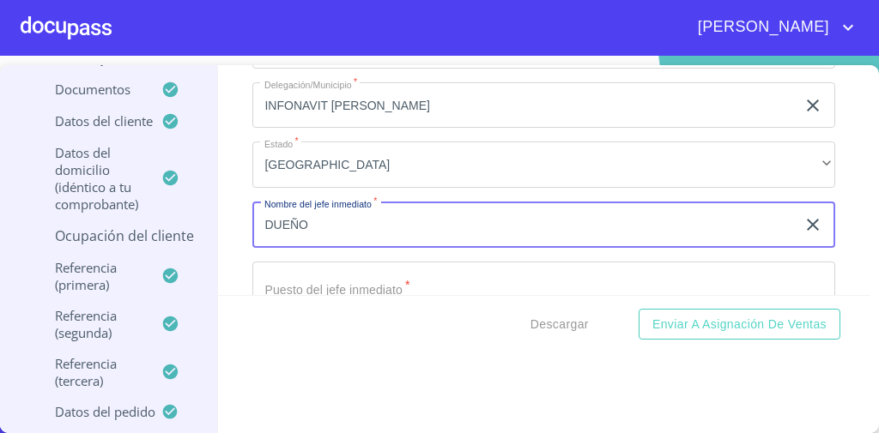
type input "DUEÑO"
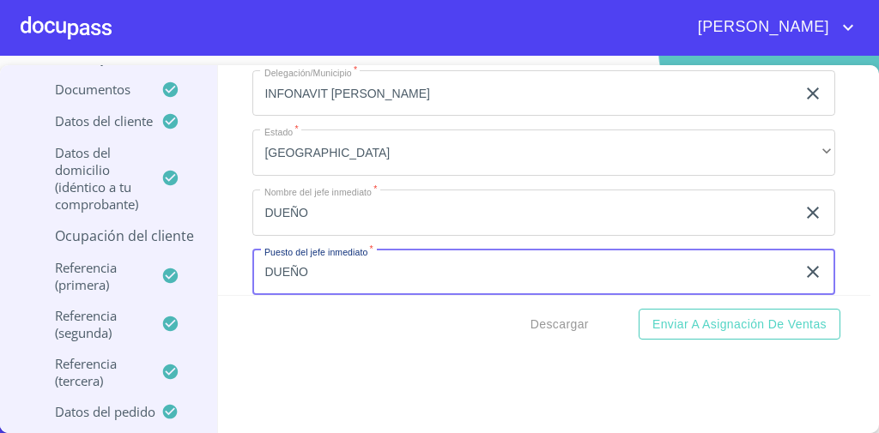
type input "DUEÑO"
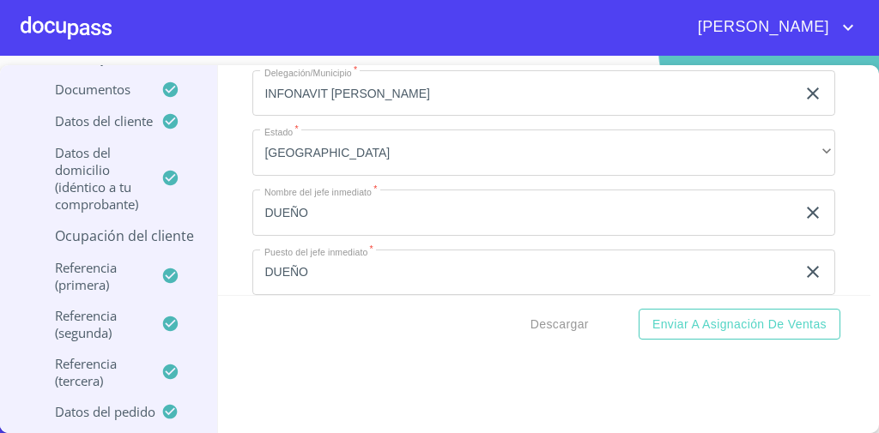
scroll to position [1408, 0]
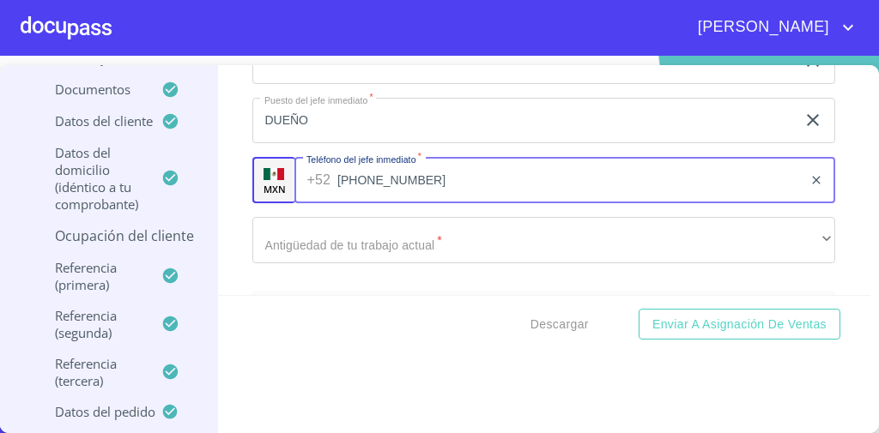
type input "[PHONE_NUMBER]"
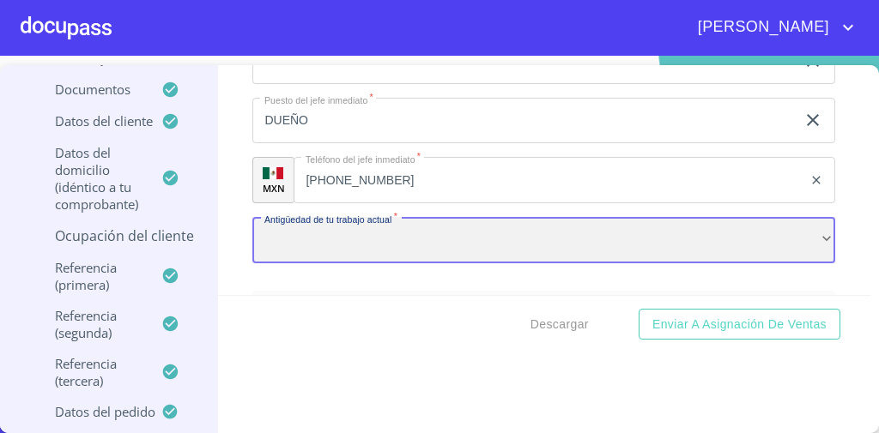
click at [341, 245] on div "​" at bounding box center [543, 240] width 583 height 46
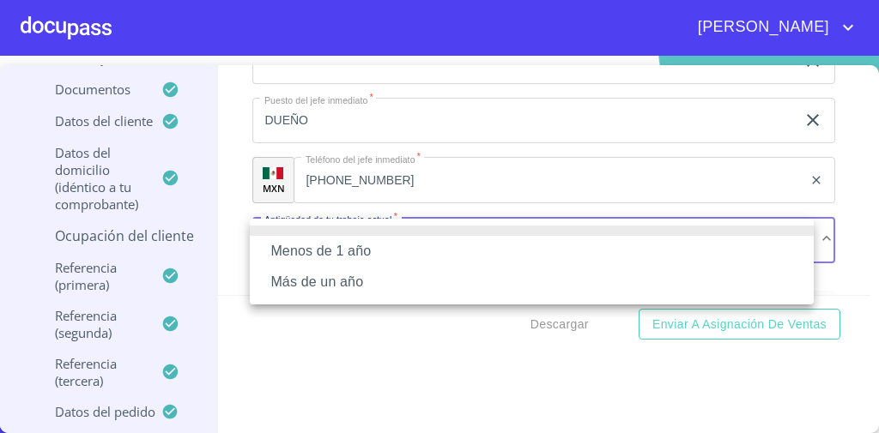
click at [330, 283] on li "Más de un año" at bounding box center [532, 282] width 564 height 31
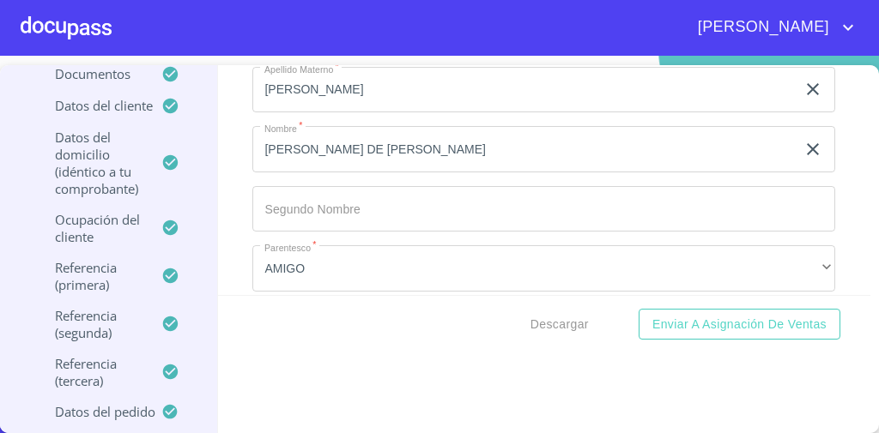
scroll to position [2049, 0]
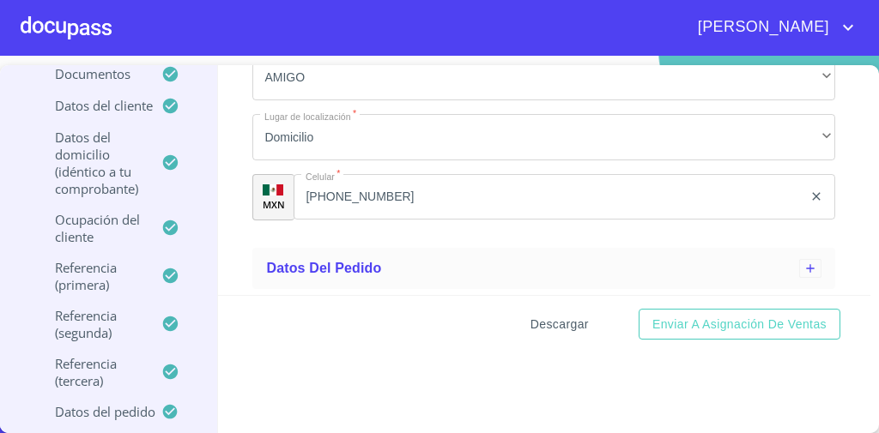
click at [554, 321] on span "Descargar" at bounding box center [559, 324] width 58 height 21
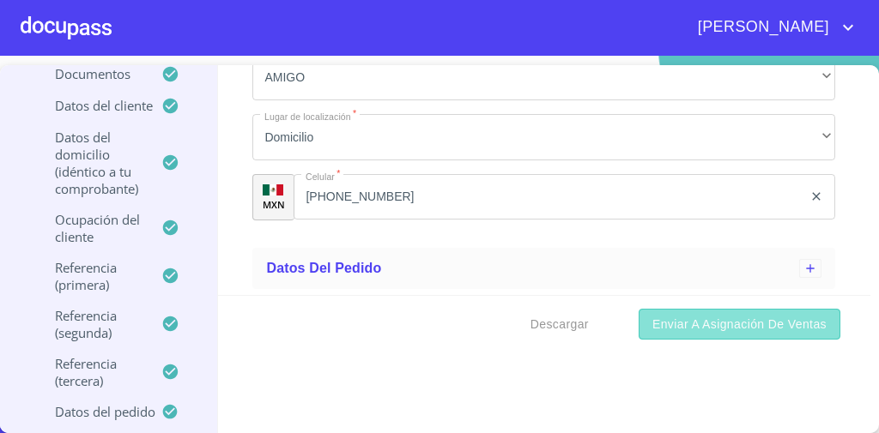
click at [779, 328] on span "Enviar a Asignación de Ventas" at bounding box center [739, 324] width 174 height 21
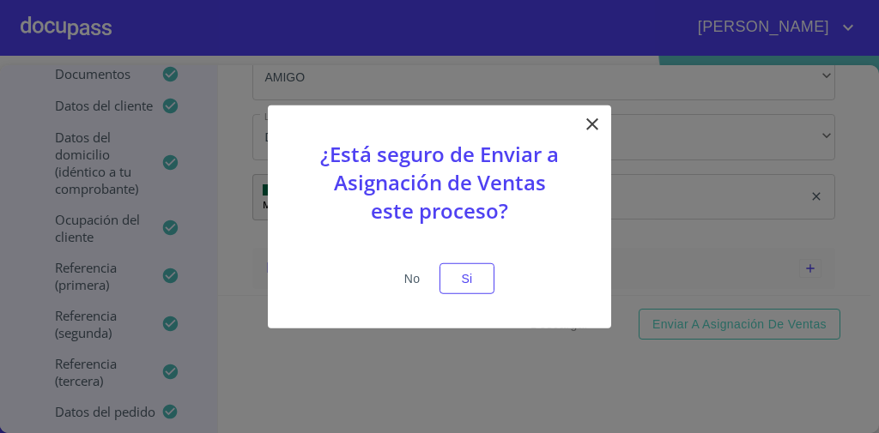
click at [422, 286] on span "No" at bounding box center [411, 278] width 41 height 21
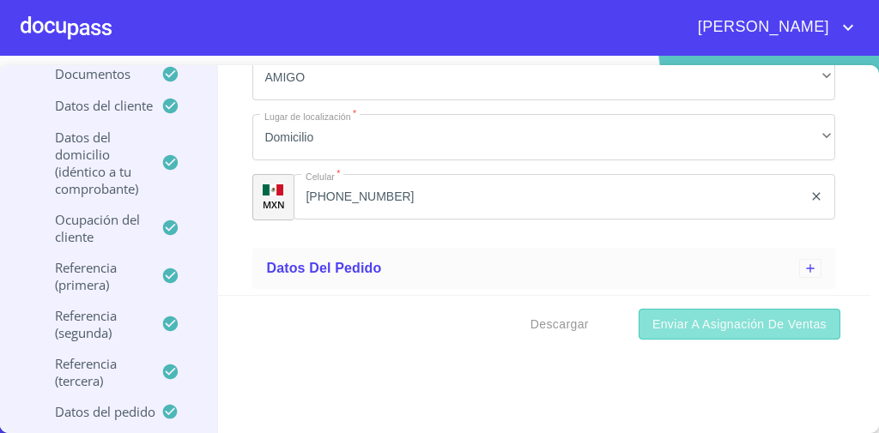
click at [682, 320] on span "Enviar a Asignación de Ventas" at bounding box center [739, 324] width 174 height 21
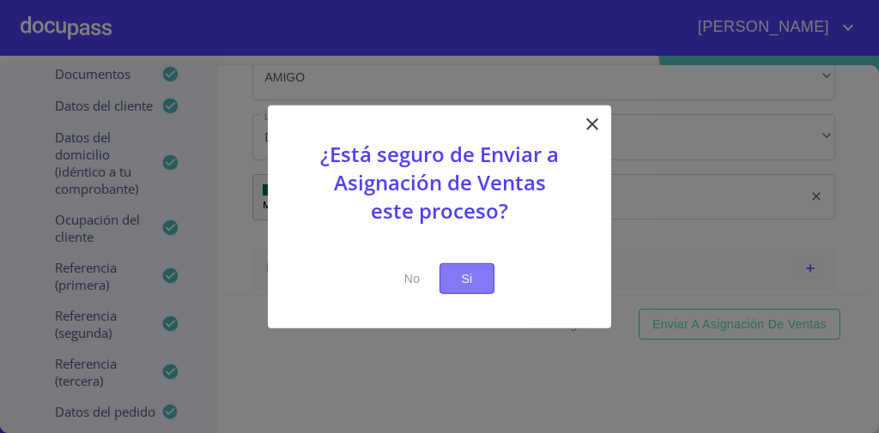
click at [483, 281] on button "Si" at bounding box center [466, 279] width 55 height 32
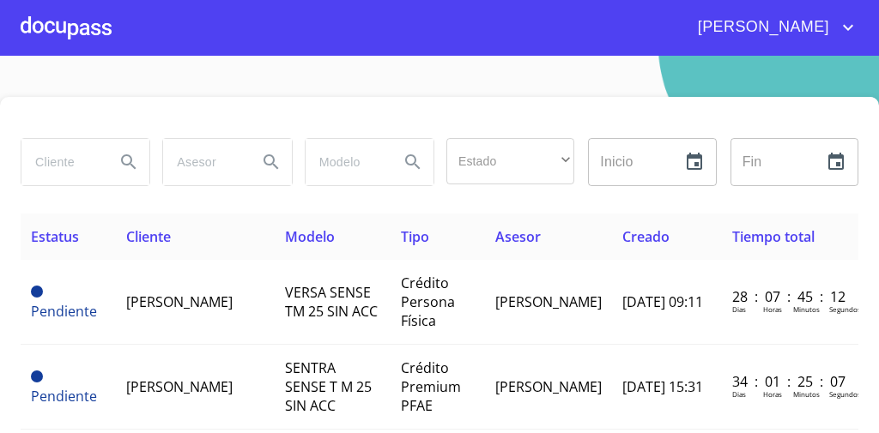
click at [83, 163] on input "search" at bounding box center [61, 162] width 80 height 46
click at [56, 166] on input "search" at bounding box center [61, 162] width 80 height 46
type input "[PERSON_NAME]"
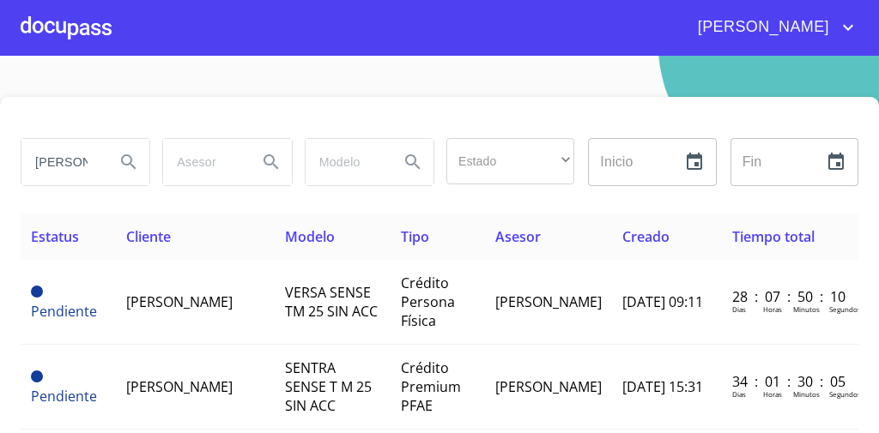
click at [118, 158] on icon "Search" at bounding box center [128, 162] width 21 height 21
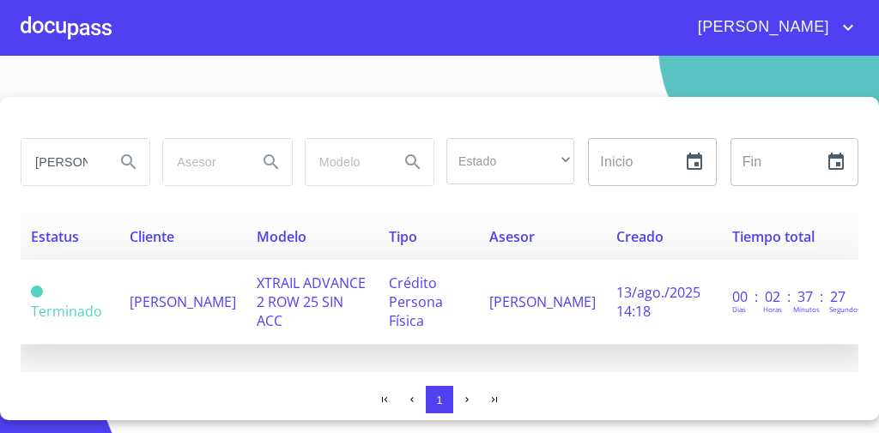
click at [213, 300] on td "[PERSON_NAME]" at bounding box center [182, 302] width 127 height 85
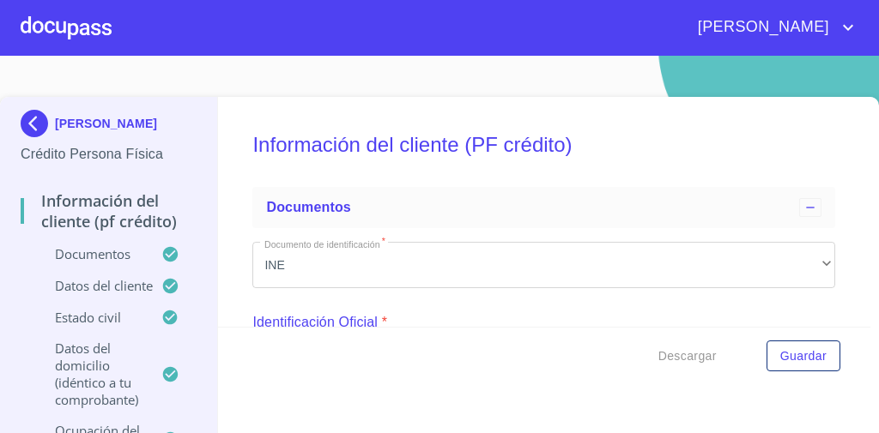
scroll to position [259, 0]
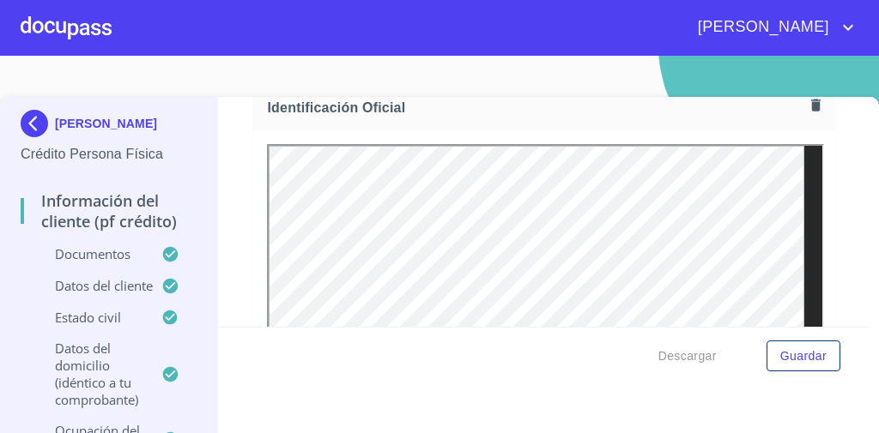
click at [103, 294] on p "Datos del cliente" at bounding box center [91, 285] width 141 height 17
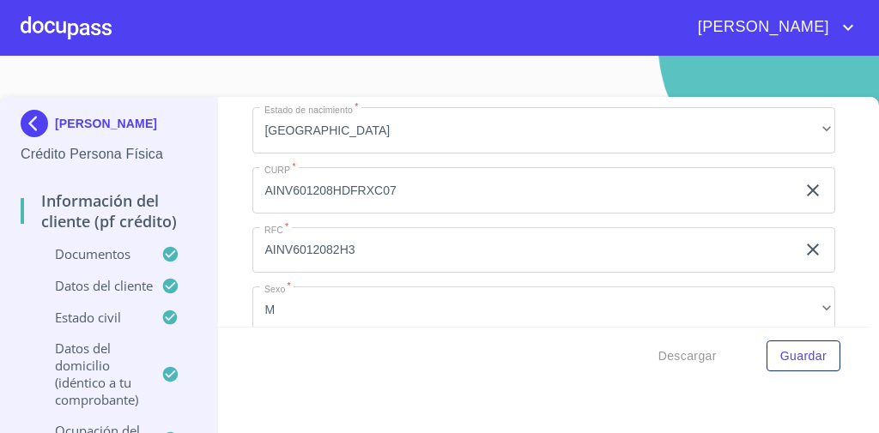
scroll to position [623, 0]
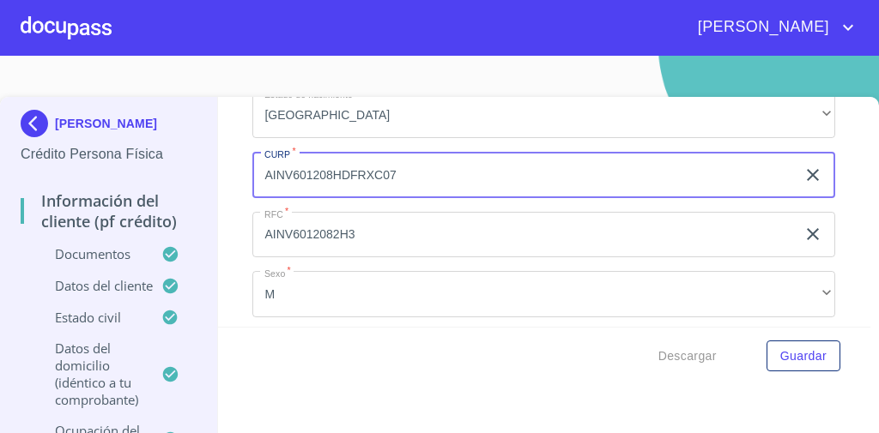
click at [368, 180] on input "AINV601208HDFRXC07" at bounding box center [523, 175] width 543 height 46
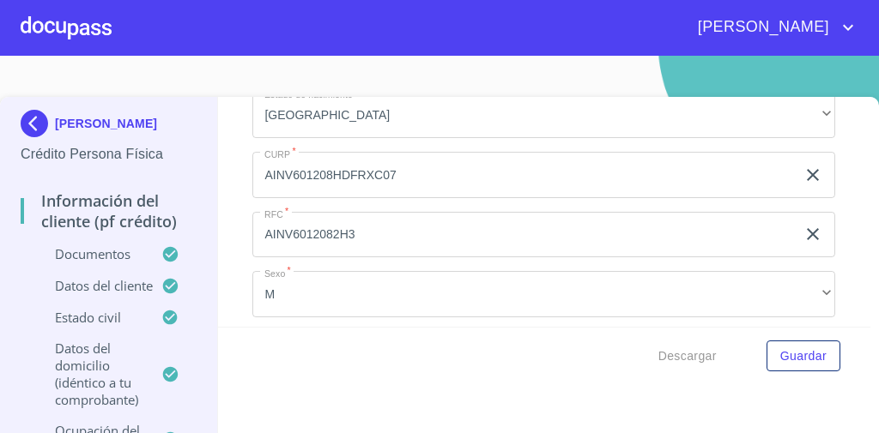
click at [239, 145] on div "Información del cliente (PF crédito) Documentos Datos del cliente Apellido [PER…" at bounding box center [544, 212] width 653 height 230
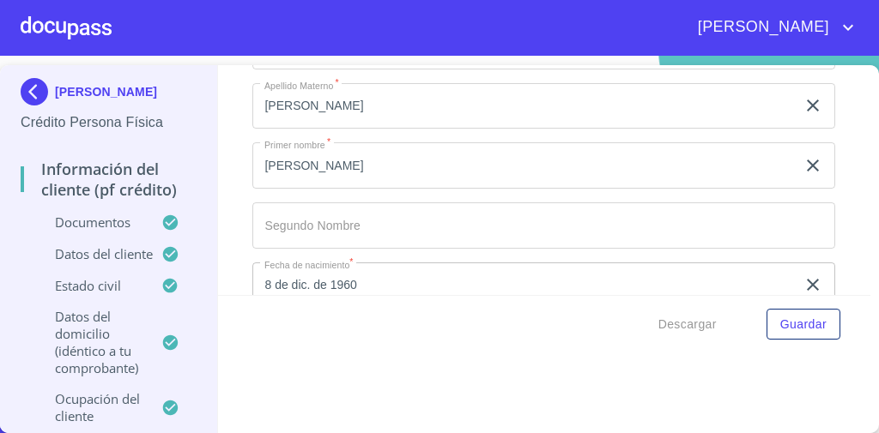
scroll to position [245, 0]
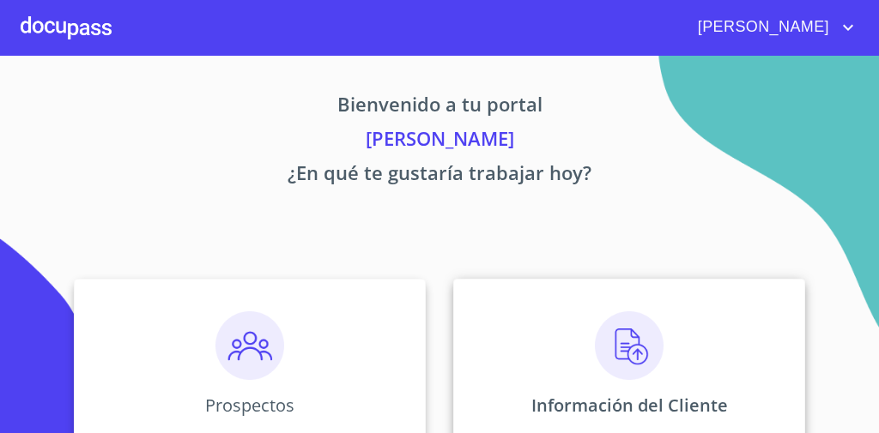
click at [549, 330] on div "Información del Cliente" at bounding box center [629, 365] width 352 height 172
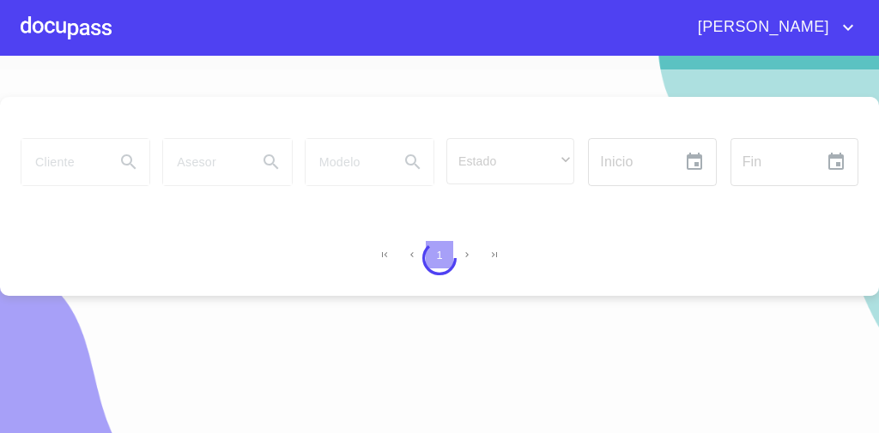
click at [82, 161] on div at bounding box center [439, 259] width 879 height 378
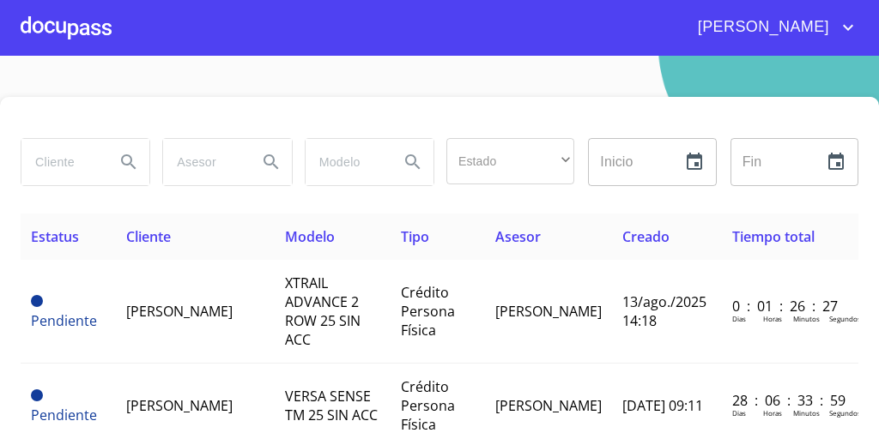
click at [70, 164] on input "search" at bounding box center [61, 162] width 80 height 46
type input "A"
type input "SOCORRO"
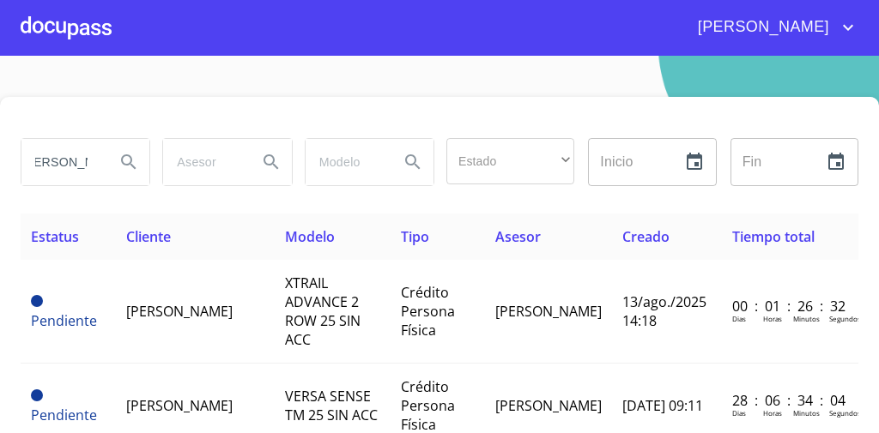
scroll to position [0, 0]
click at [134, 158] on icon "Search" at bounding box center [128, 162] width 21 height 21
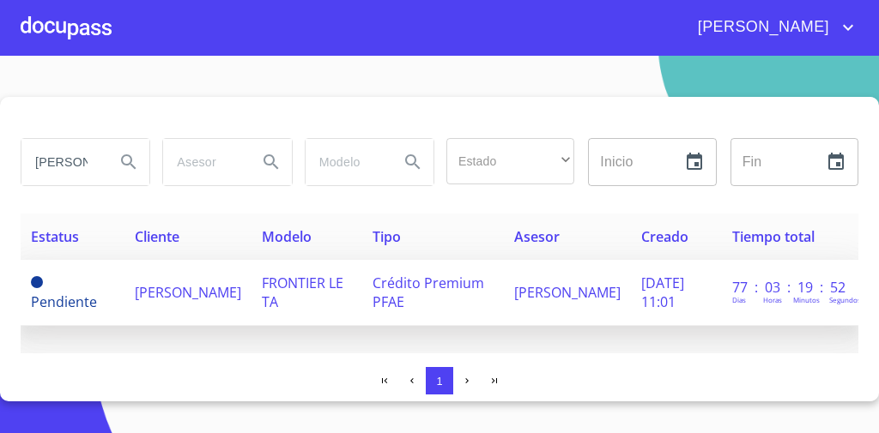
click at [202, 295] on td "[PERSON_NAME]" at bounding box center [187, 293] width 127 height 66
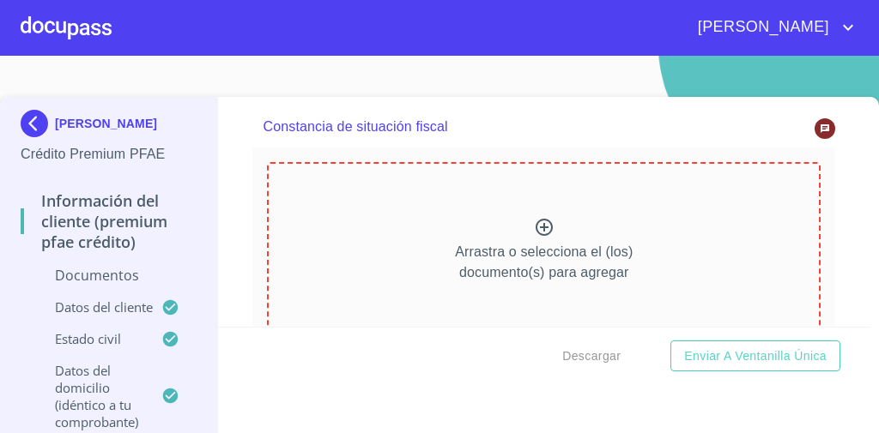
scroll to position [4645, 0]
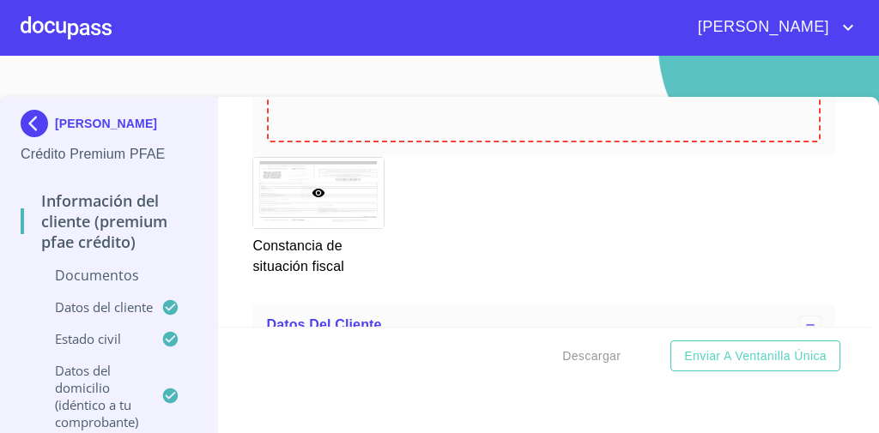
click at [312, 189] on icon at bounding box center [318, 193] width 13 height 9
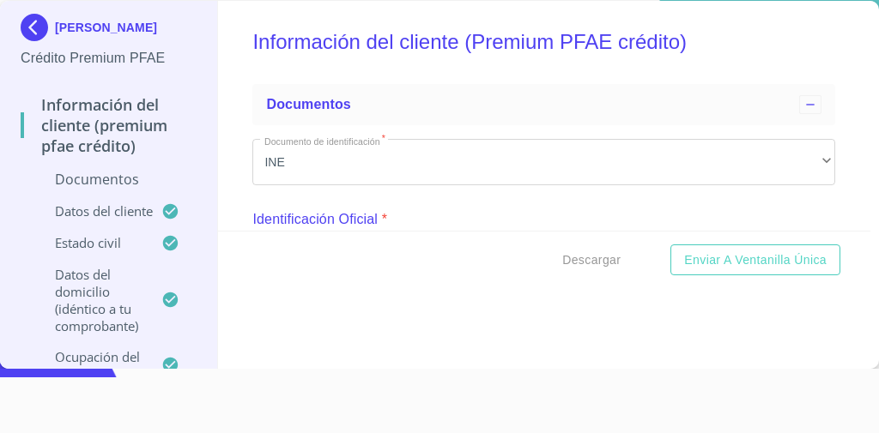
scroll to position [0, 0]
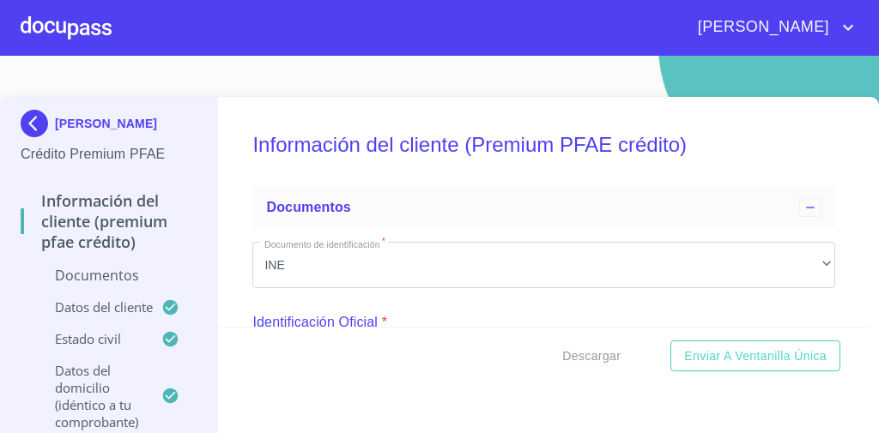
scroll to position [7, 0]
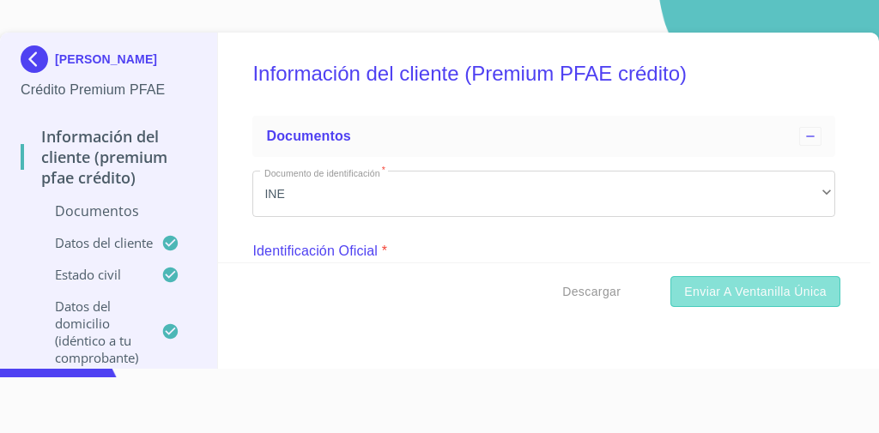
click at [723, 299] on span "Enviar a Ventanilla única" at bounding box center [755, 292] width 142 height 21
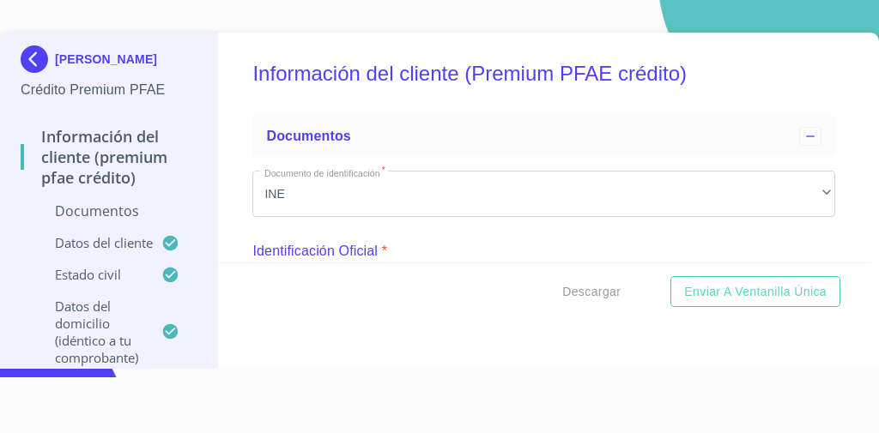
click at [122, 227] on div "Documentos" at bounding box center [109, 218] width 176 height 33
